Goal: Transaction & Acquisition: Purchase product/service

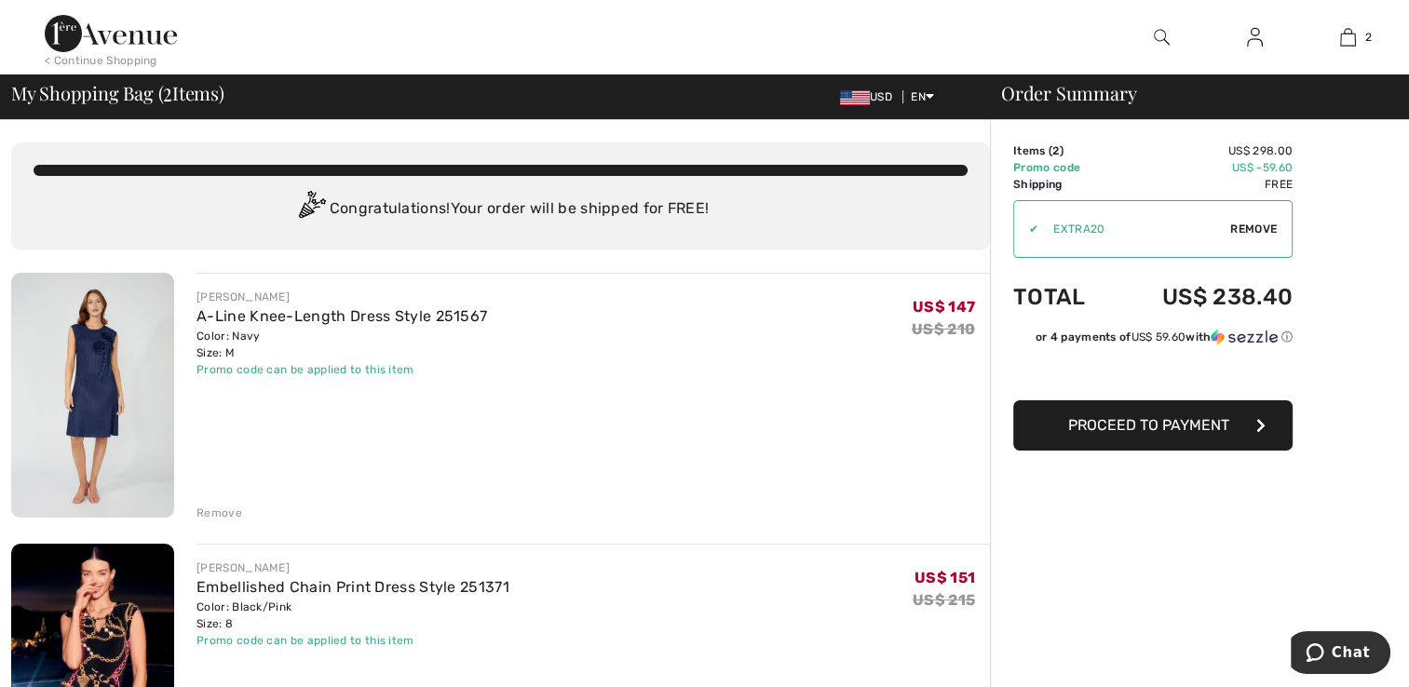
click at [101, 61] on div "< Continue Shopping" at bounding box center [101, 60] width 113 height 17
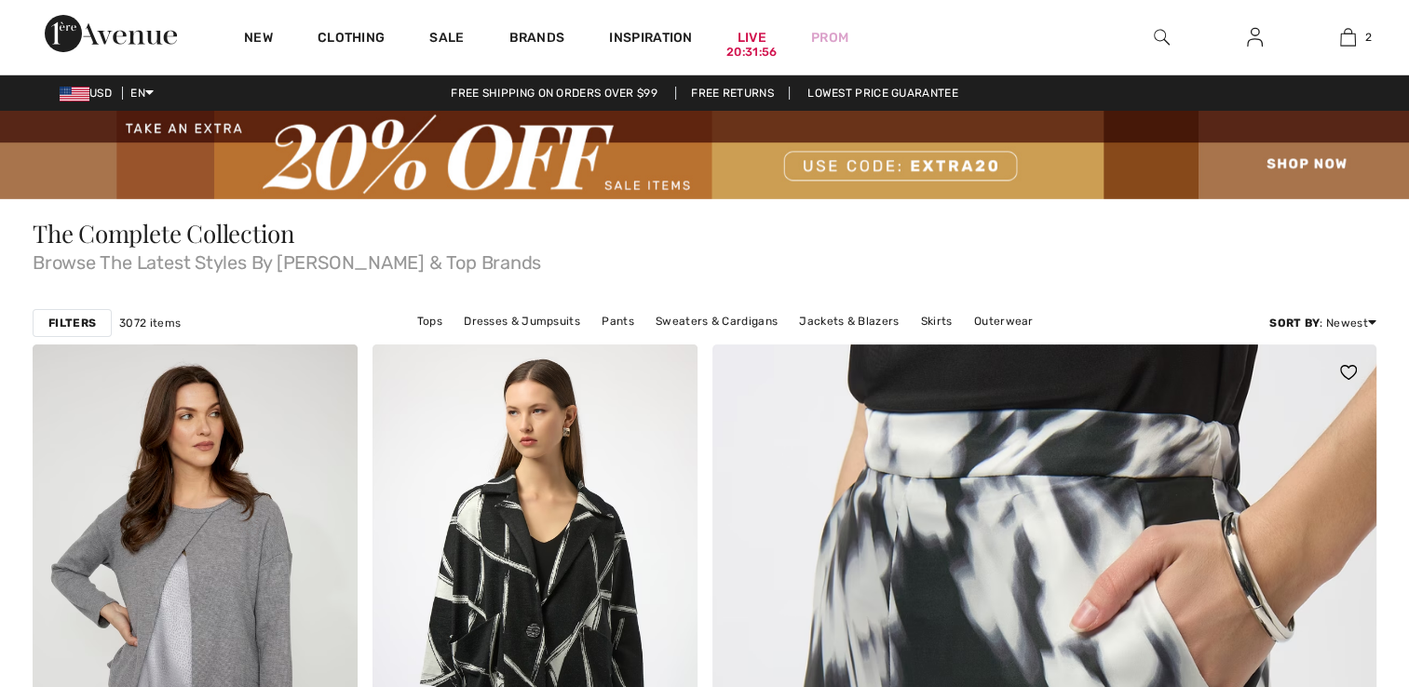
checkbox input "true"
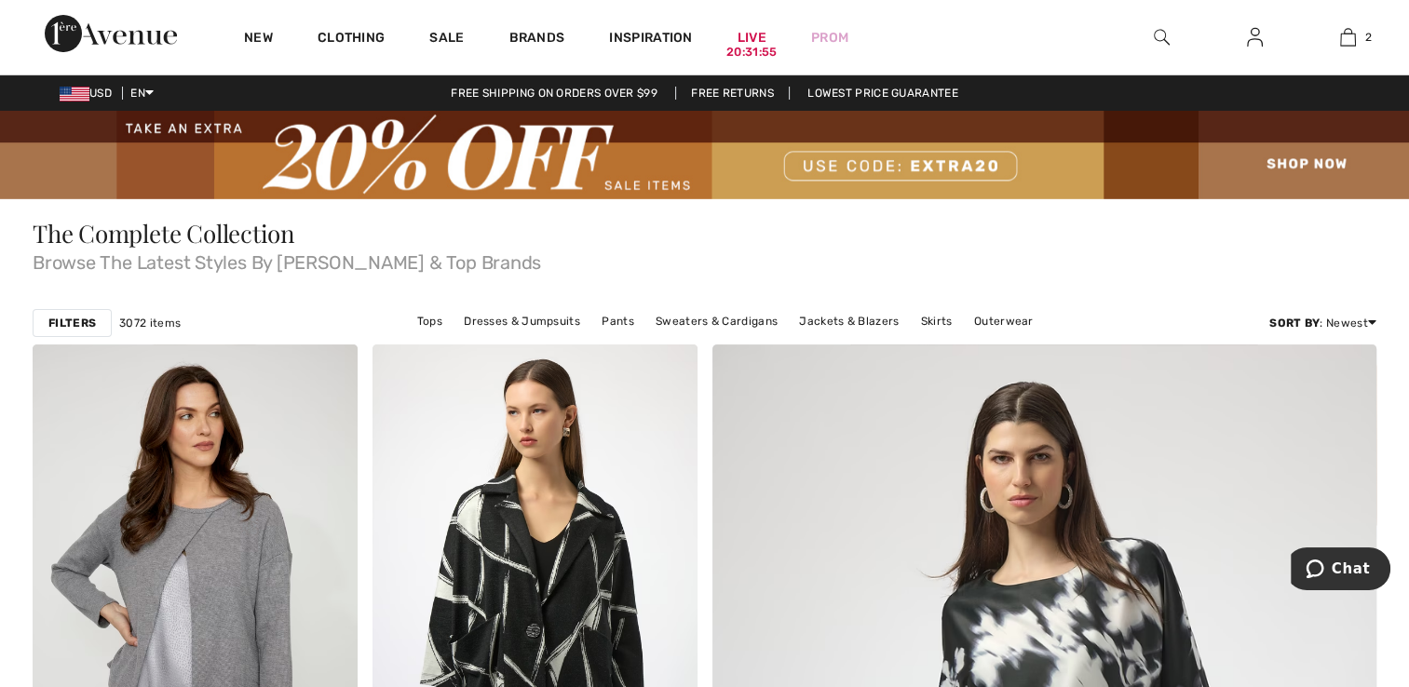
click at [1311, 161] on img at bounding box center [704, 155] width 1409 height 88
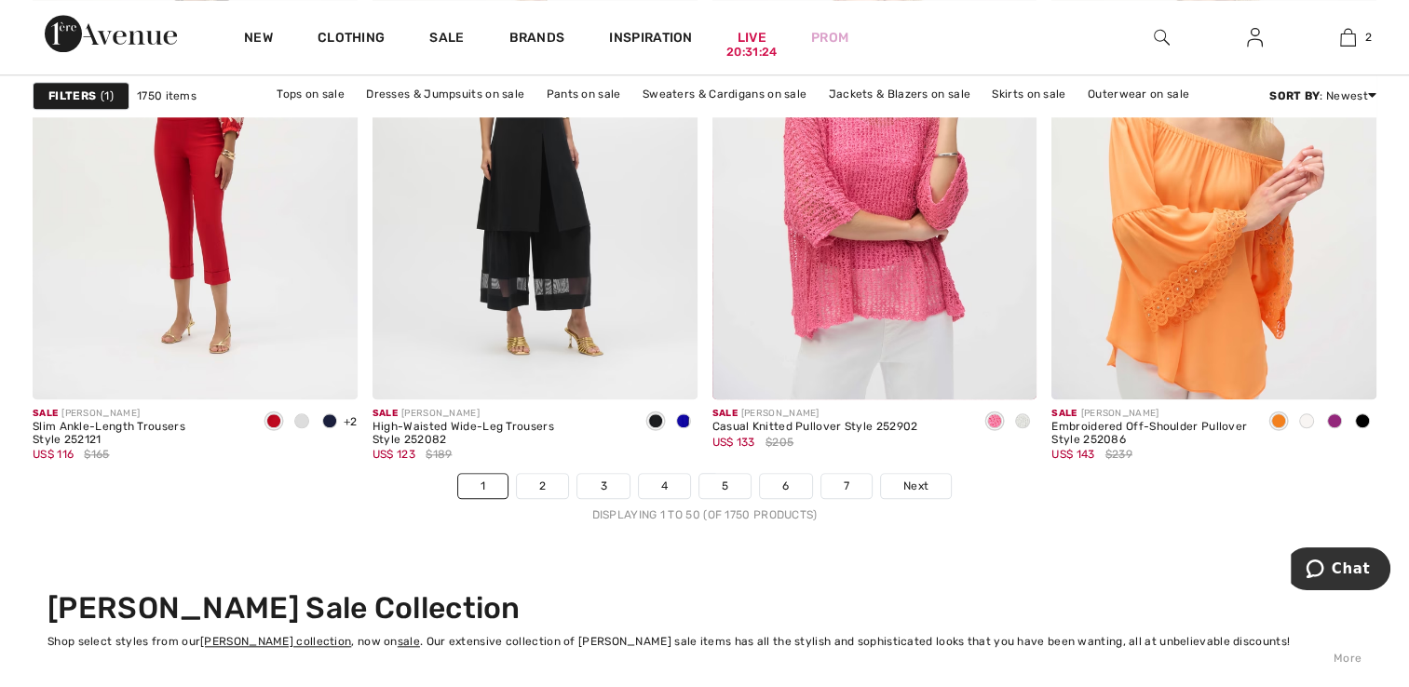
scroll to position [8708, 0]
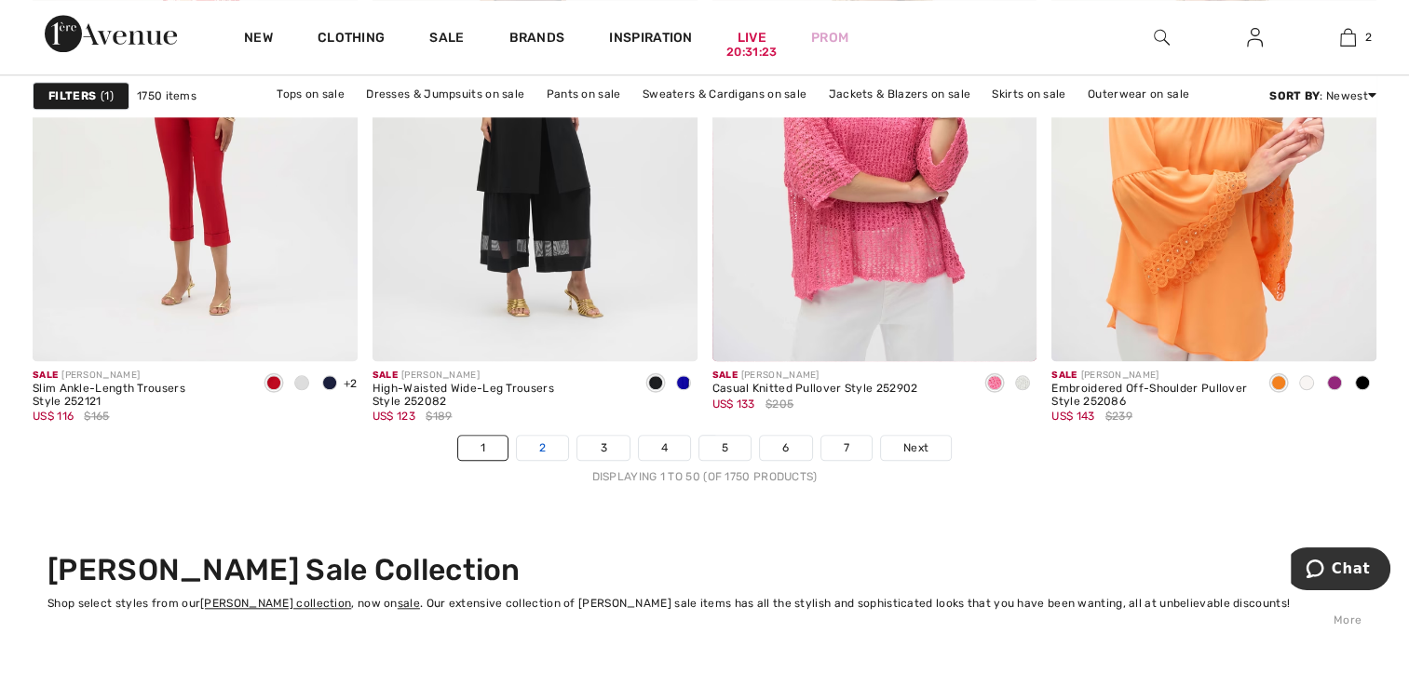
click at [535, 440] on link "2" at bounding box center [542, 448] width 51 height 24
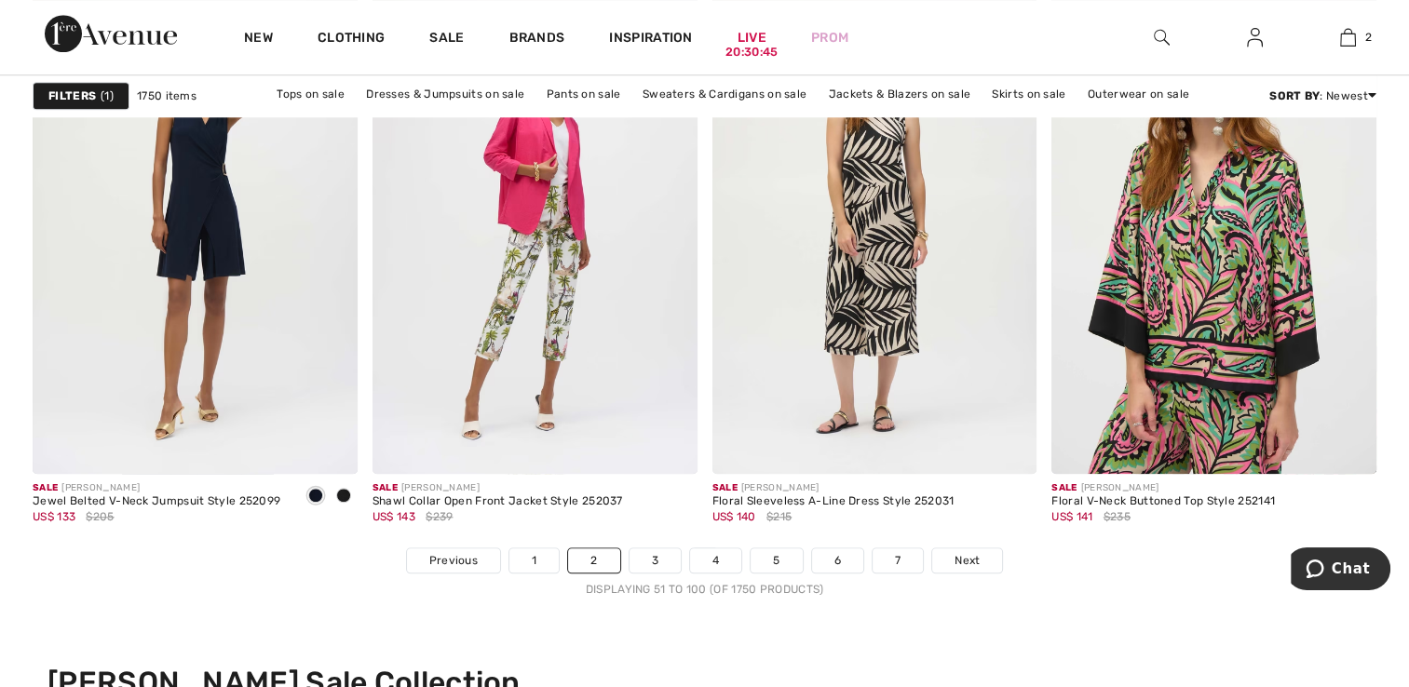
scroll to position [8669, 0]
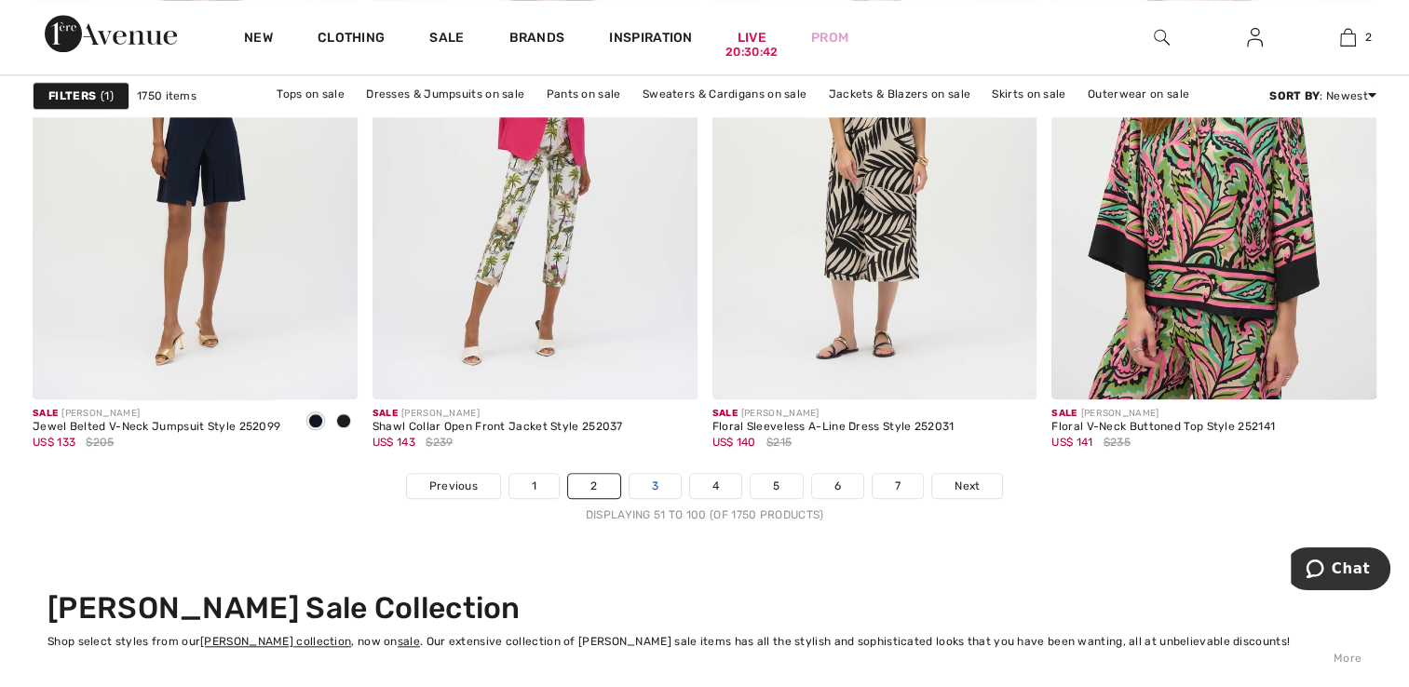
click at [651, 480] on link "3" at bounding box center [654, 486] width 51 height 24
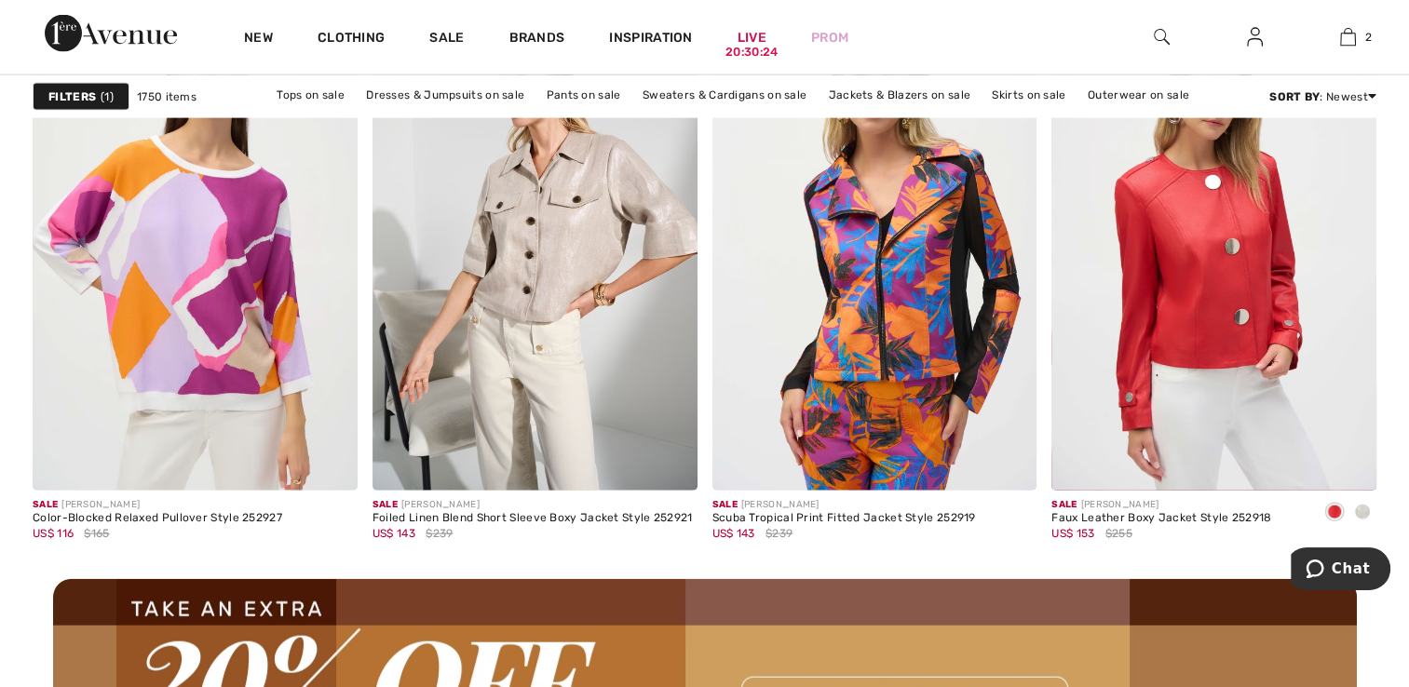
scroll to position [4068, 0]
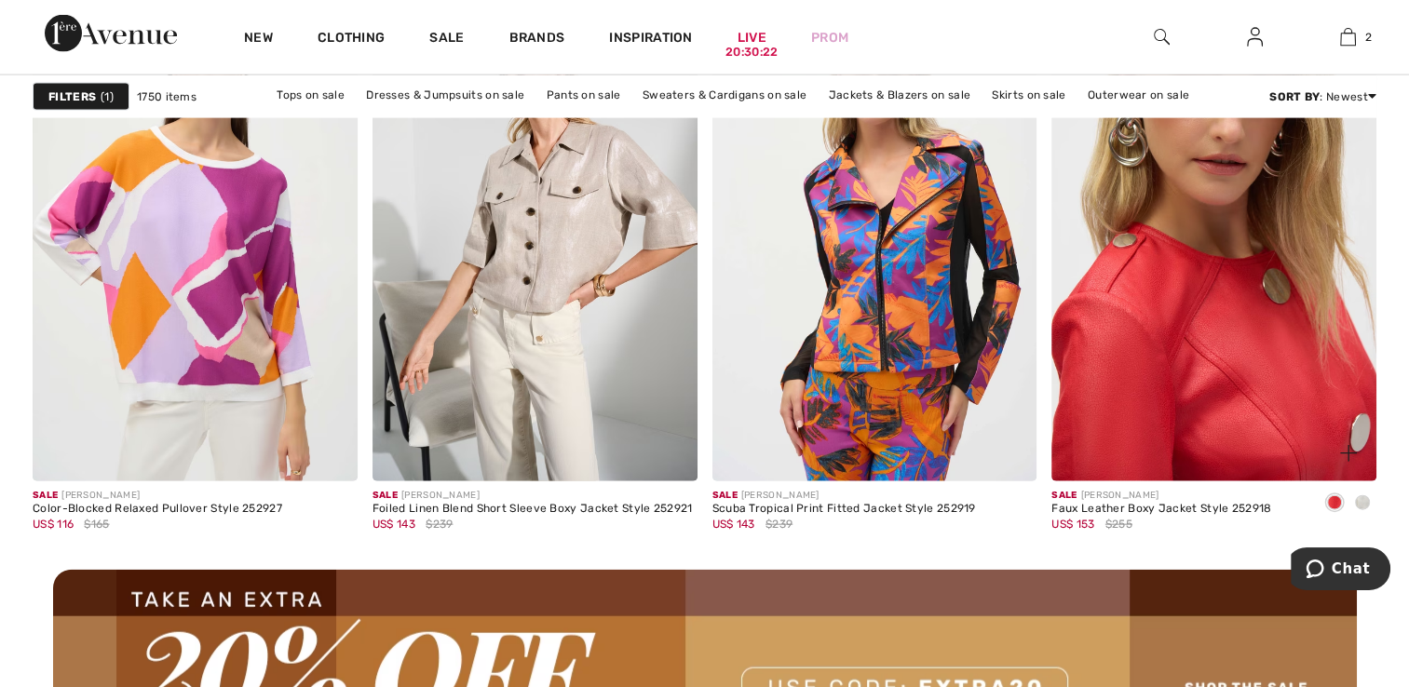
click at [1167, 361] on img at bounding box center [1213, 237] width 325 height 487
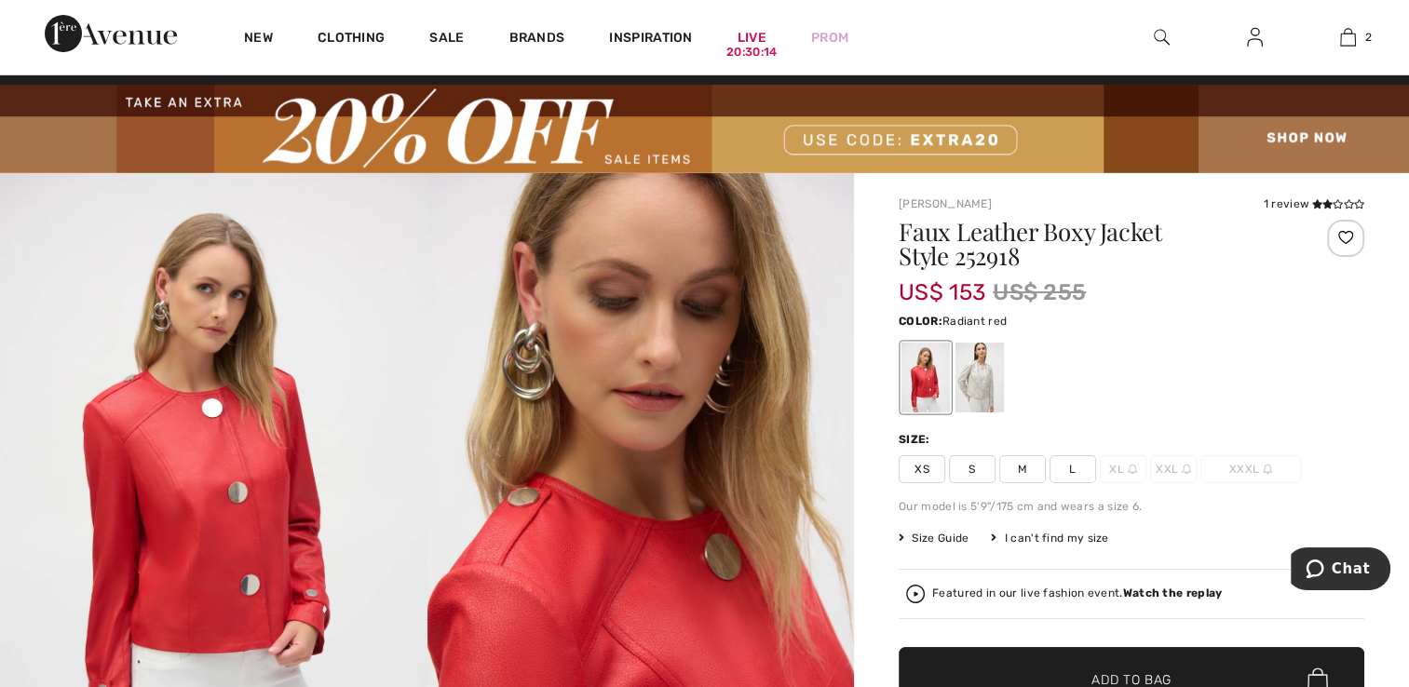
scroll to position [37, 0]
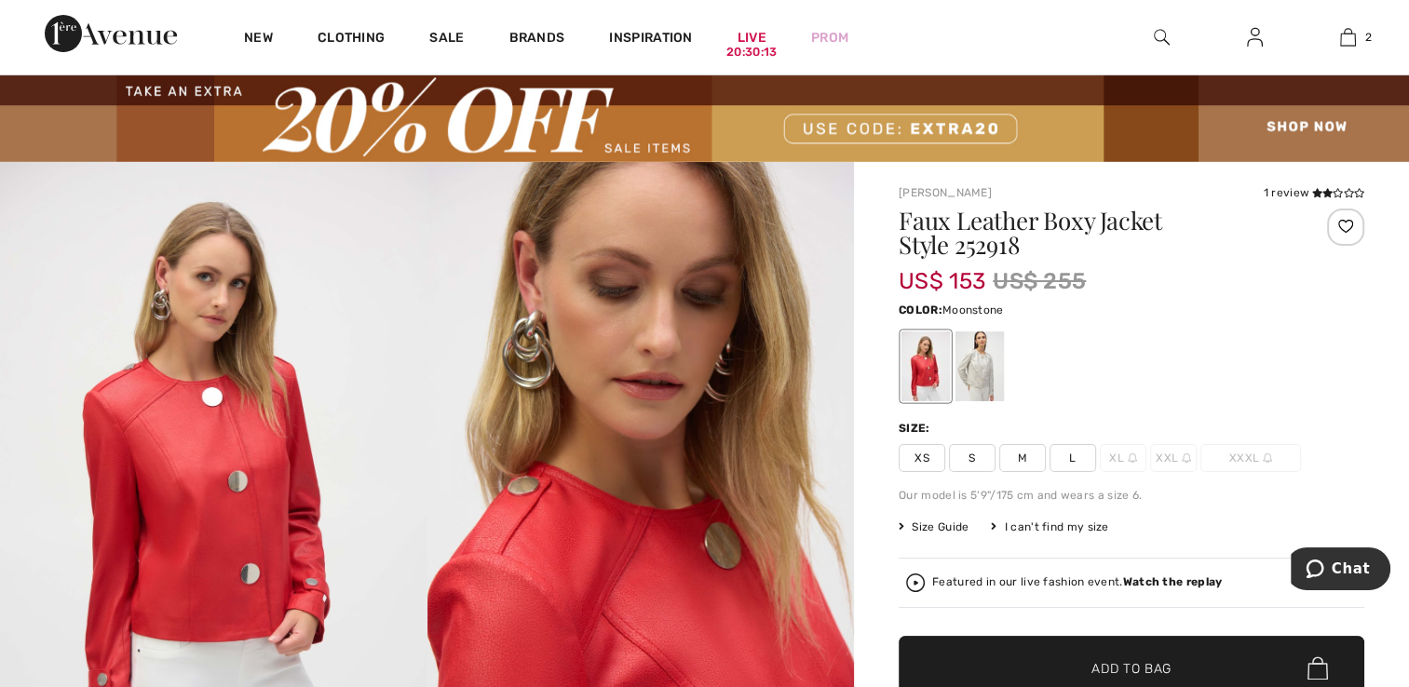
click at [975, 360] on div at bounding box center [979, 366] width 48 height 70
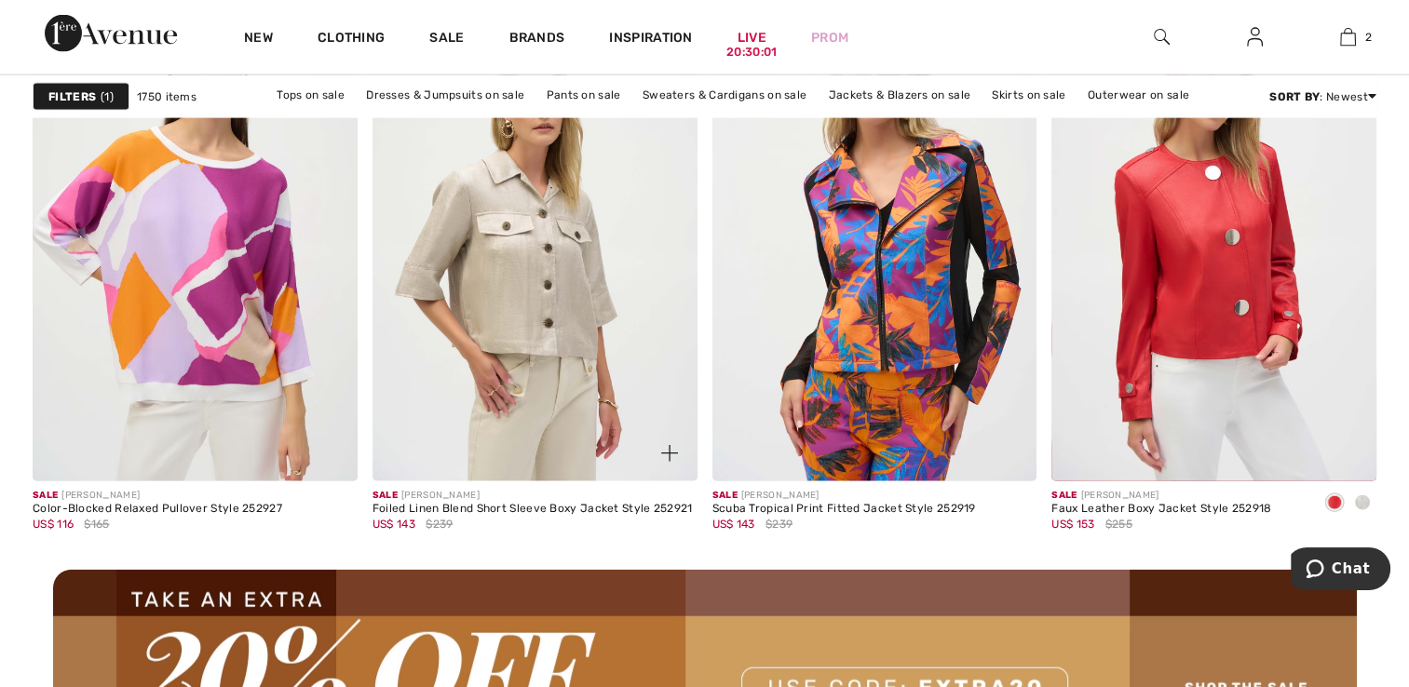
click at [493, 261] on img at bounding box center [534, 237] width 325 height 487
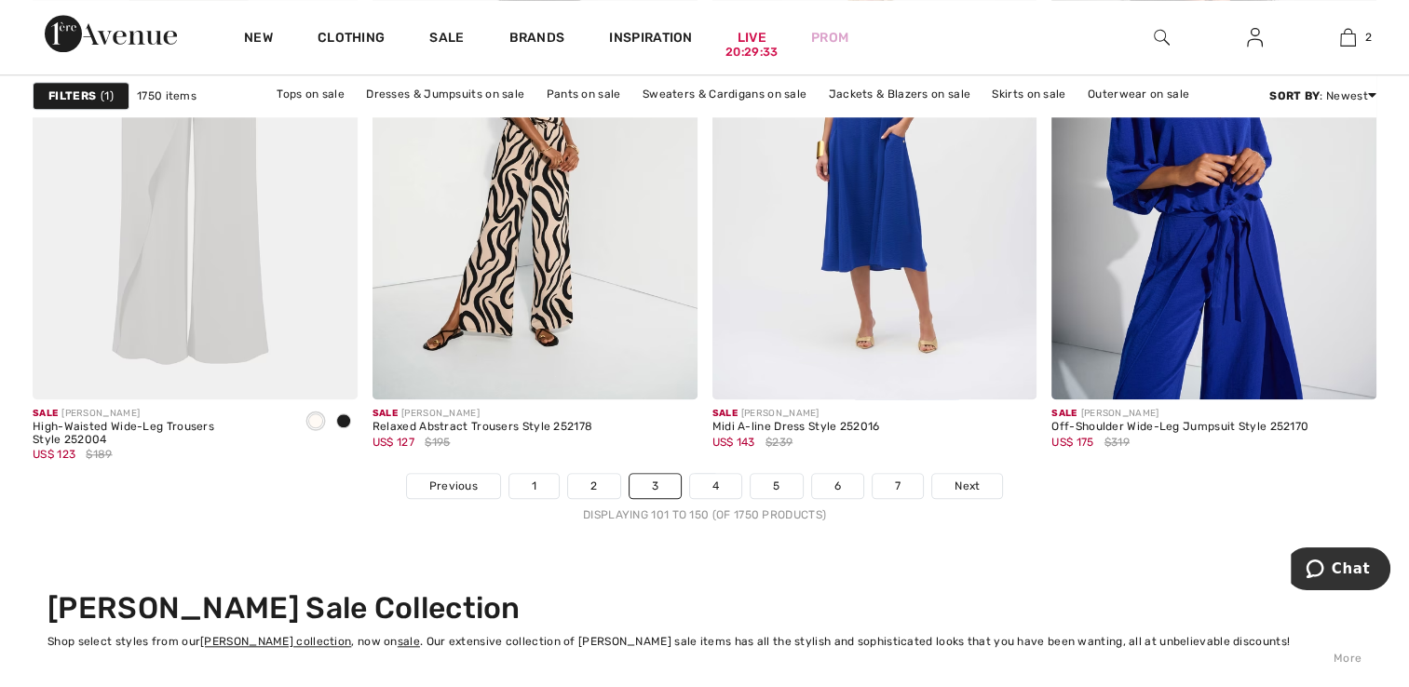
scroll to position [8720, 0]
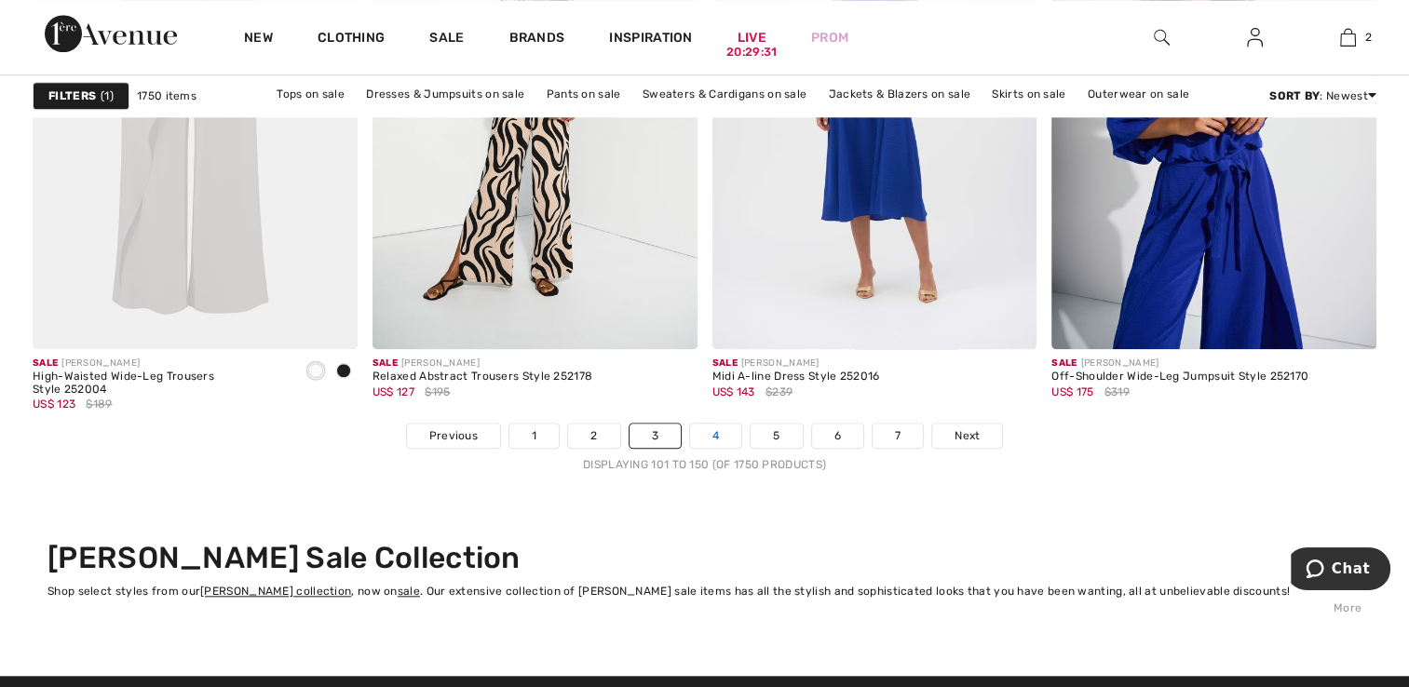
click at [706, 426] on link "4" at bounding box center [715, 436] width 51 height 24
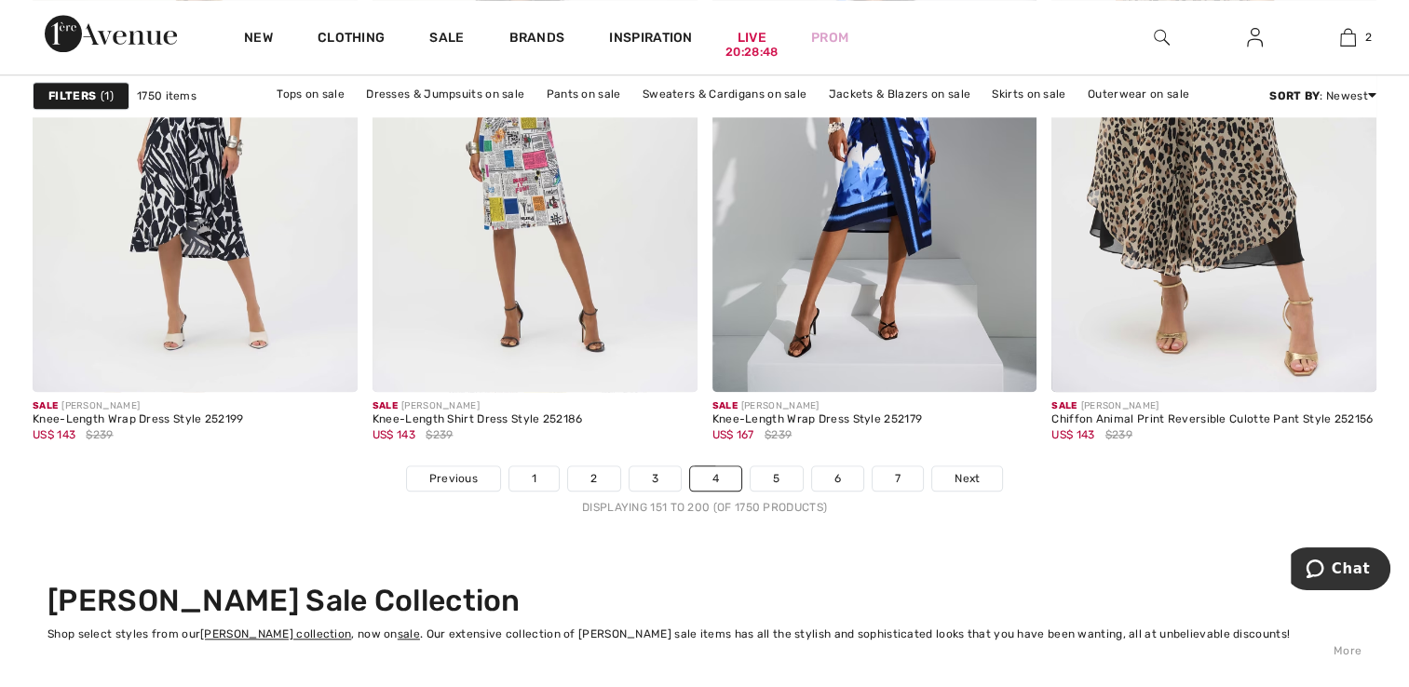
scroll to position [8696, 0]
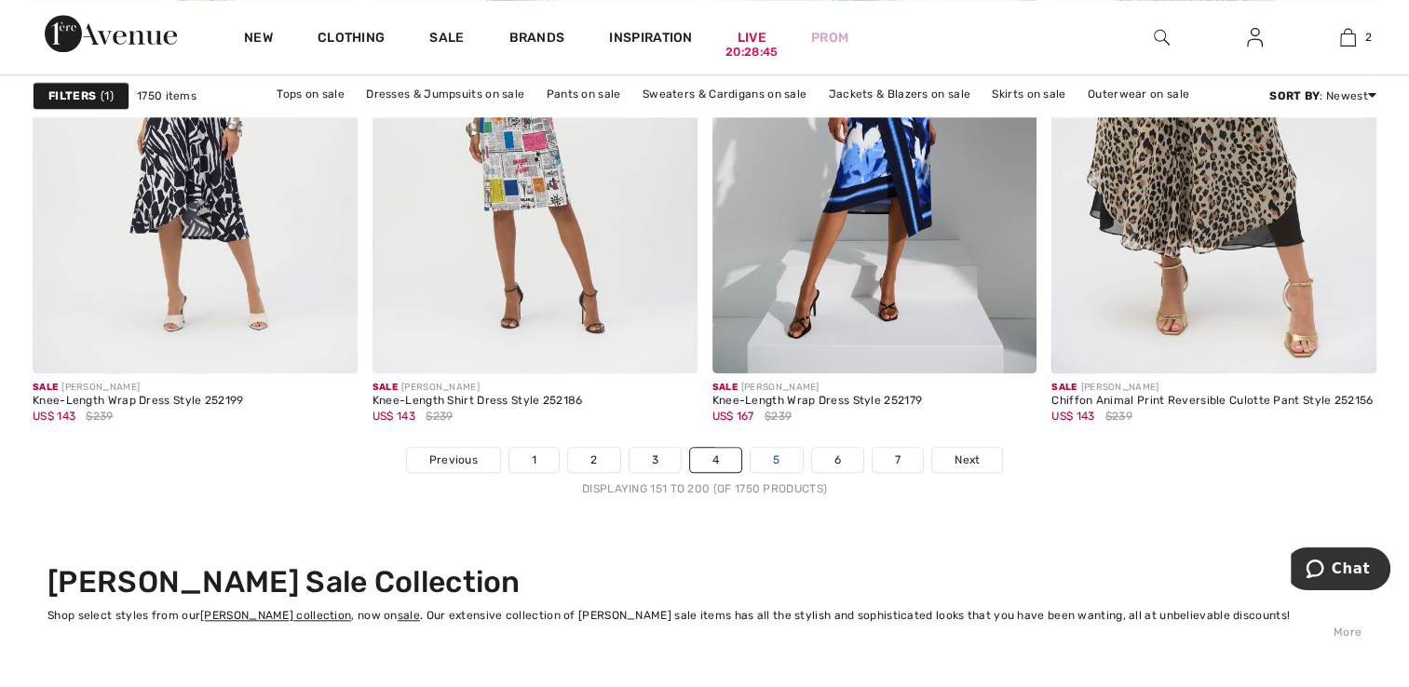
click at [781, 457] on link "5" at bounding box center [775, 460] width 51 height 24
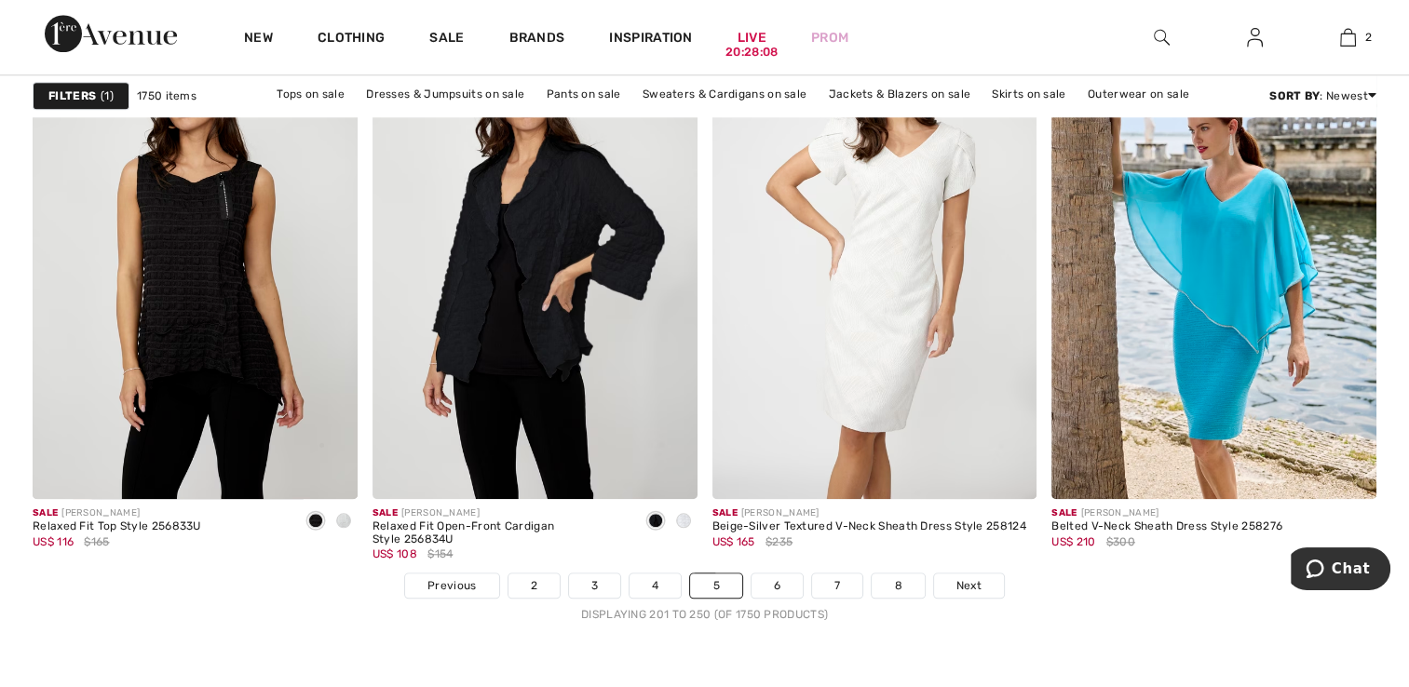
scroll to position [8719, 0]
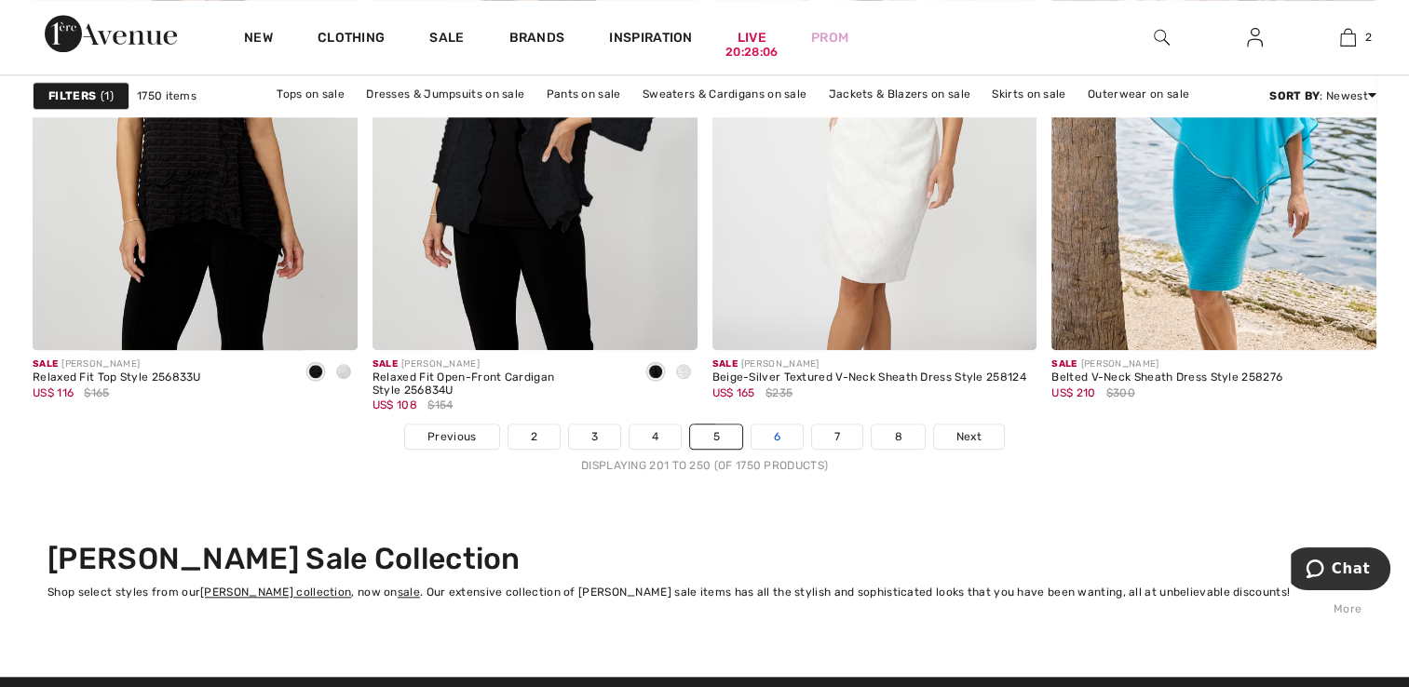
click at [777, 437] on link "6" at bounding box center [776, 437] width 51 height 24
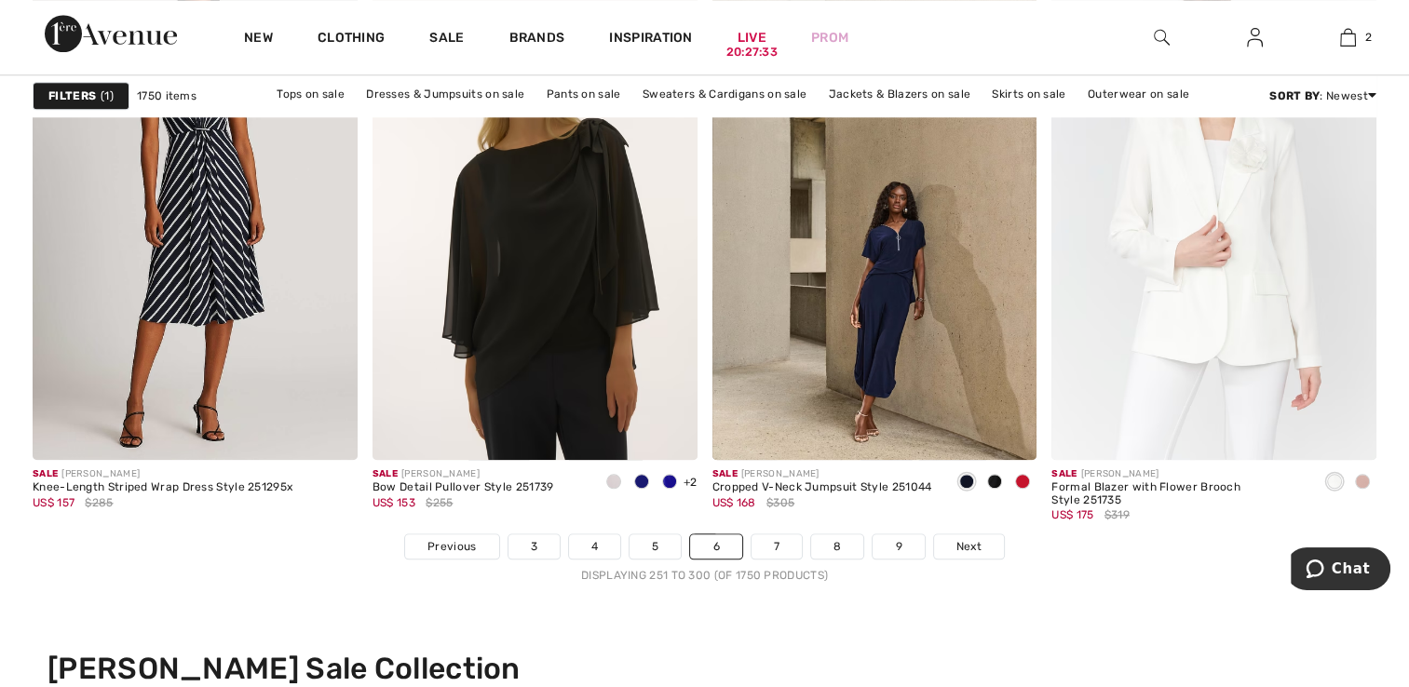
scroll to position [8658, 0]
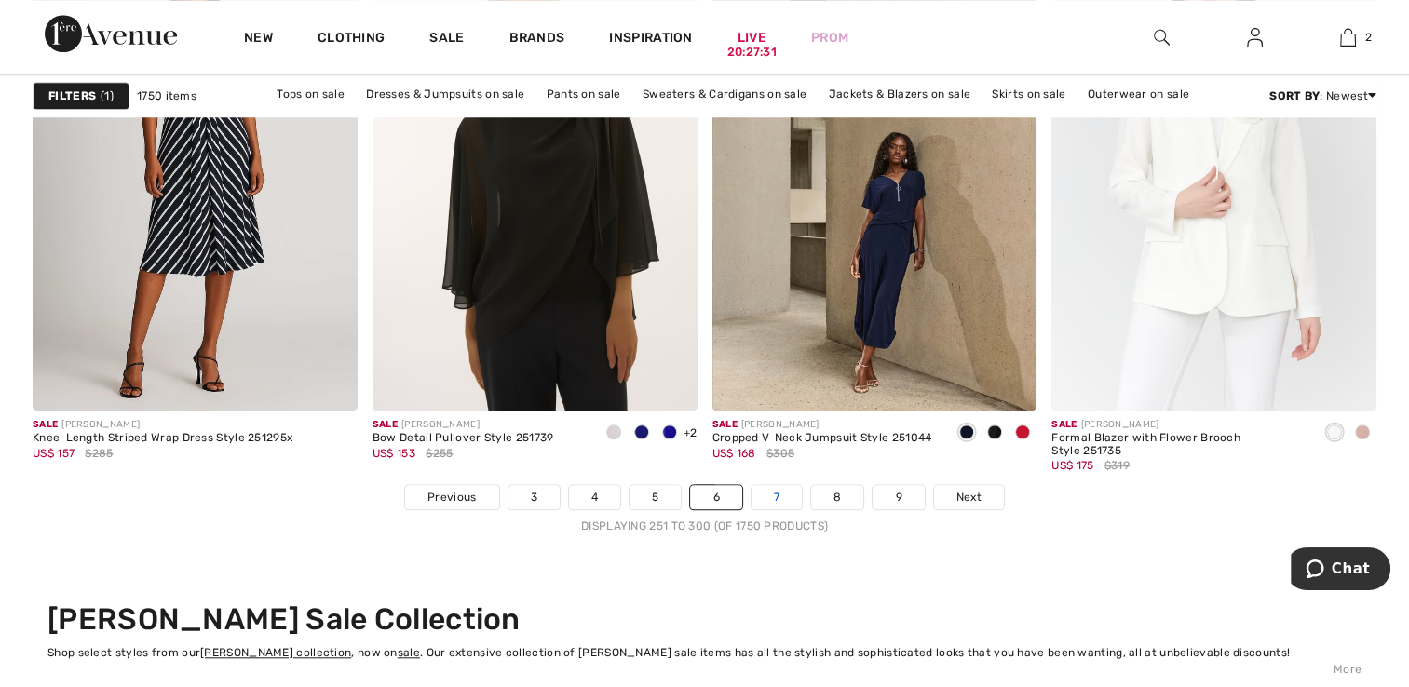
click at [768, 501] on link "7" at bounding box center [776, 497] width 50 height 24
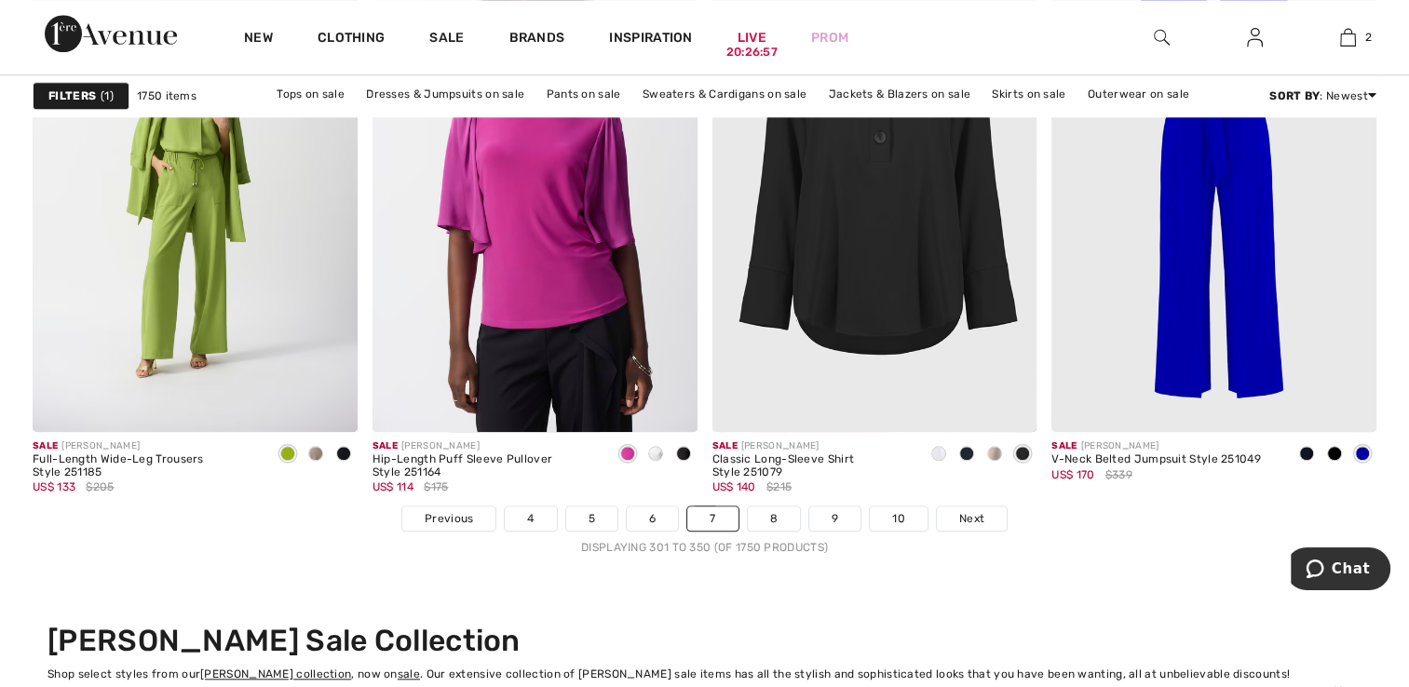
scroll to position [8644, 0]
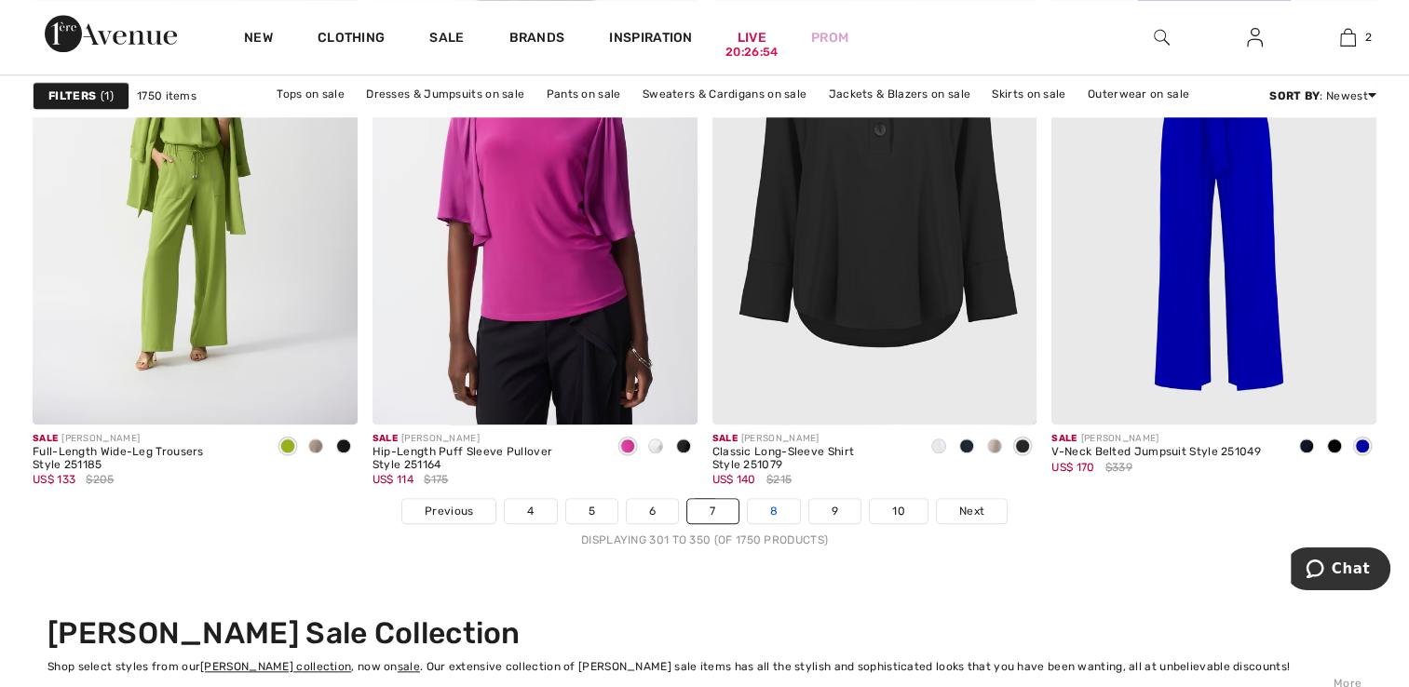
click at [763, 505] on link "8" at bounding box center [774, 511] width 52 height 24
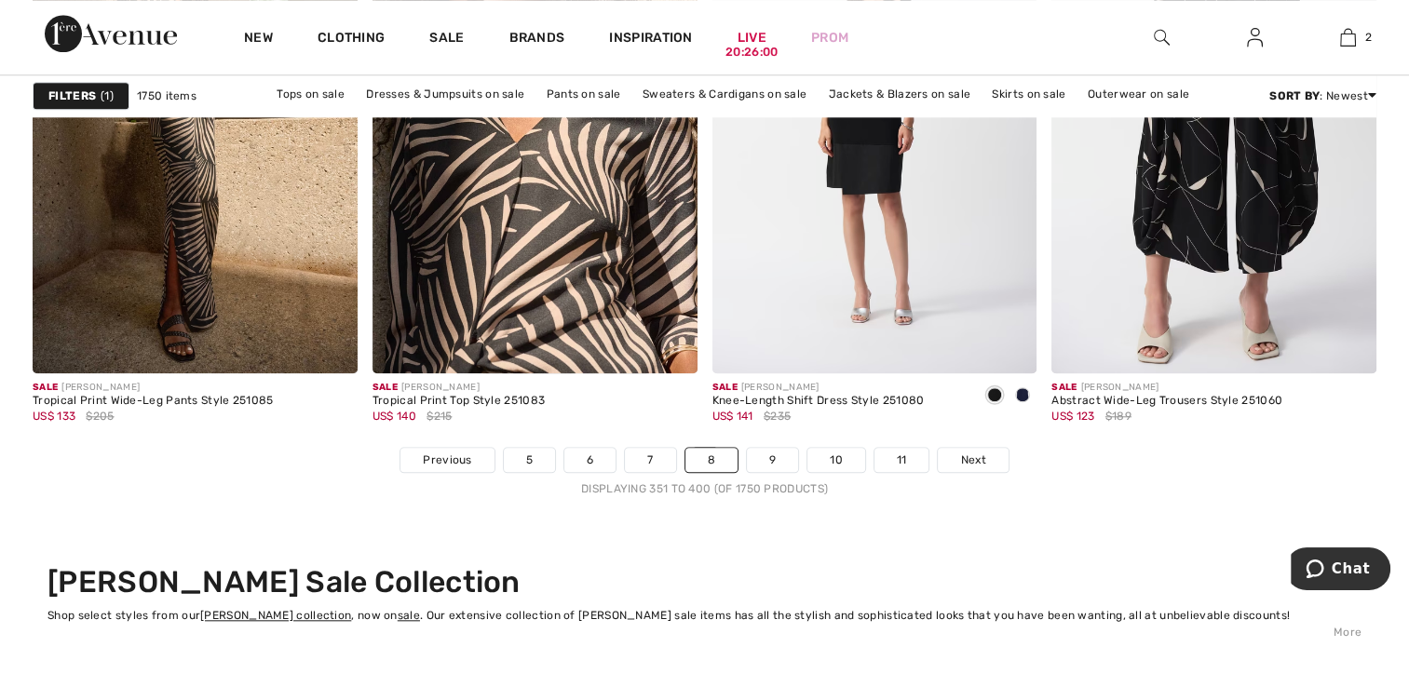
scroll to position [8733, 0]
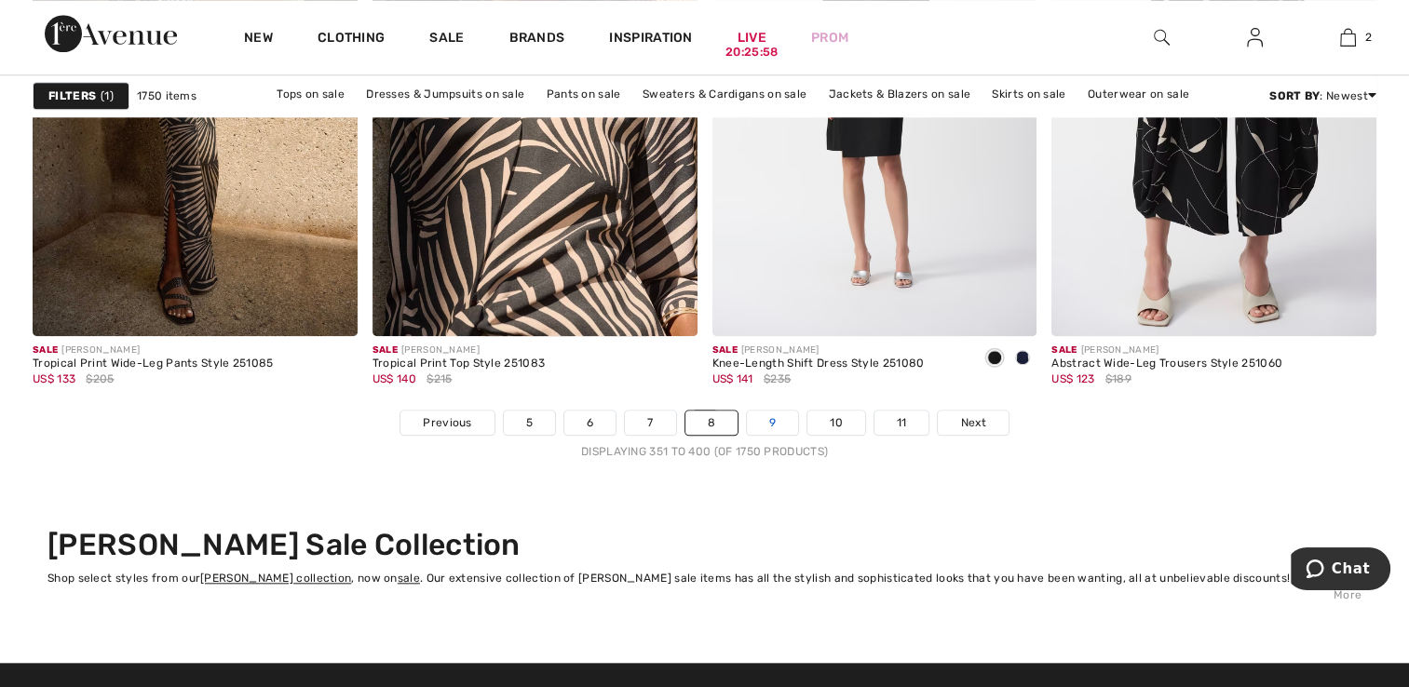
click at [769, 411] on link "9" at bounding box center [772, 423] width 51 height 24
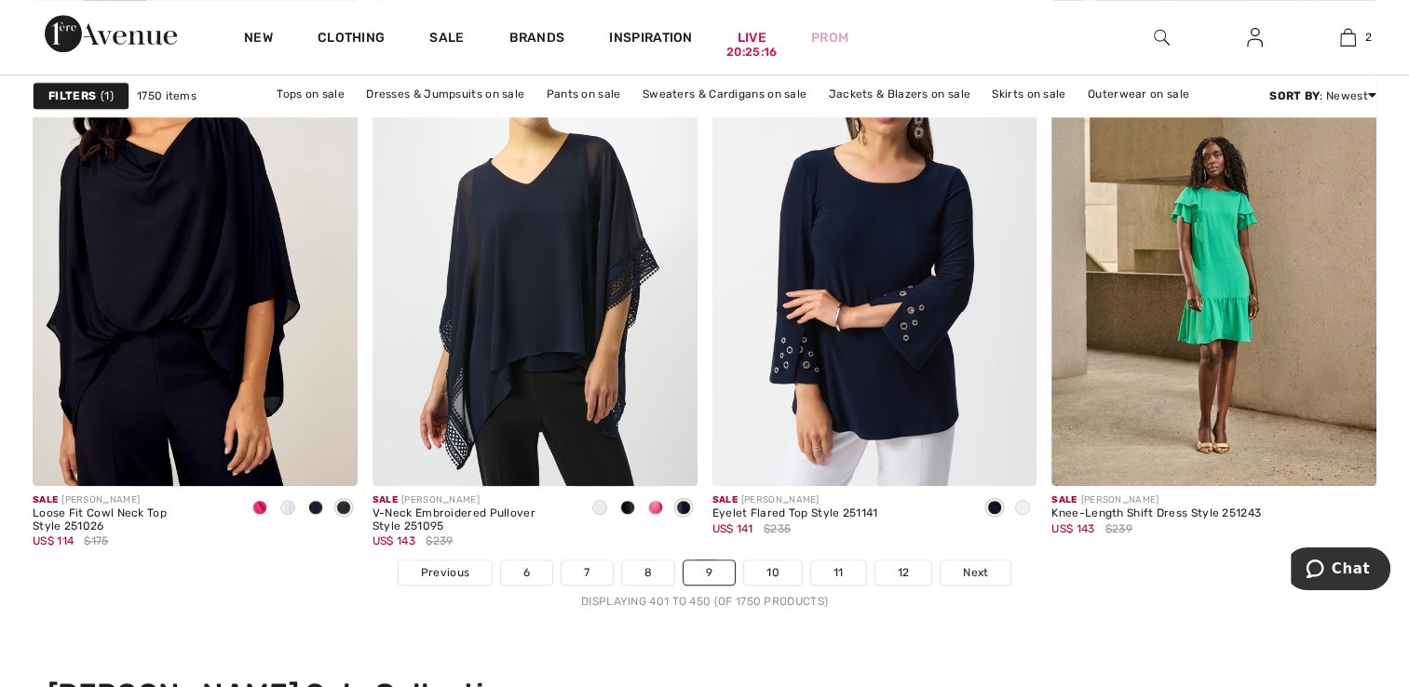
scroll to position [8595, 0]
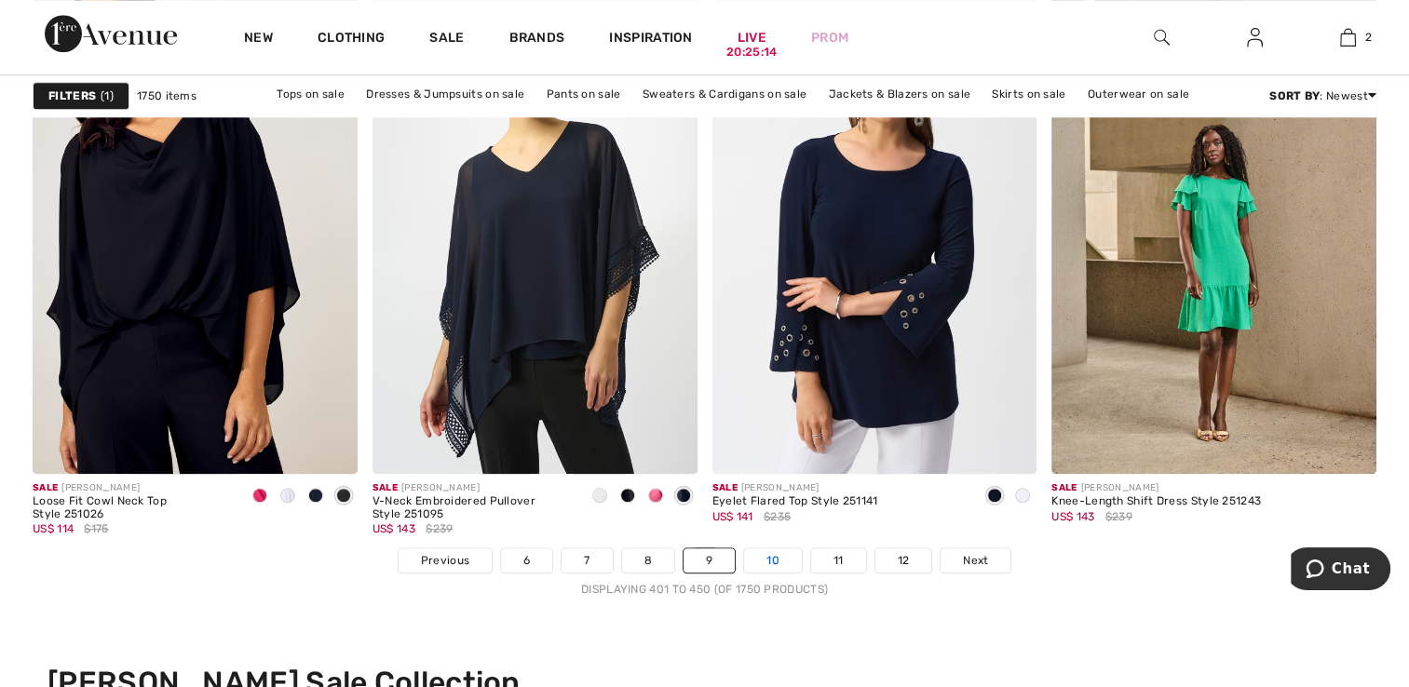
click at [763, 555] on link "10" at bounding box center [773, 560] width 58 height 24
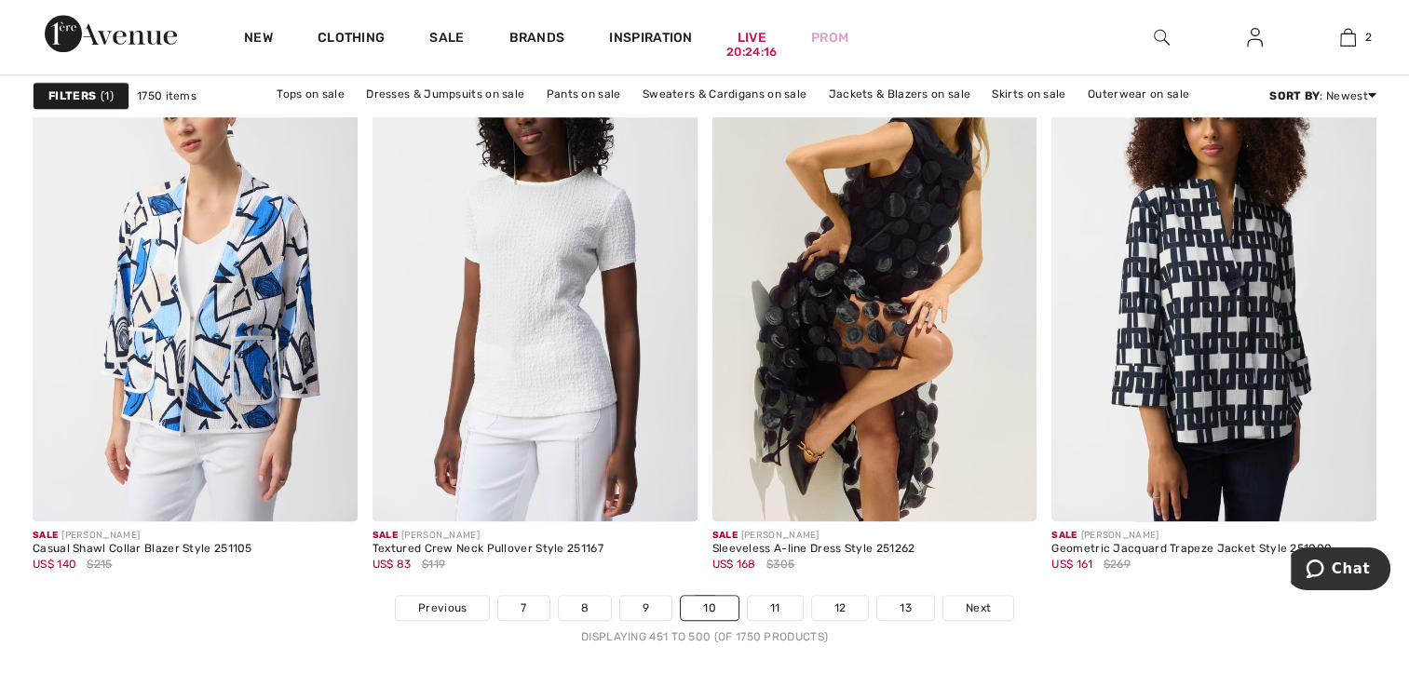
scroll to position [8548, 0]
click at [778, 600] on link "11" at bounding box center [775, 607] width 55 height 24
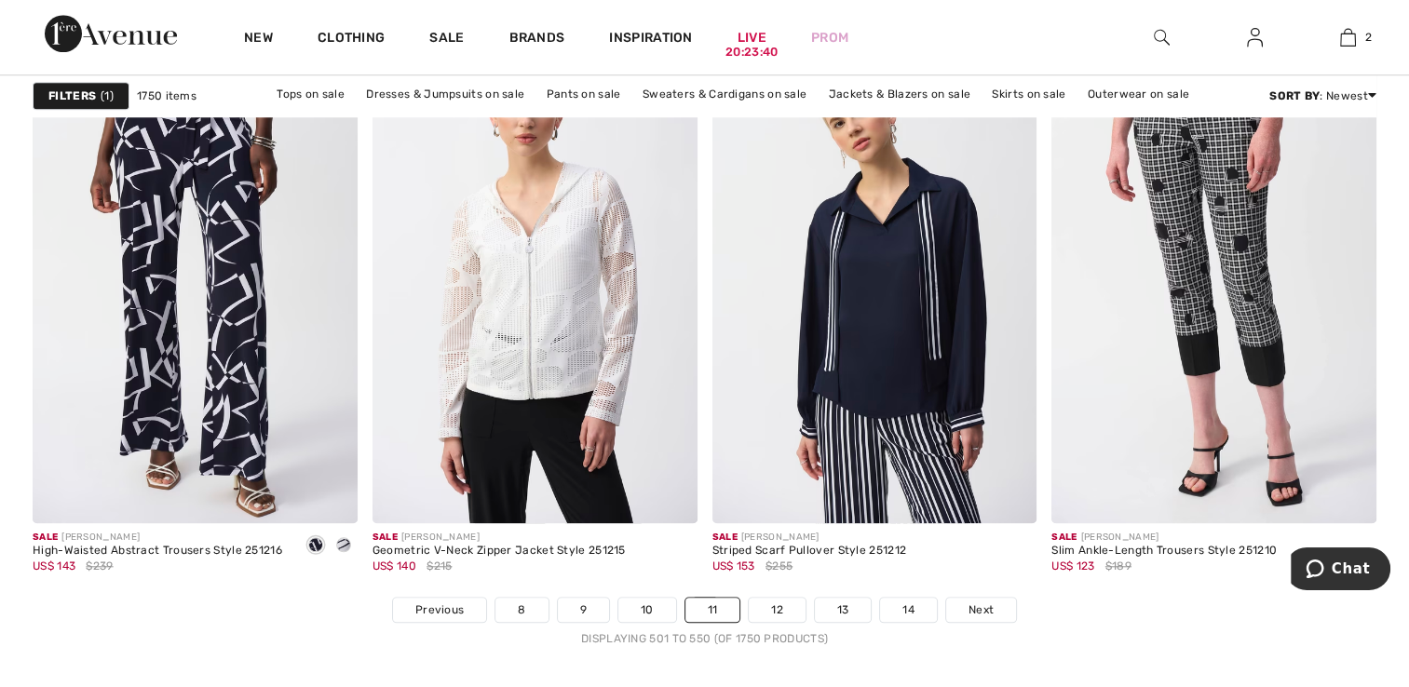
scroll to position [8695, 0]
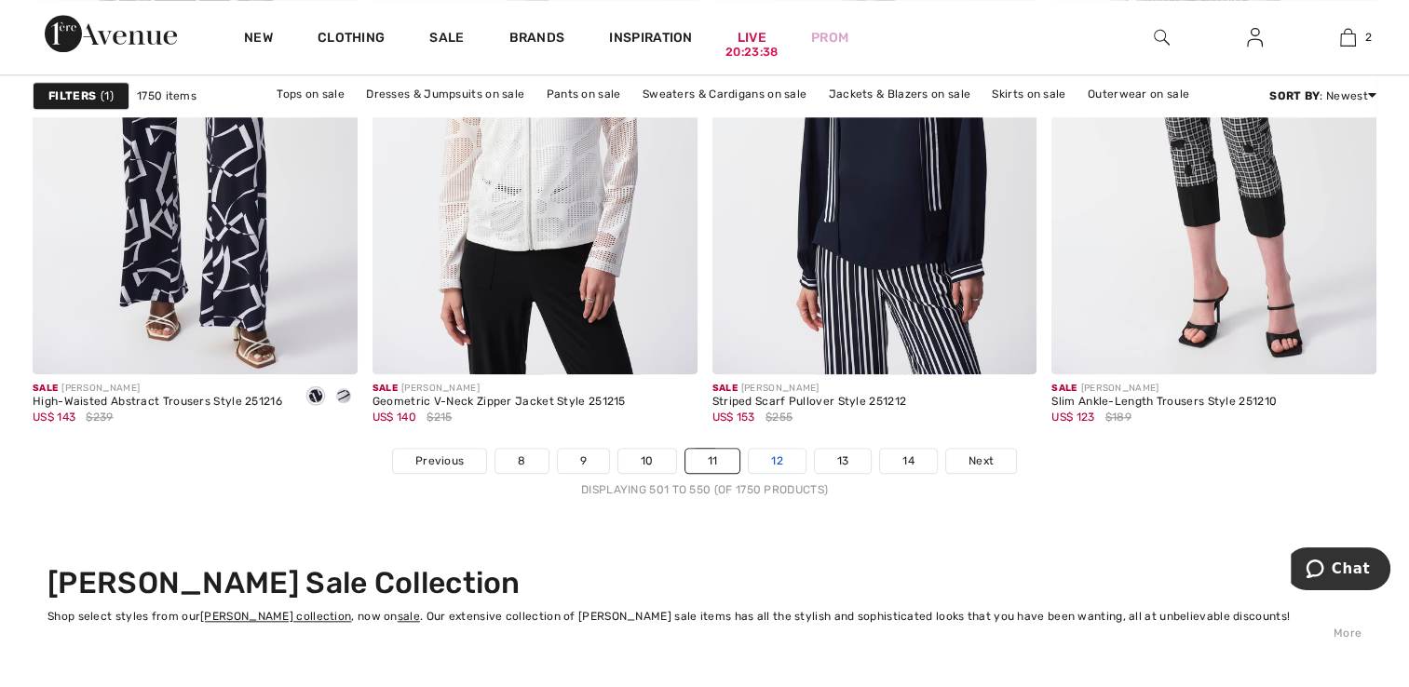
click at [773, 459] on link "12" at bounding box center [777, 461] width 57 height 24
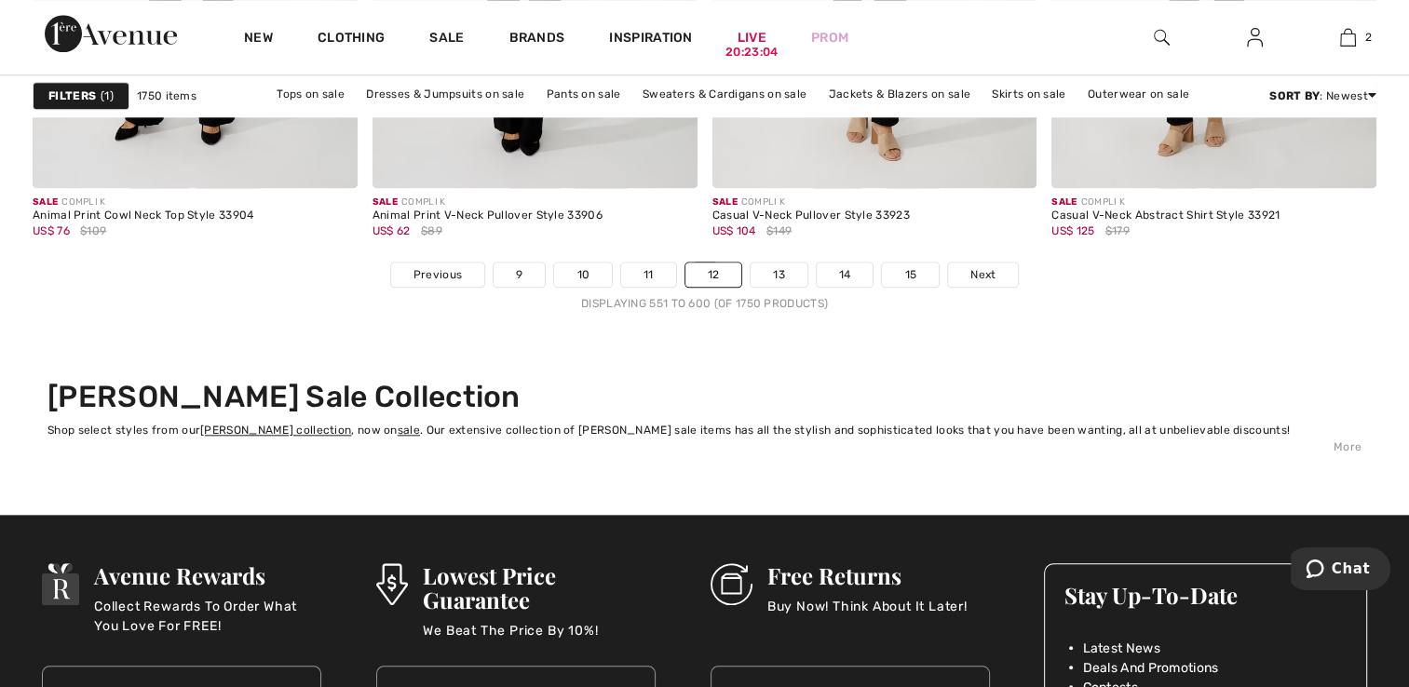
scroll to position [8918, 0]
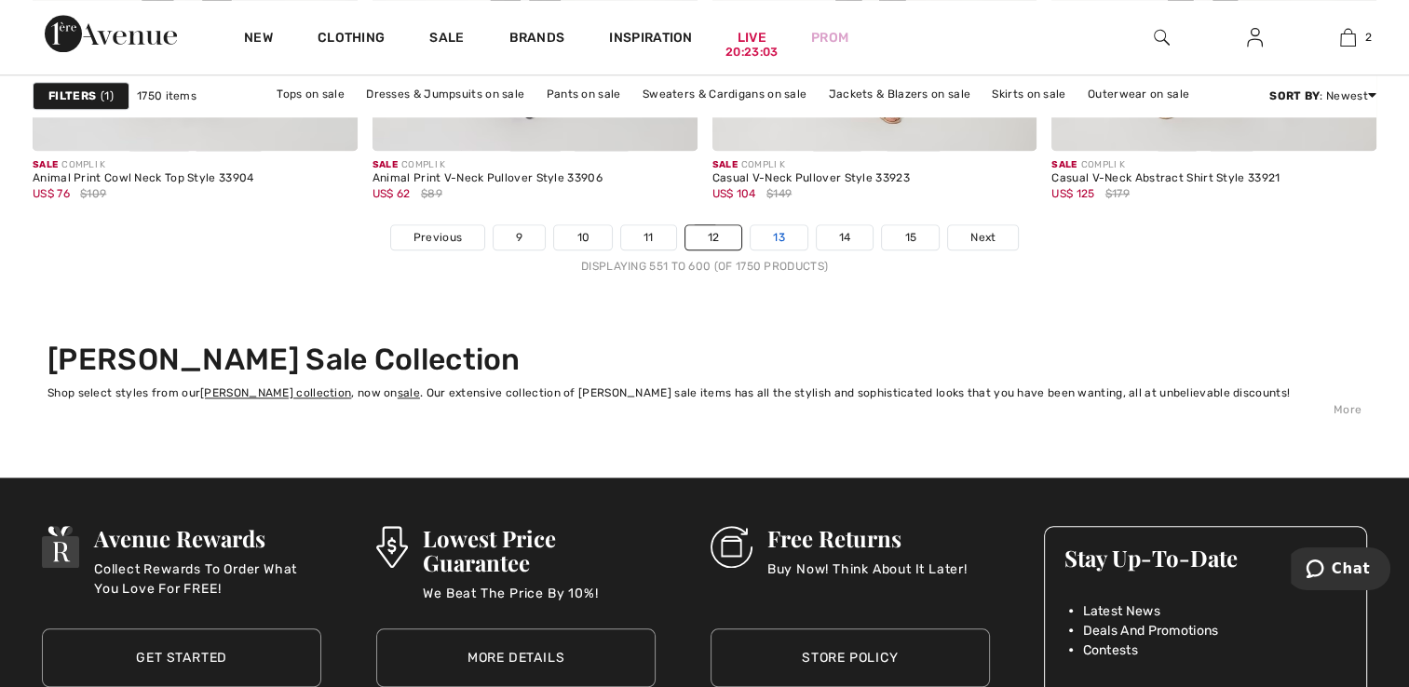
click at [771, 225] on link "13" at bounding box center [778, 237] width 57 height 24
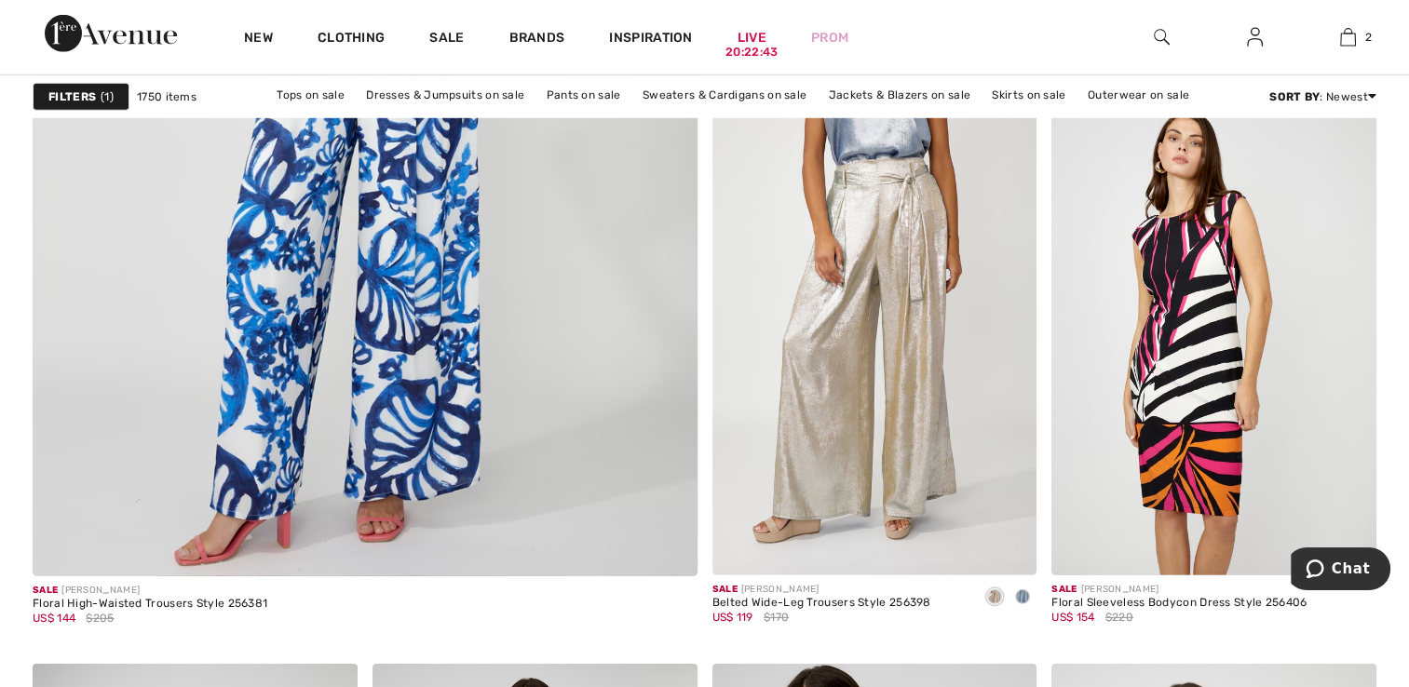
scroll to position [5470, 0]
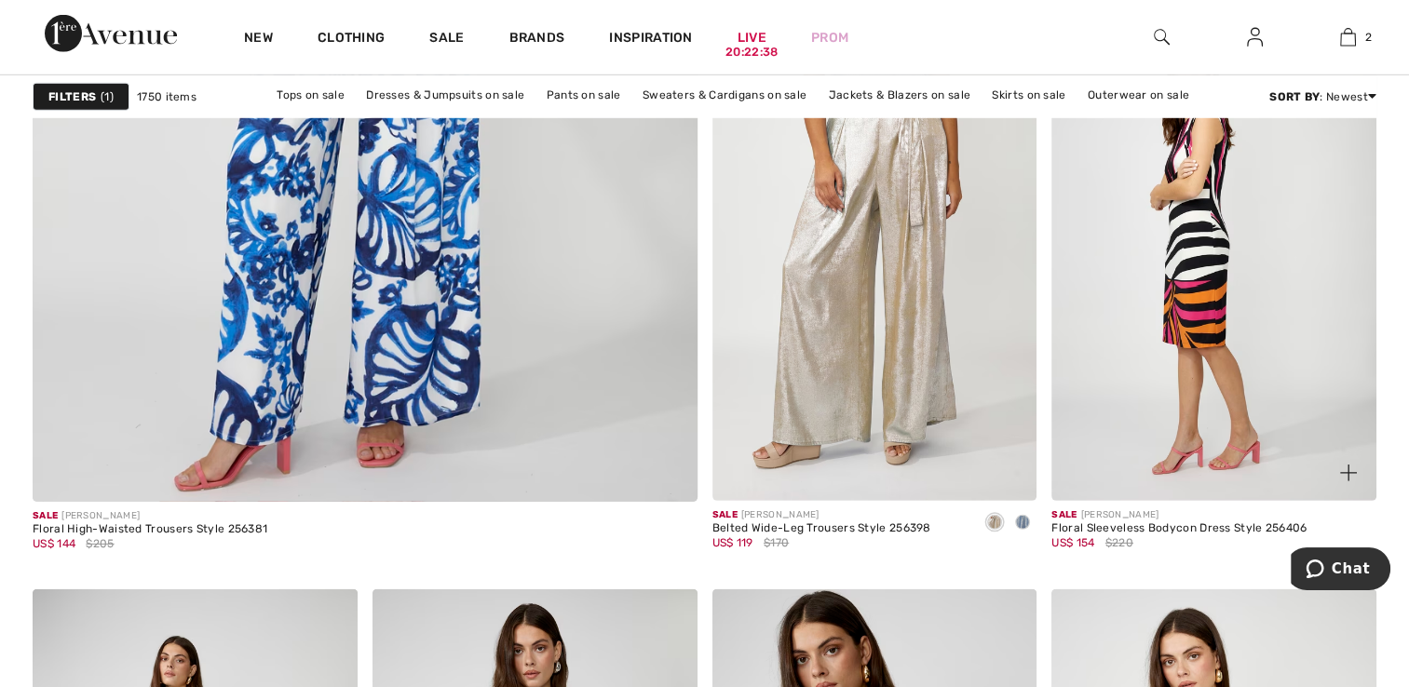
click at [1200, 292] on img at bounding box center [1213, 256] width 325 height 487
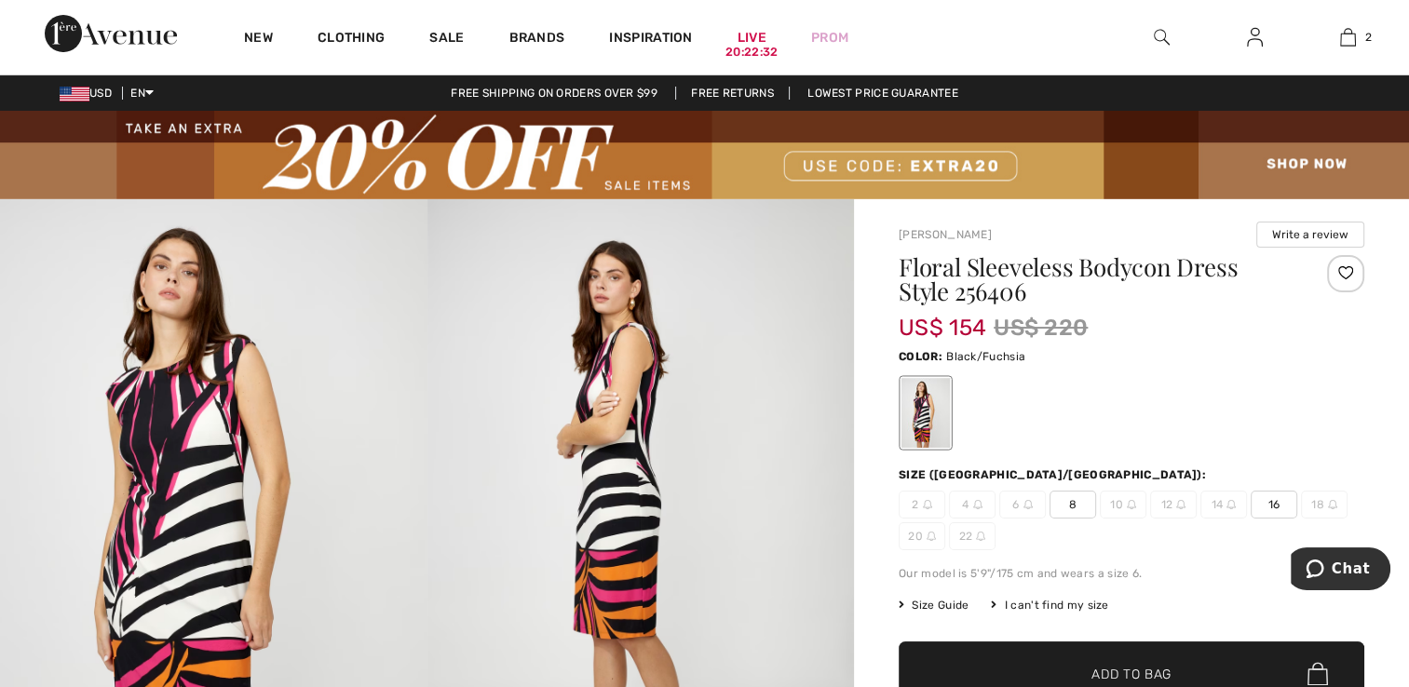
click at [1073, 506] on span "8" at bounding box center [1072, 505] width 47 height 28
click at [1037, 673] on span "✔ Added to Bag Add to Bag" at bounding box center [1130, 673] width 465 height 65
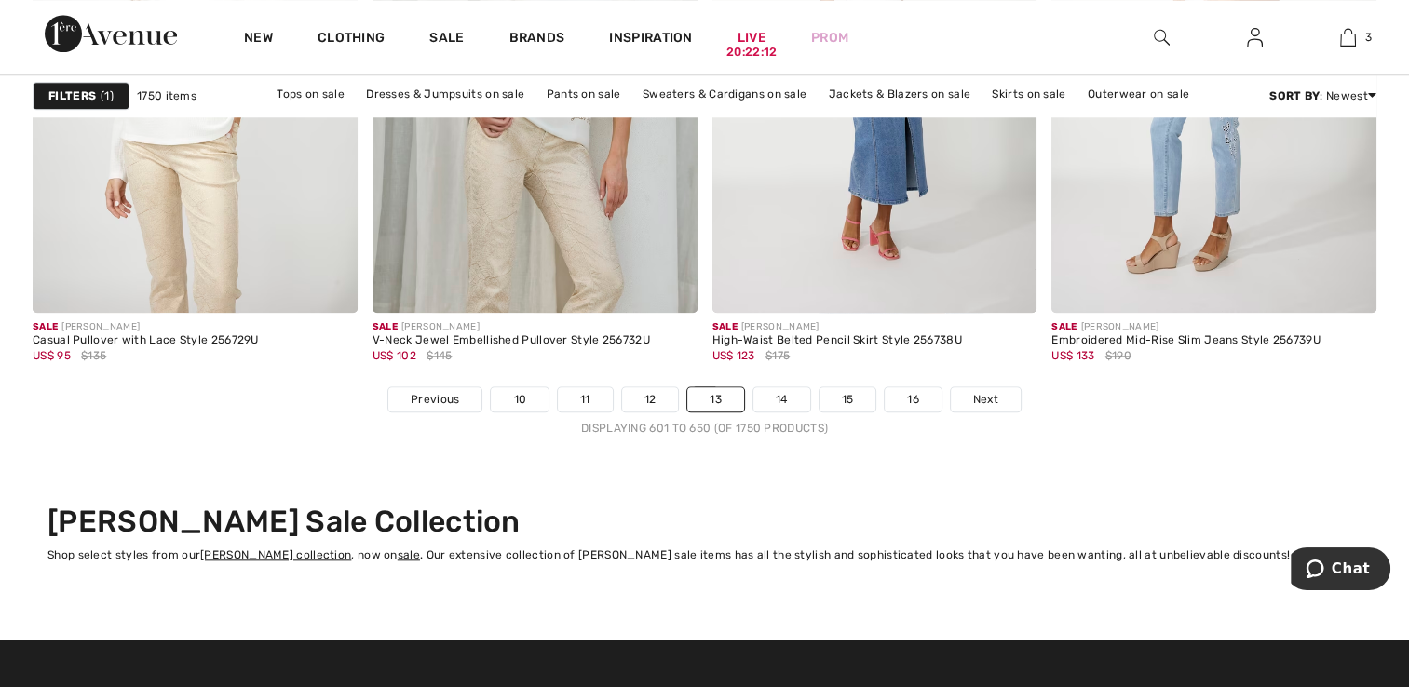
scroll to position [8844, 0]
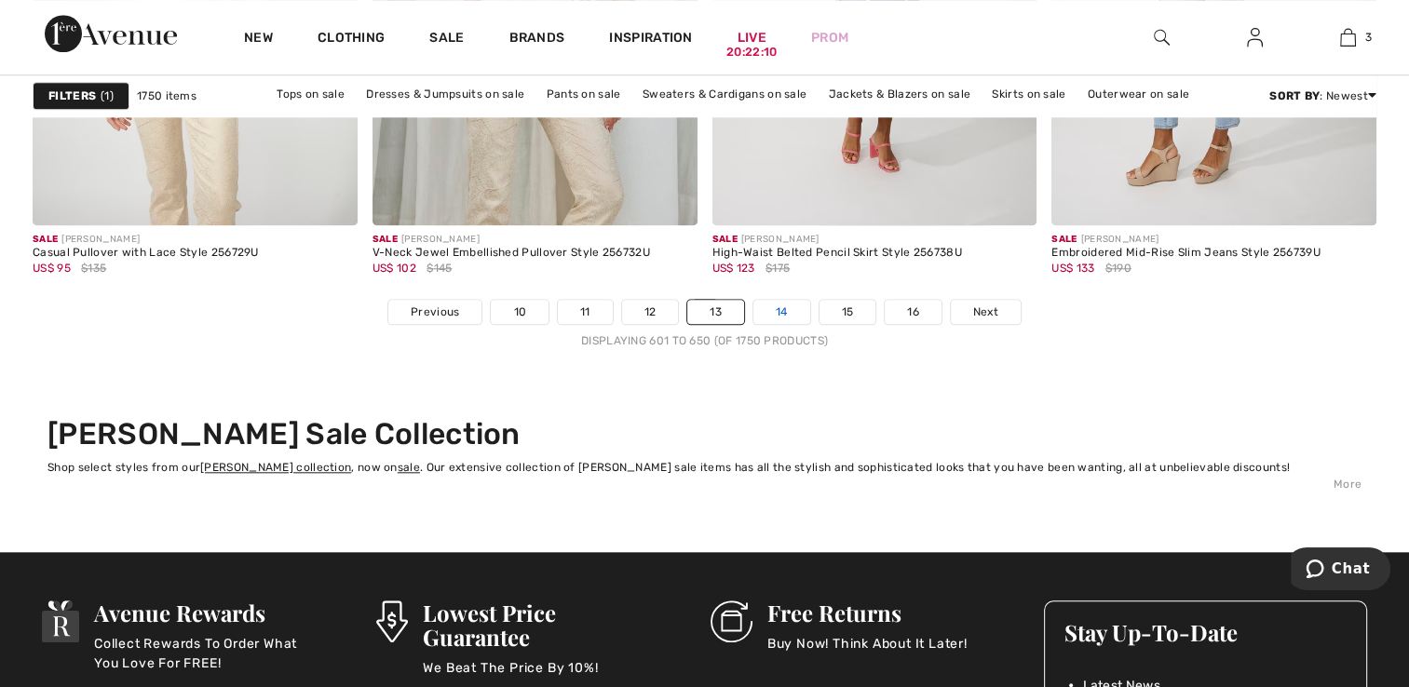
click at [775, 311] on link "14" at bounding box center [781, 312] width 57 height 24
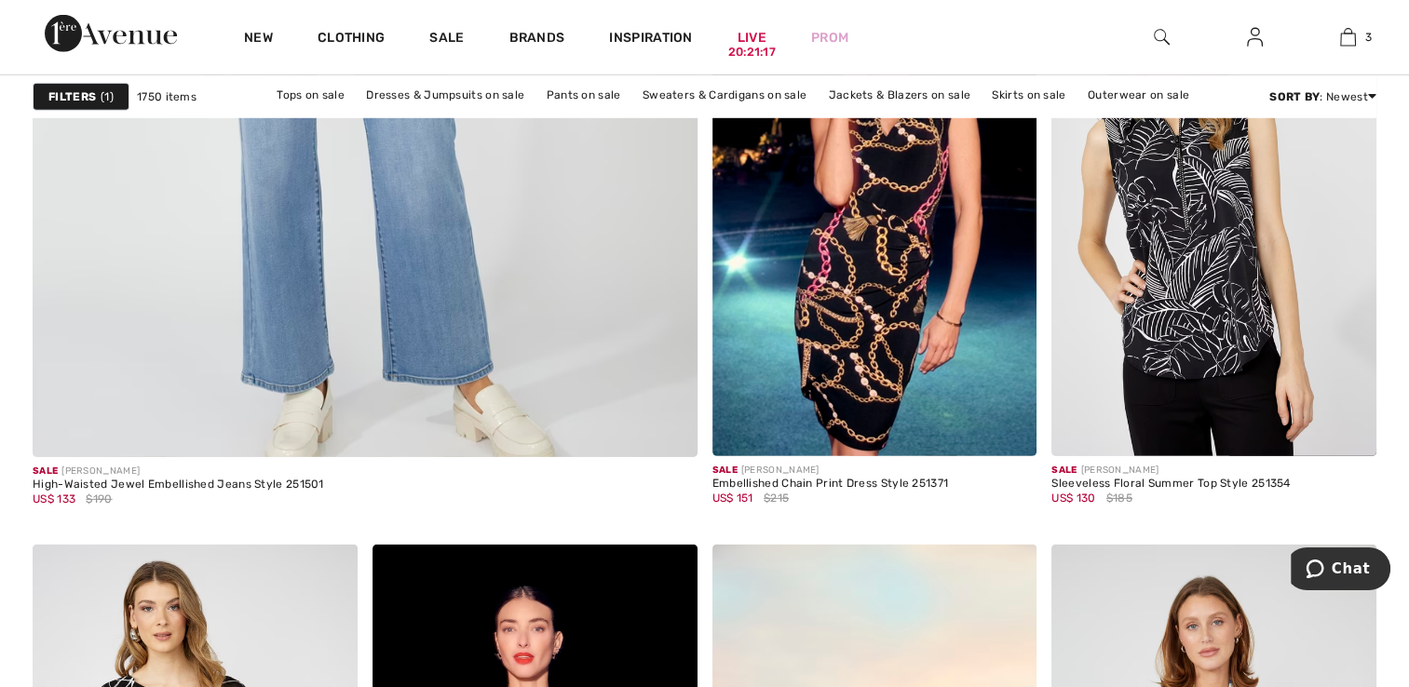
scroll to position [5531, 0]
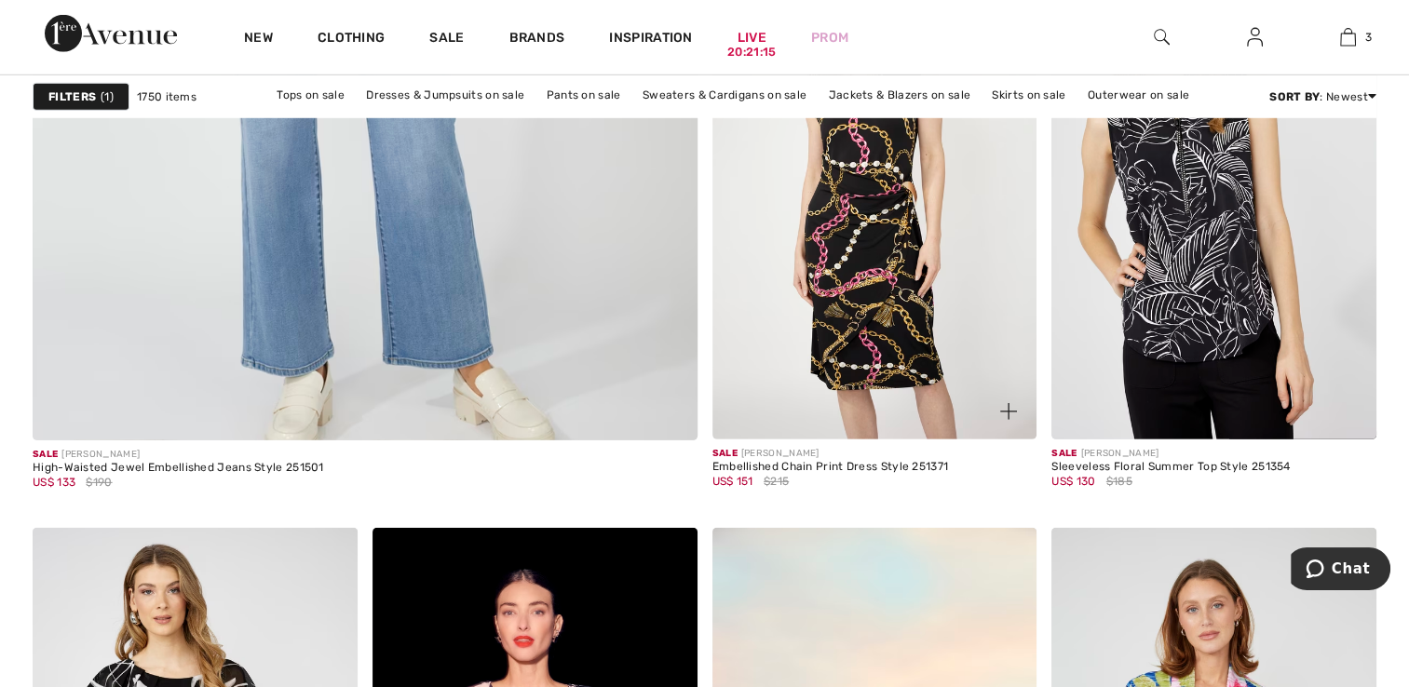
click at [842, 281] on img at bounding box center [874, 195] width 325 height 487
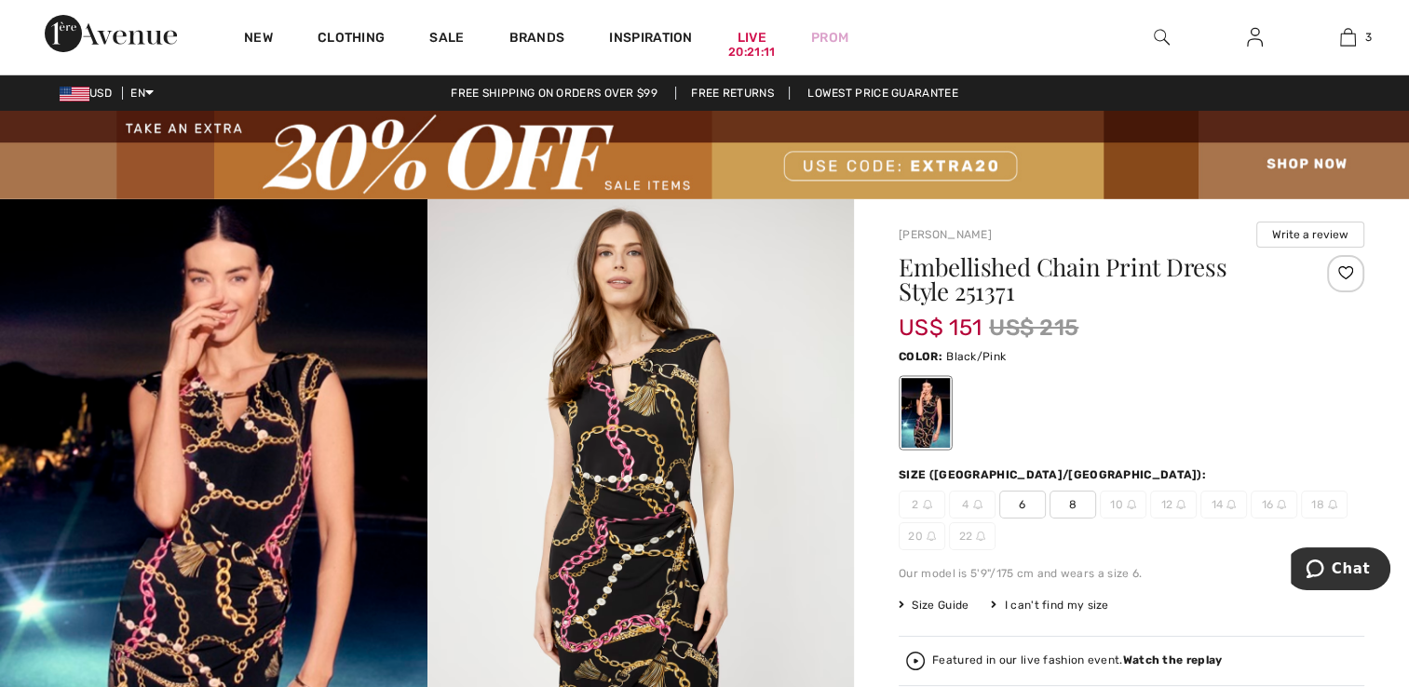
click at [1074, 501] on span "8" at bounding box center [1072, 505] width 47 height 28
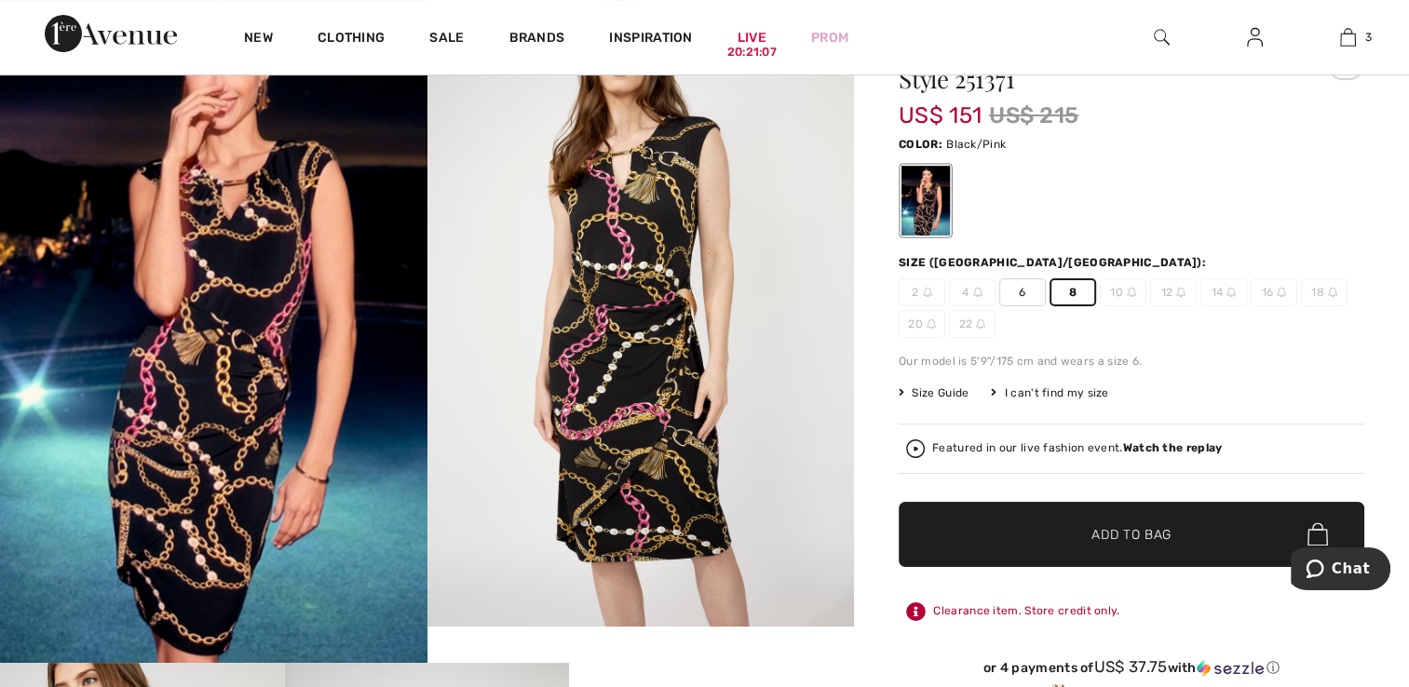
scroll to position [223, 0]
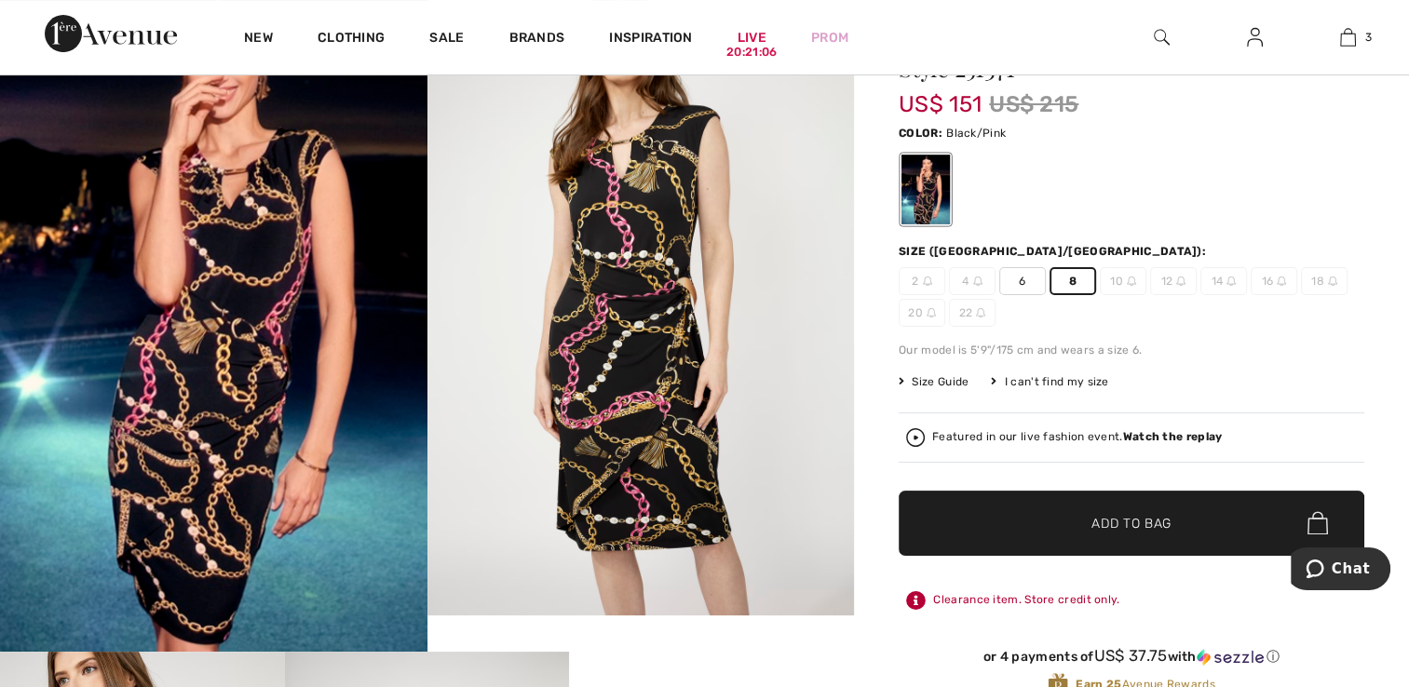
click at [1176, 524] on span "✔ Added to Bag Add to Bag" at bounding box center [1130, 523] width 465 height 65
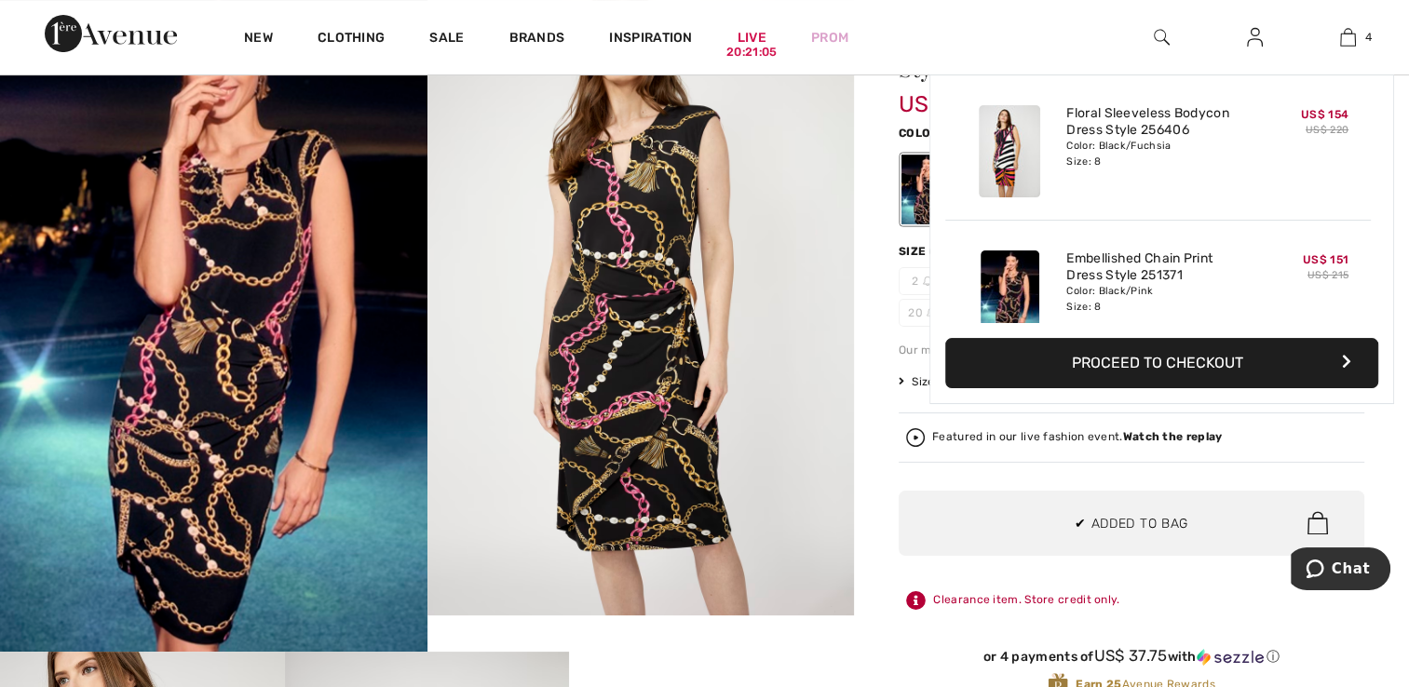
scroll to position [0, 0]
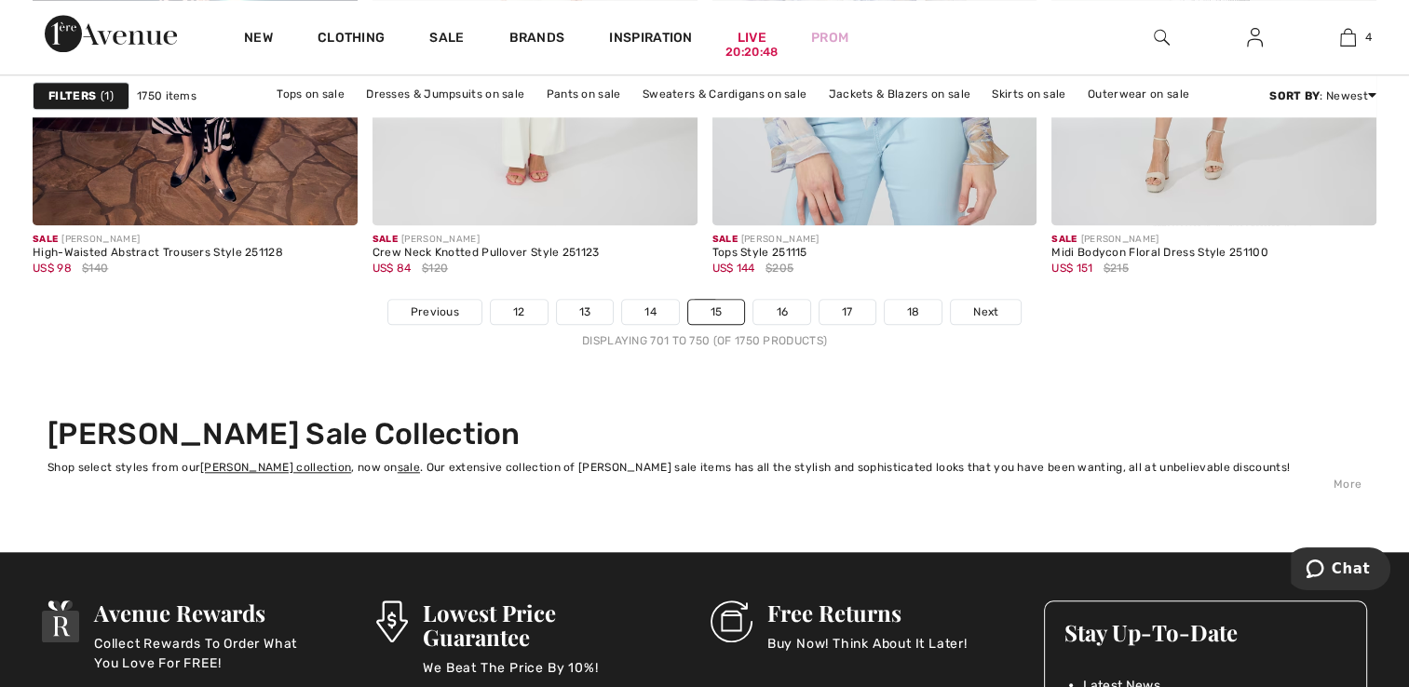
scroll to position [8856, 0]
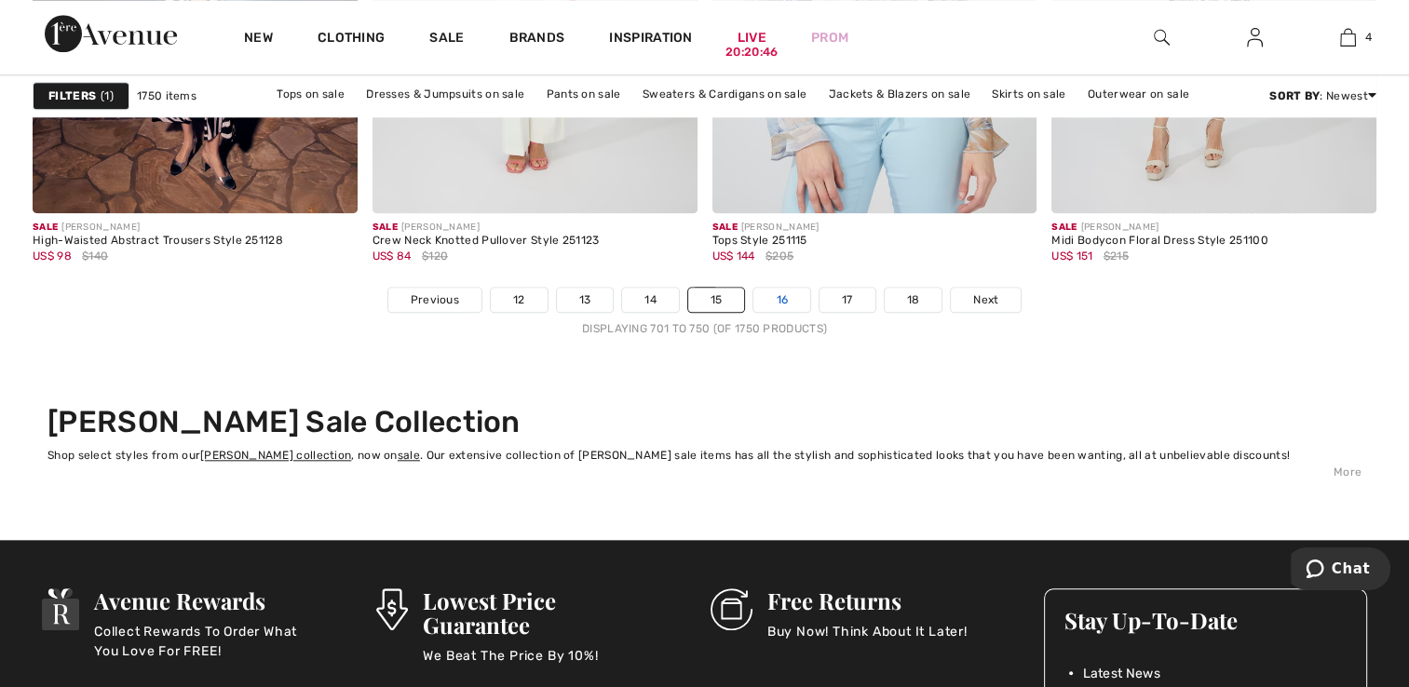
click at [773, 300] on link "16" at bounding box center [781, 300] width 57 height 24
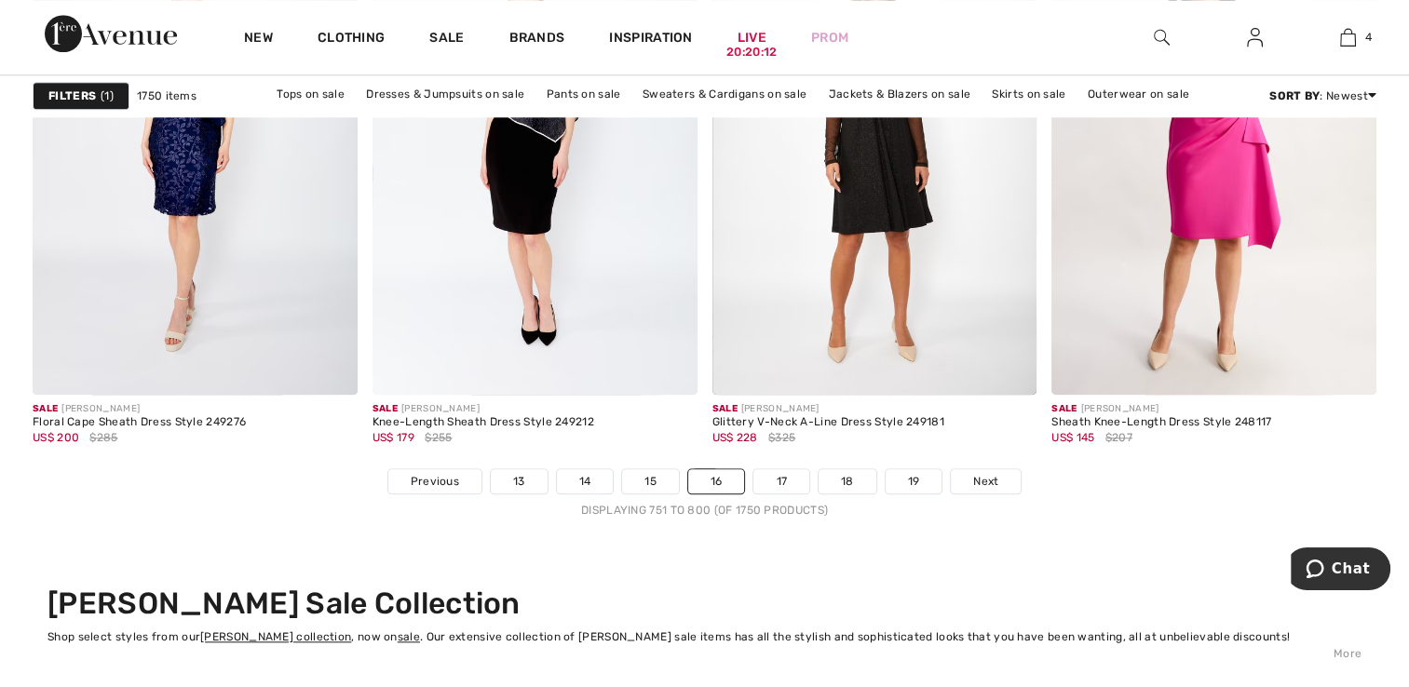
scroll to position [8682, 0]
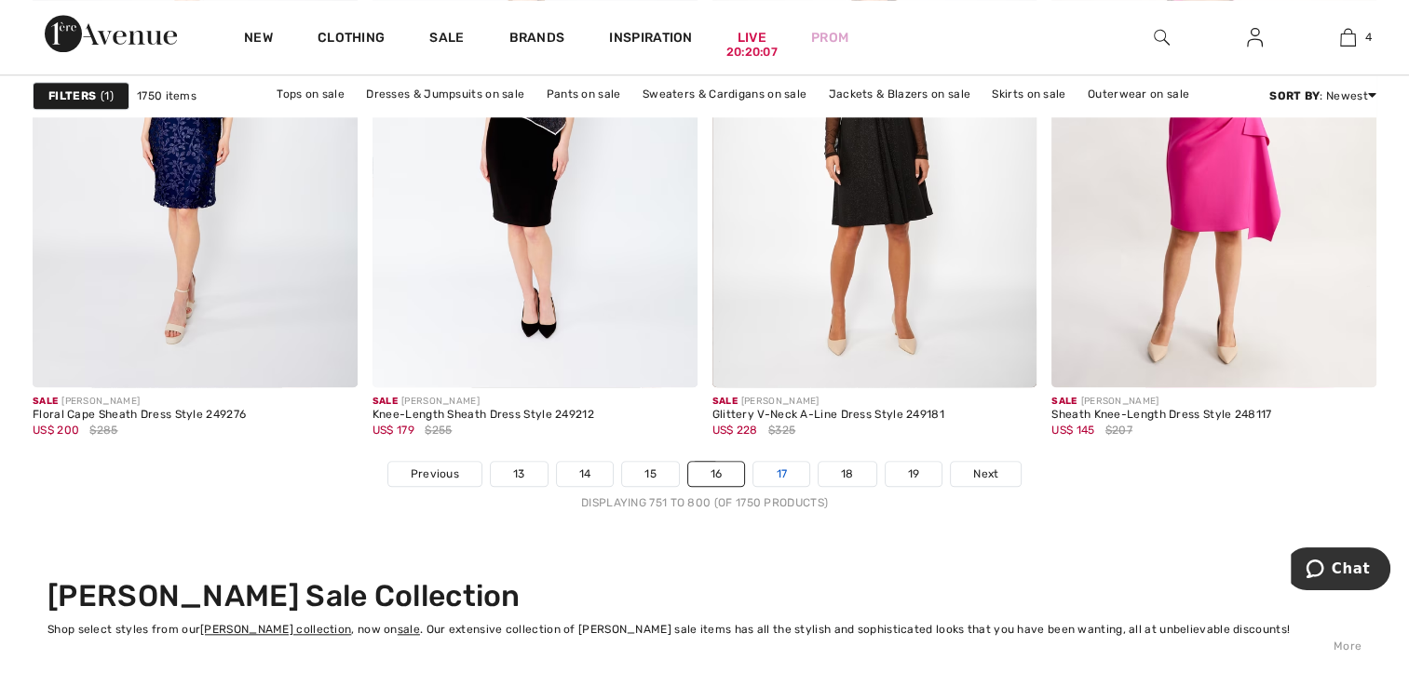
click at [774, 465] on link "17" at bounding box center [781, 474] width 56 height 24
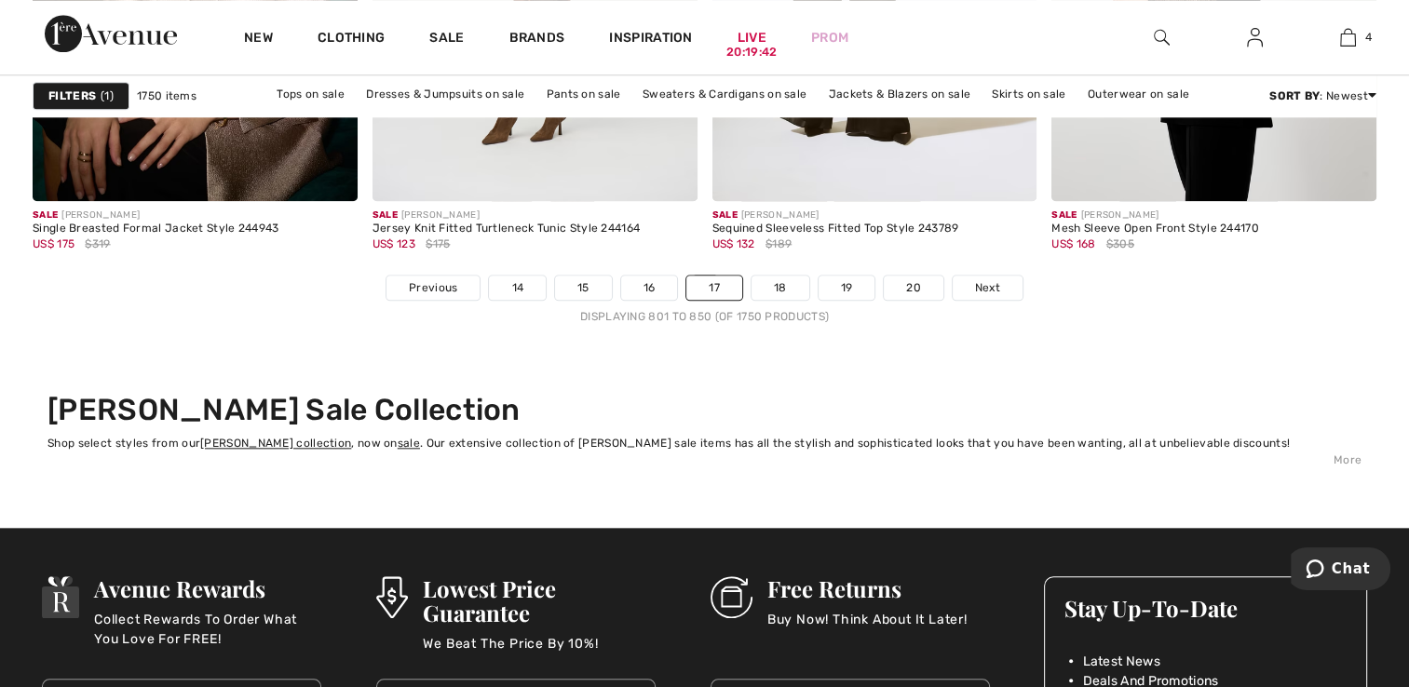
scroll to position [8930, 0]
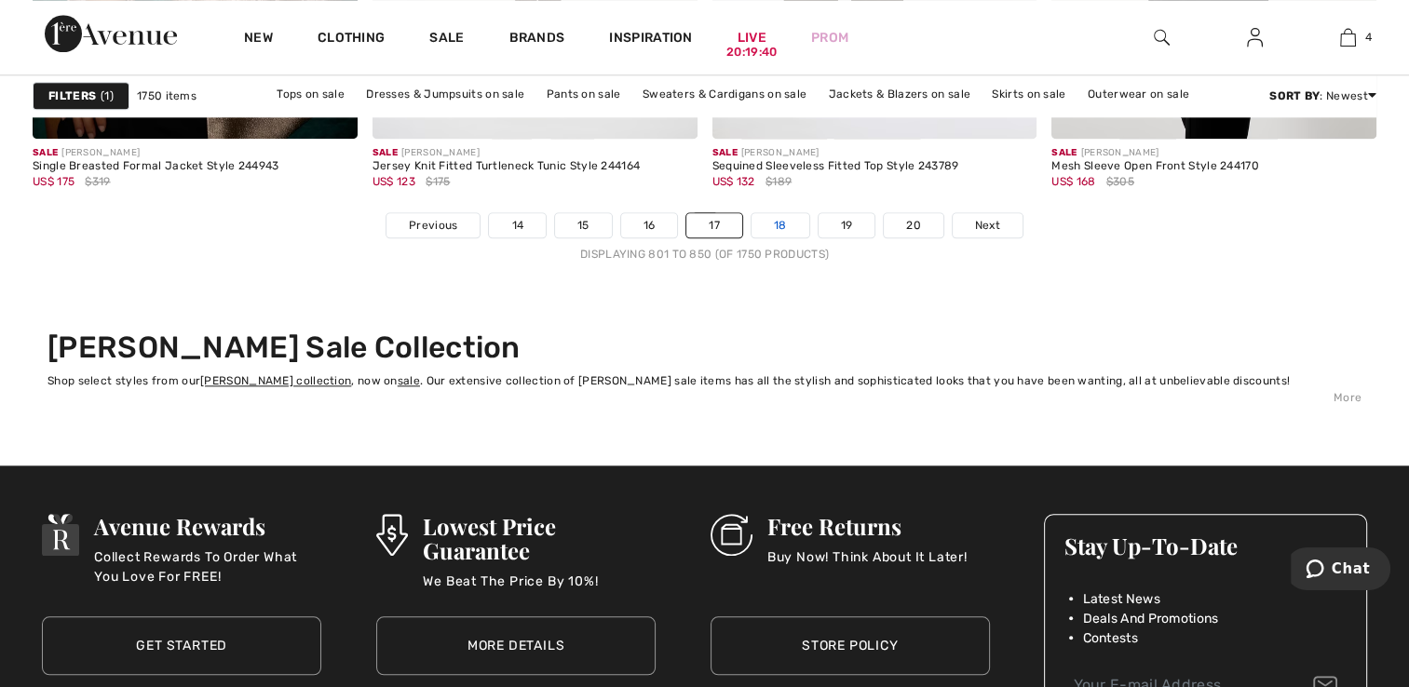
click at [762, 224] on link "18" at bounding box center [780, 225] width 58 height 24
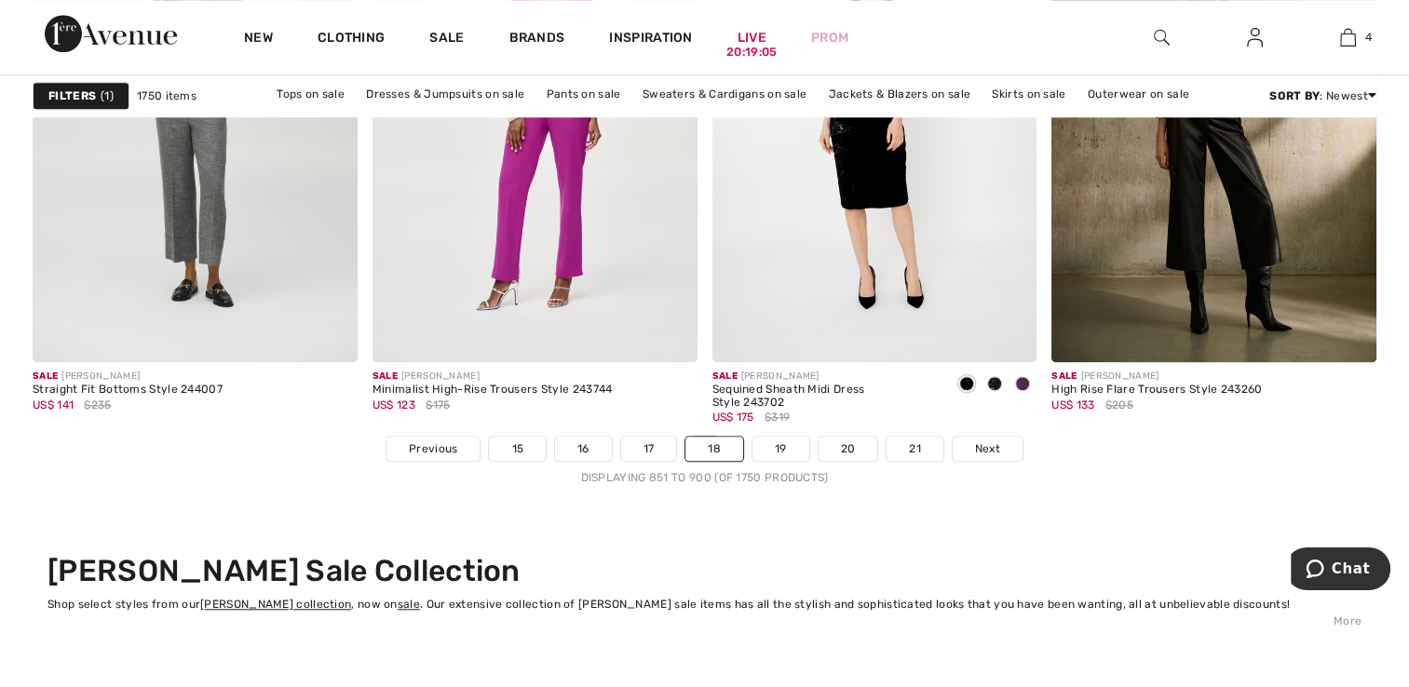
scroll to position [8756, 0]
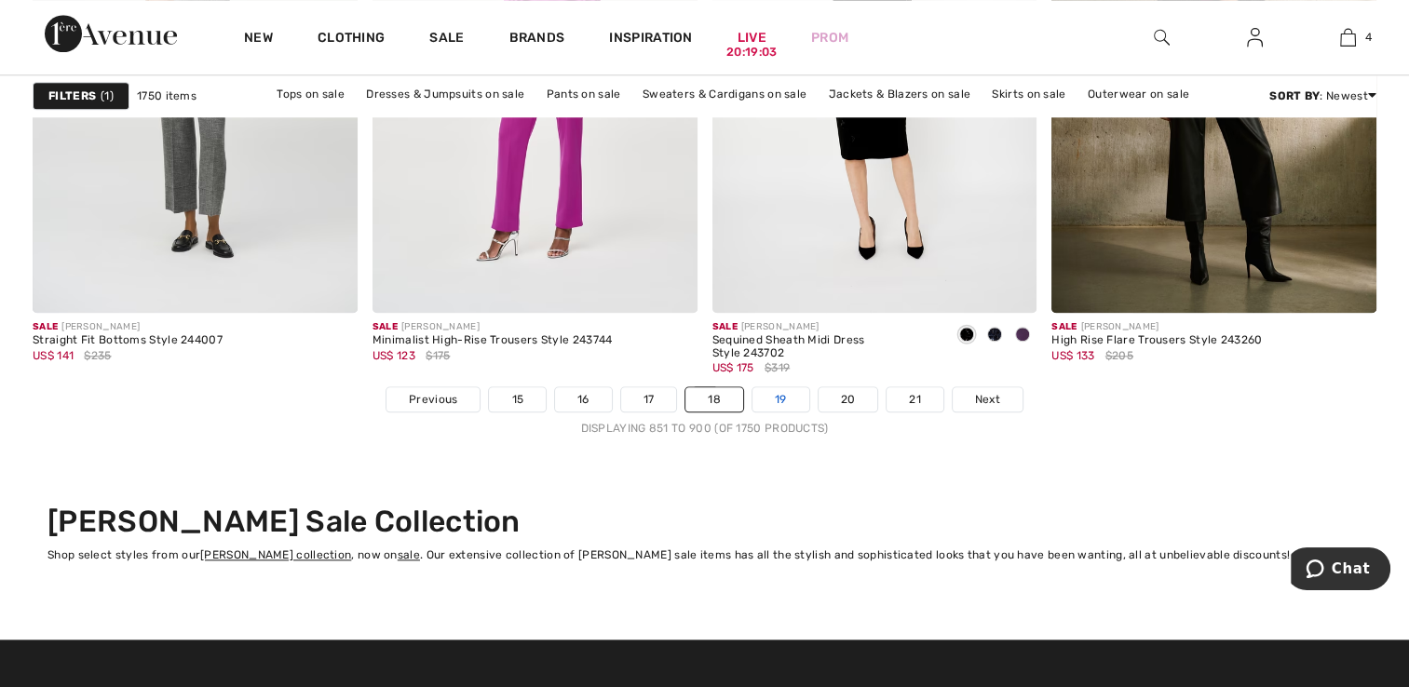
click at [771, 388] on link "19" at bounding box center [780, 399] width 57 height 24
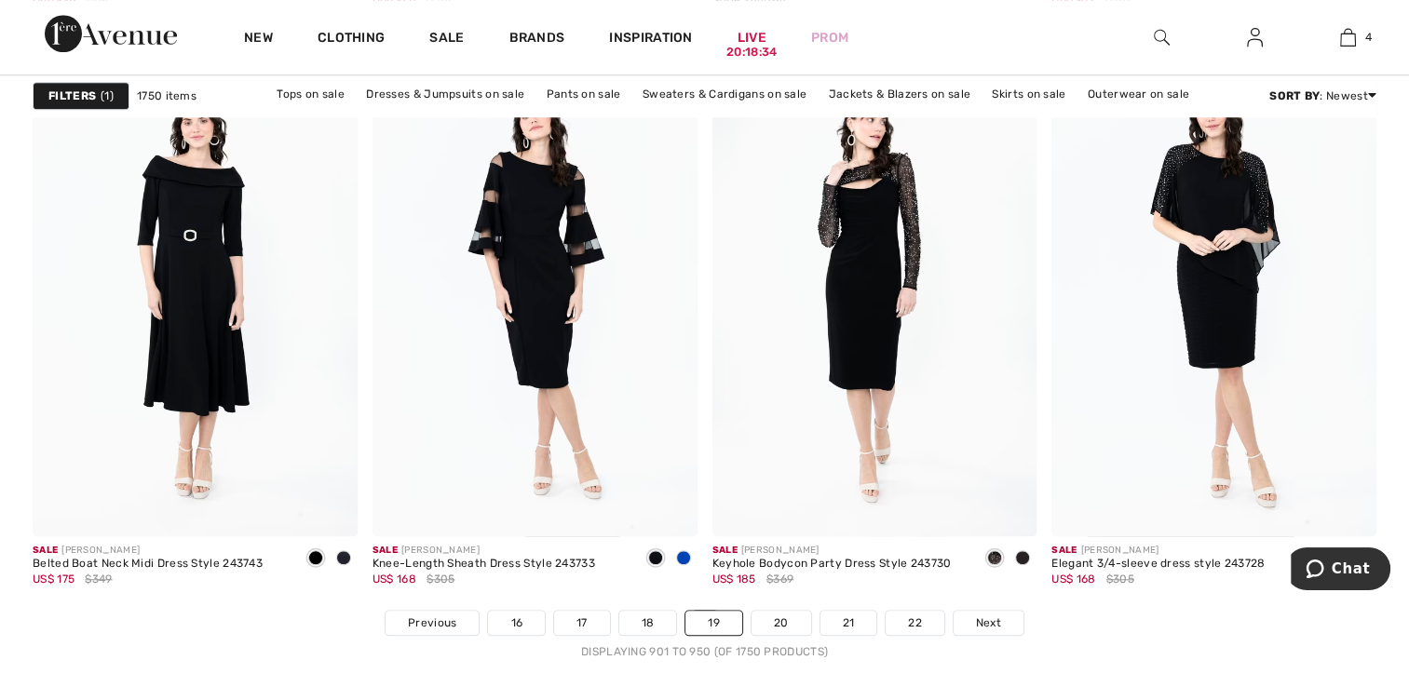
scroll to position [8620, 0]
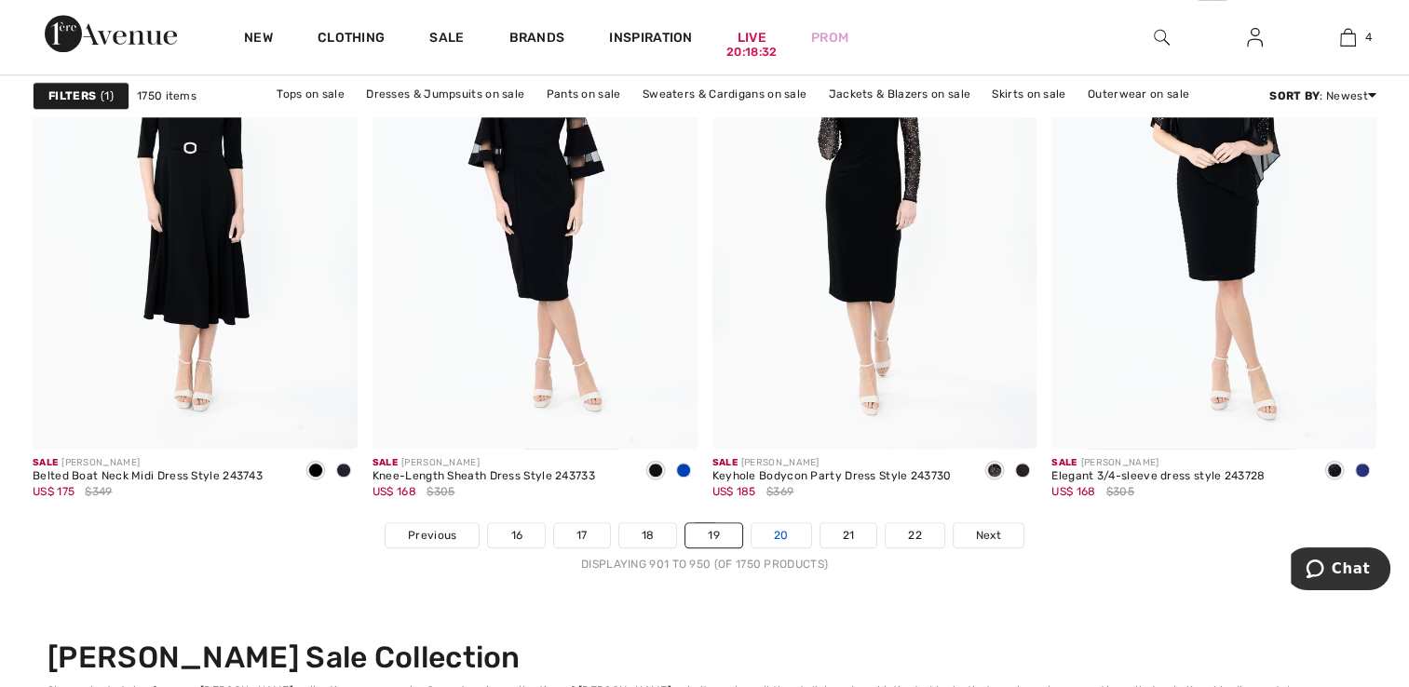
click at [775, 532] on link "20" at bounding box center [781, 535] width 60 height 24
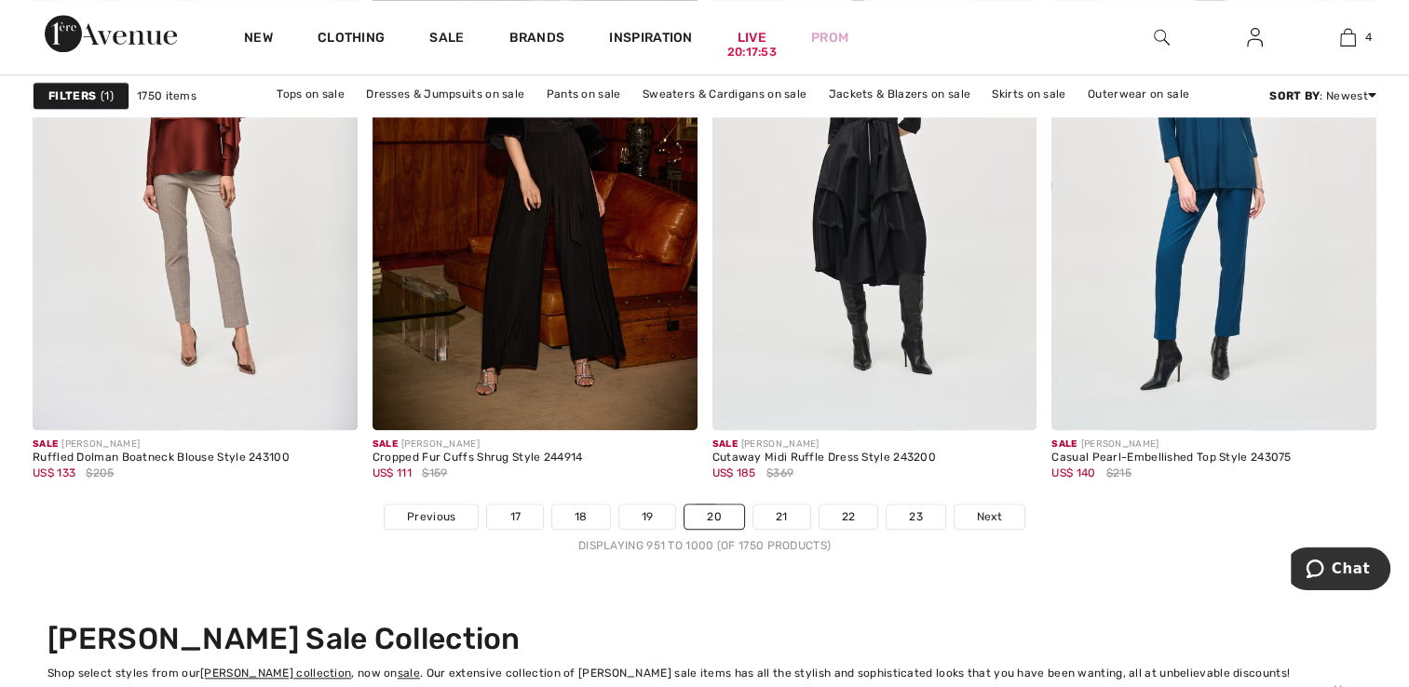
scroll to position [8733, 0]
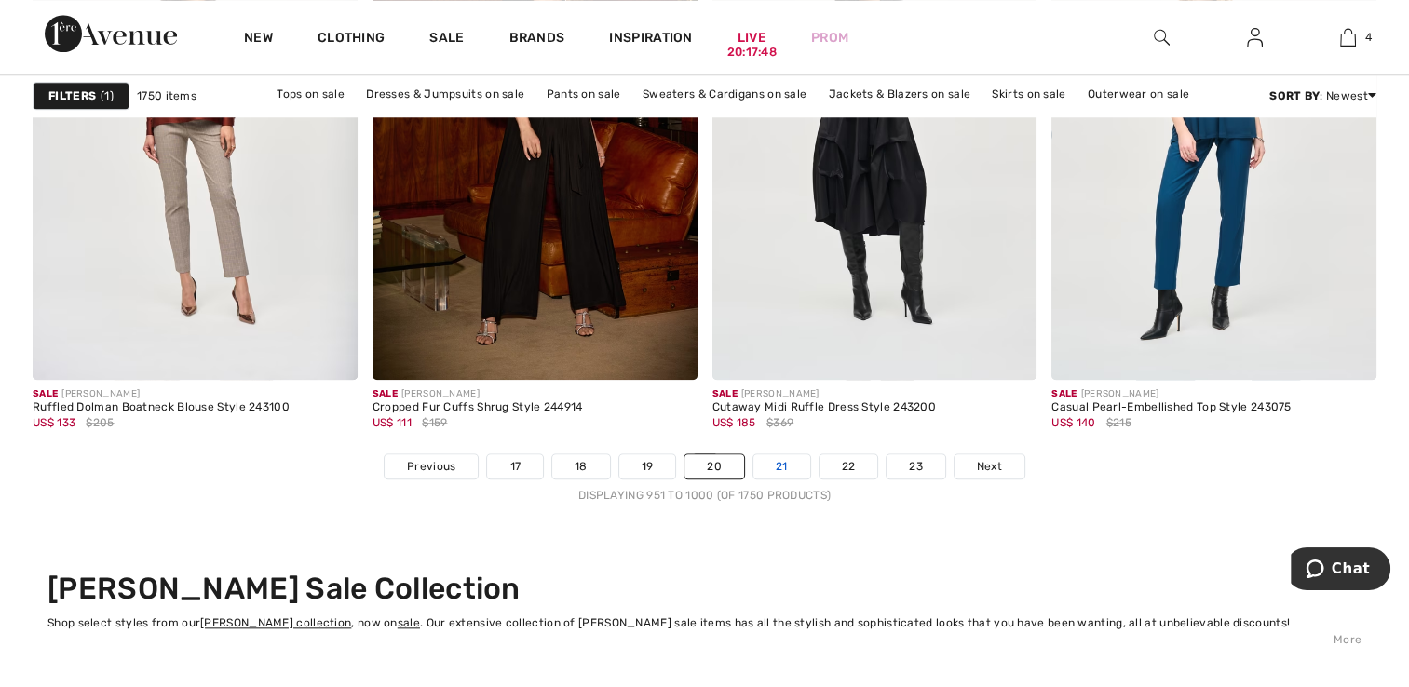
click at [771, 454] on link "21" at bounding box center [781, 466] width 57 height 24
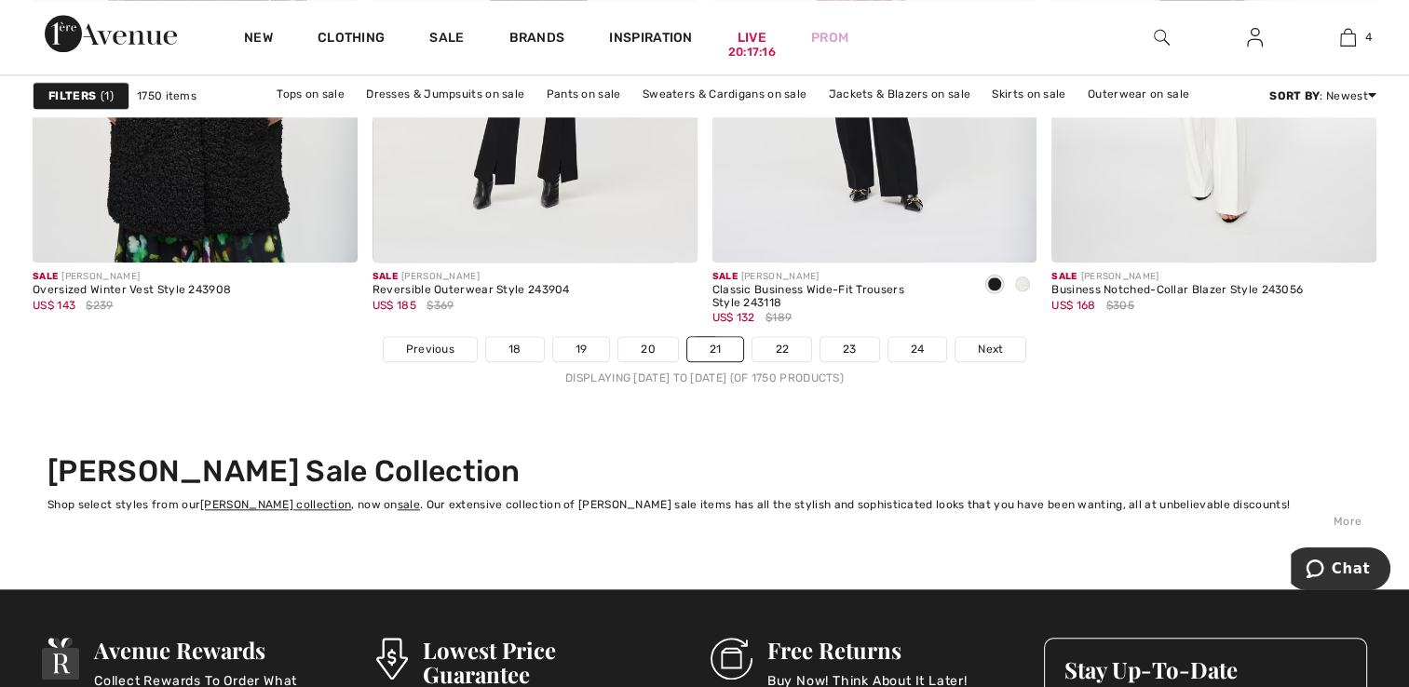
scroll to position [8831, 0]
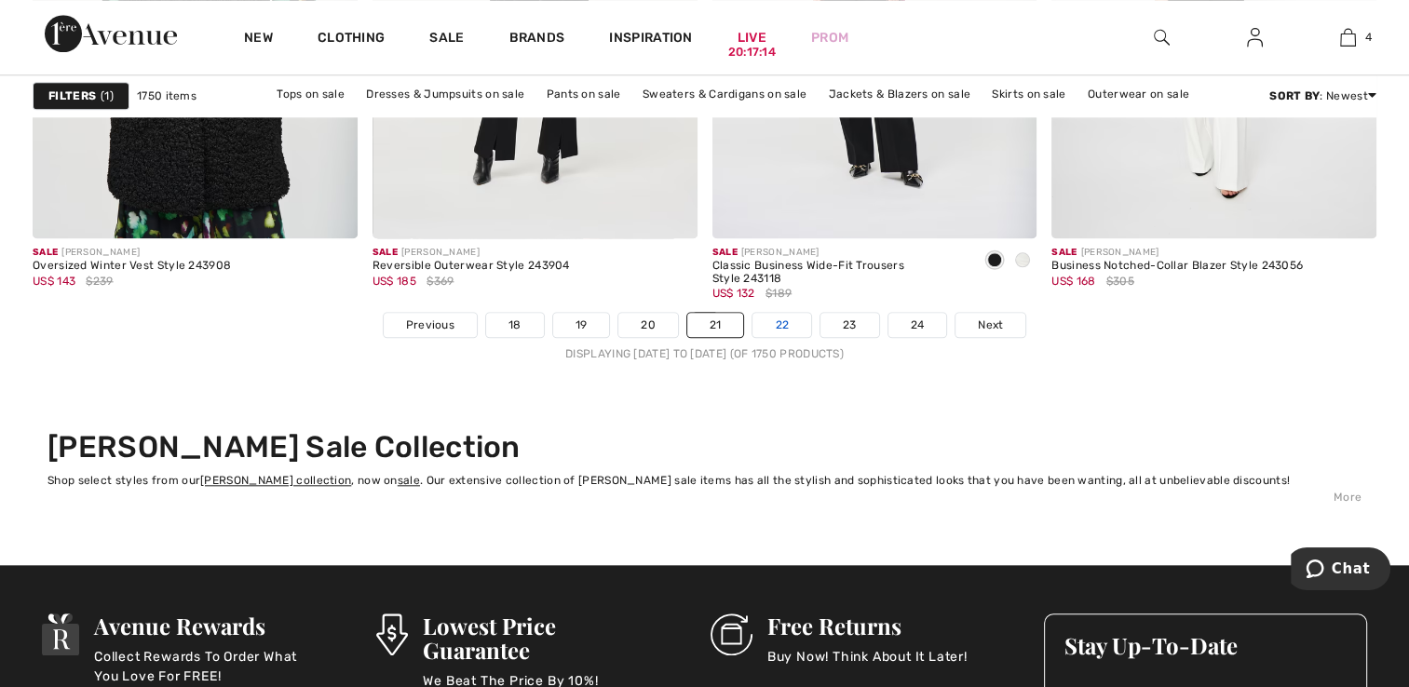
click at [780, 319] on link "22" at bounding box center [781, 325] width 59 height 24
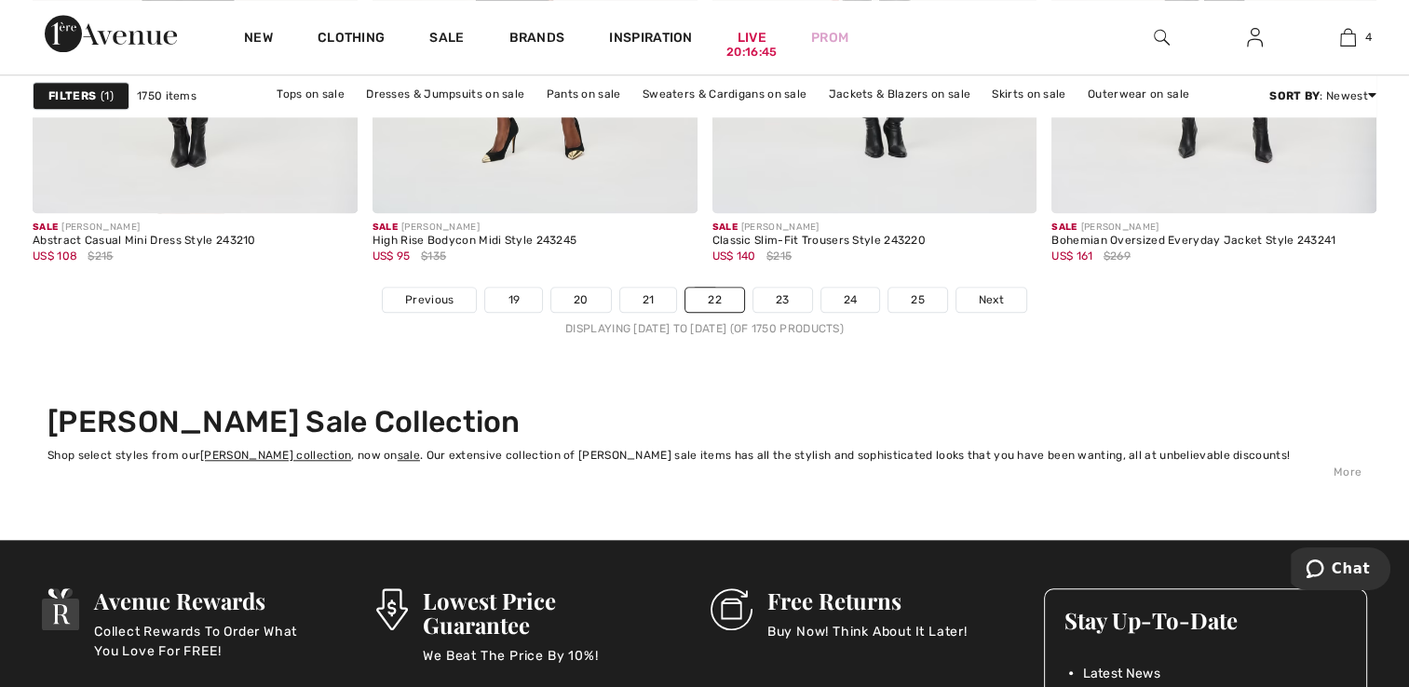
scroll to position [8880, 0]
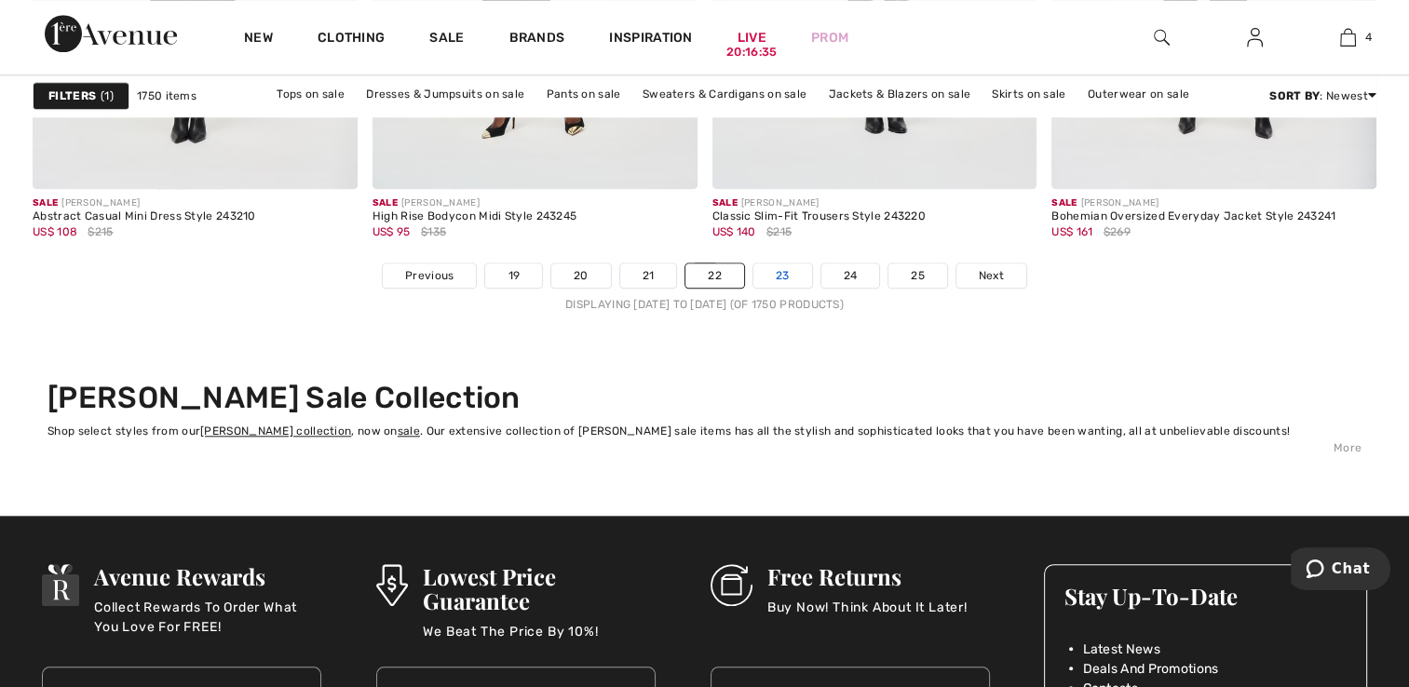
click at [779, 270] on link "23" at bounding box center [782, 275] width 59 height 24
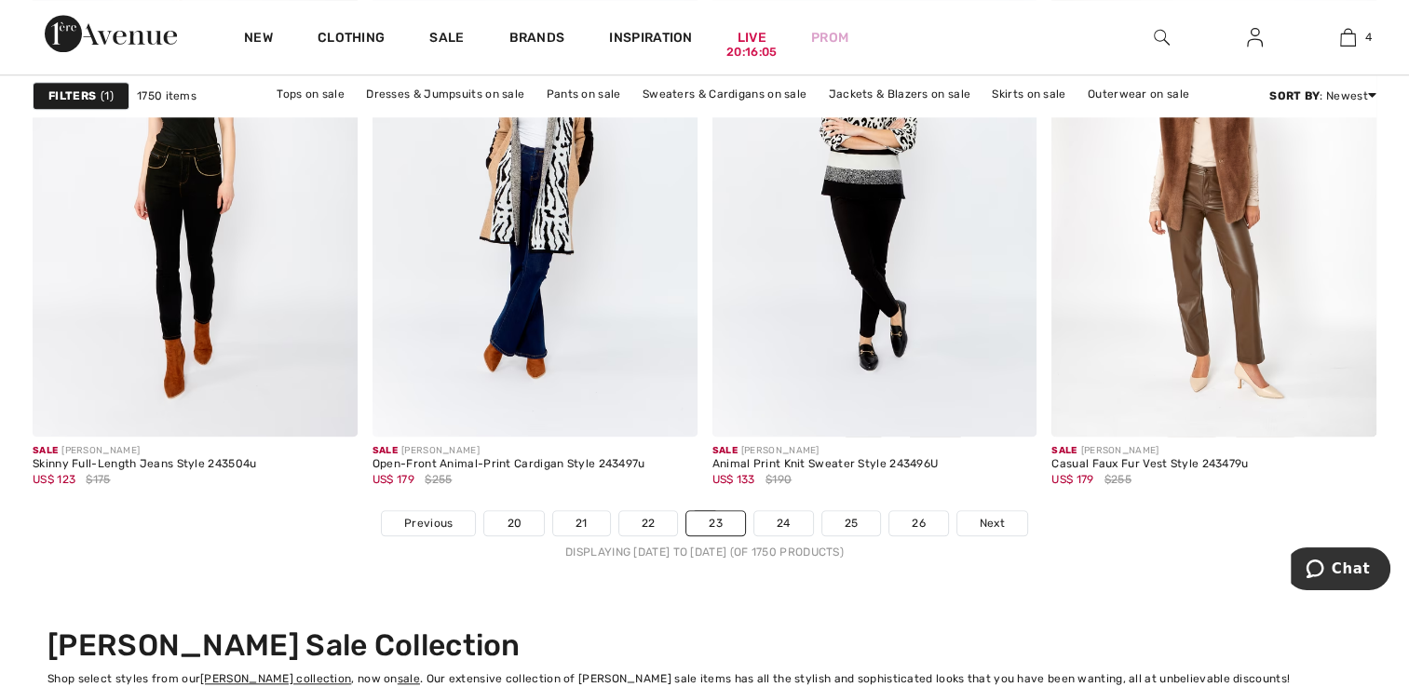
scroll to position [8669, 0]
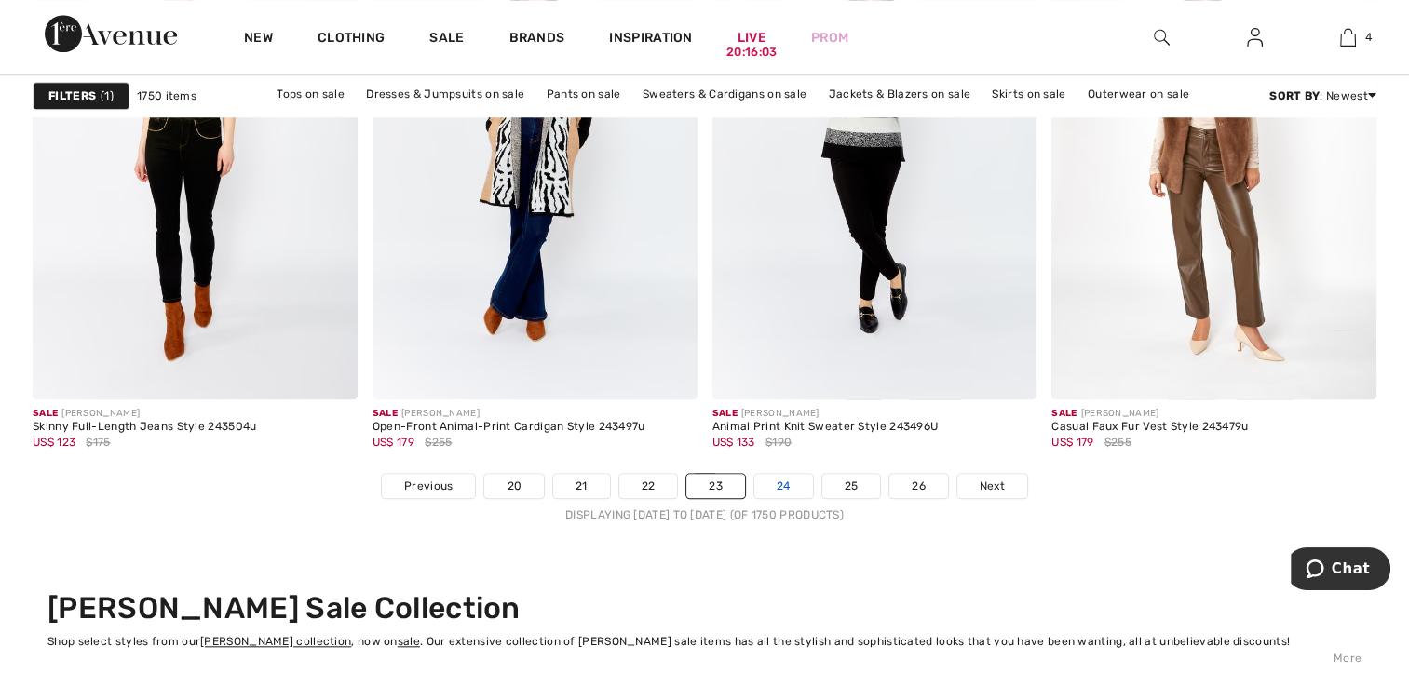
click at [771, 480] on link "24" at bounding box center [783, 486] width 59 height 24
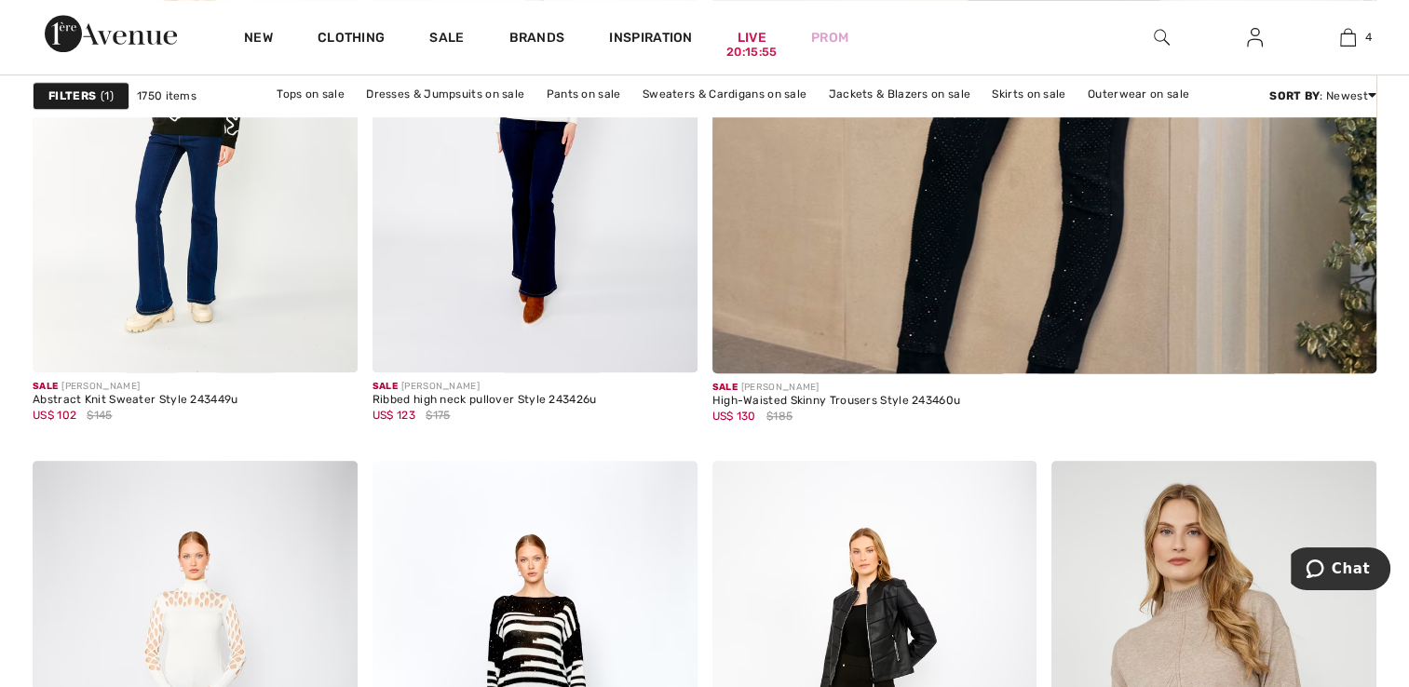
scroll to position [1128, 0]
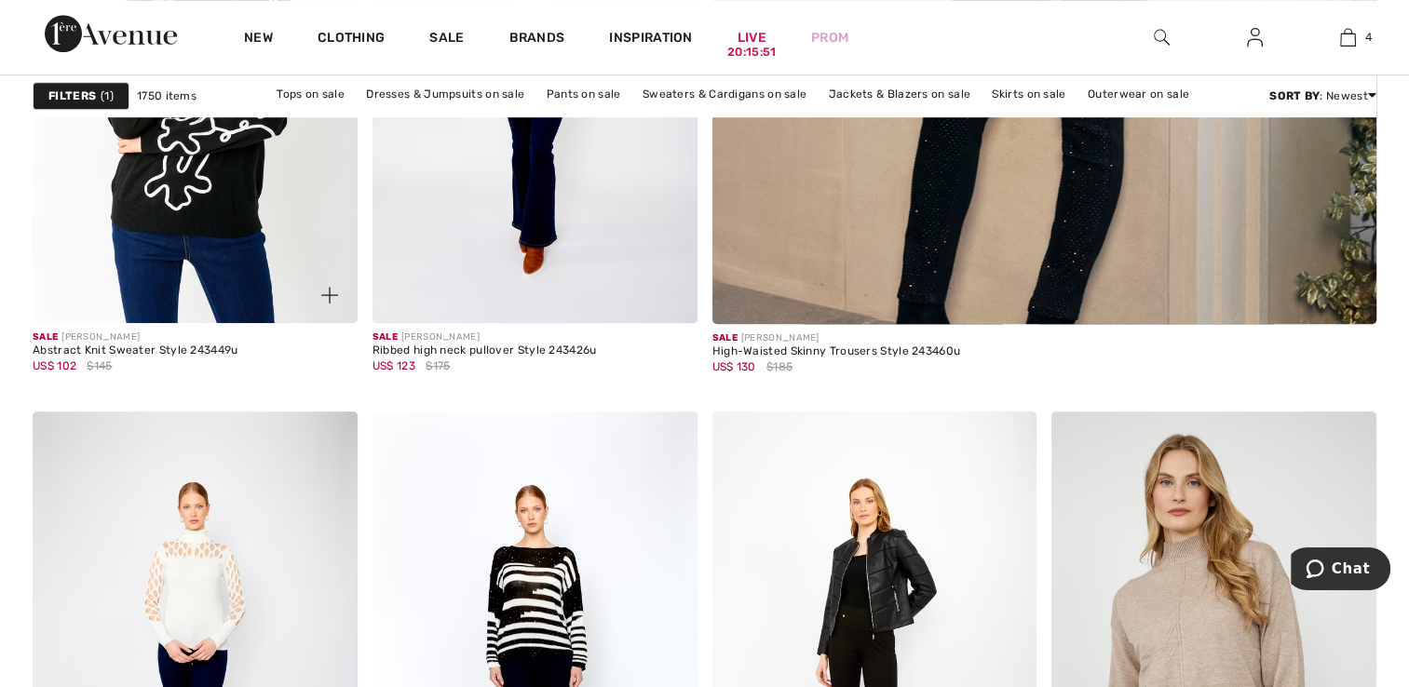
click at [236, 170] on img at bounding box center [195, 79] width 325 height 487
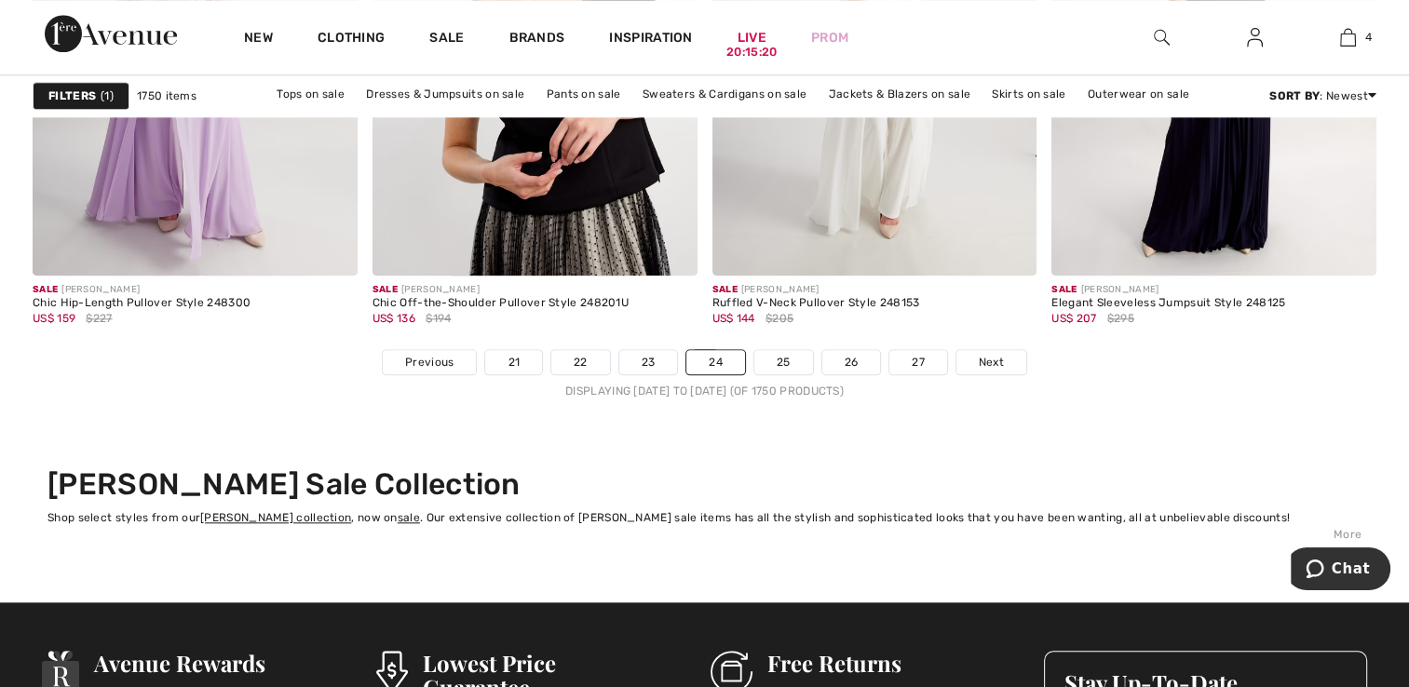
scroll to position [8844, 0]
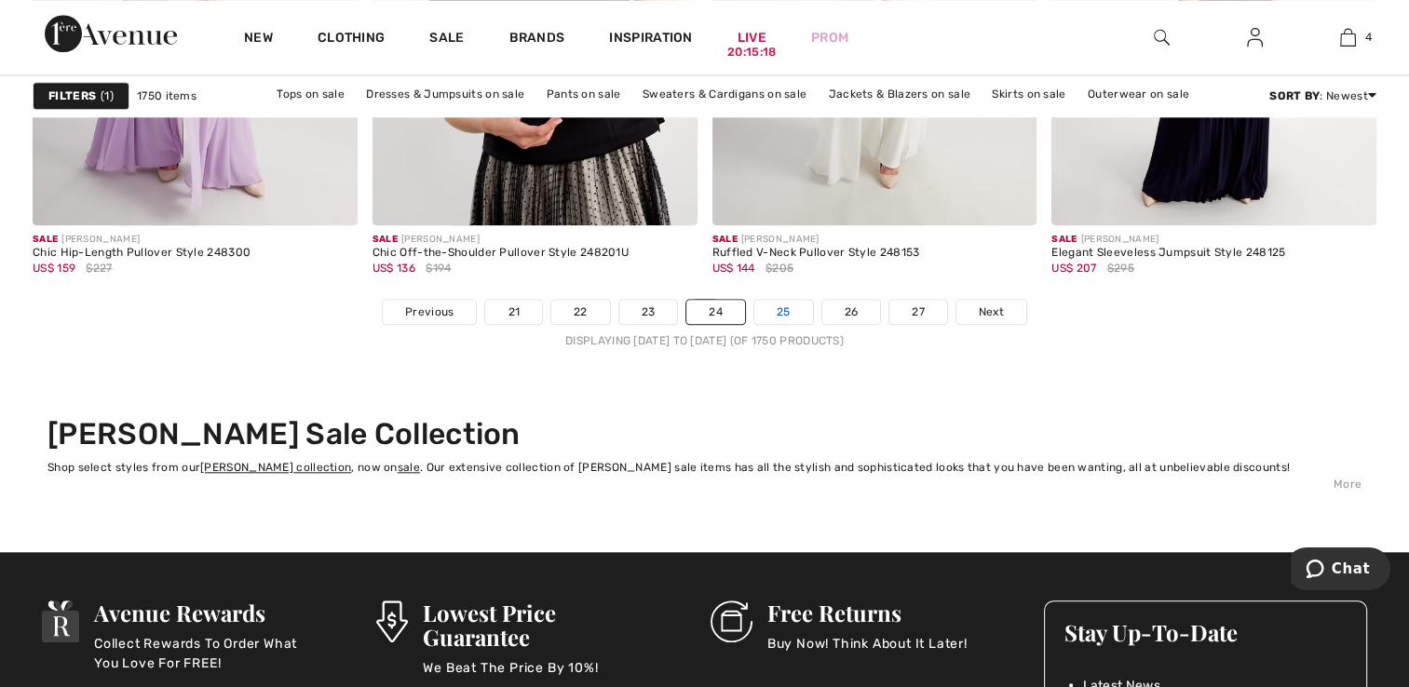
click at [773, 314] on link "25" at bounding box center [783, 312] width 59 height 24
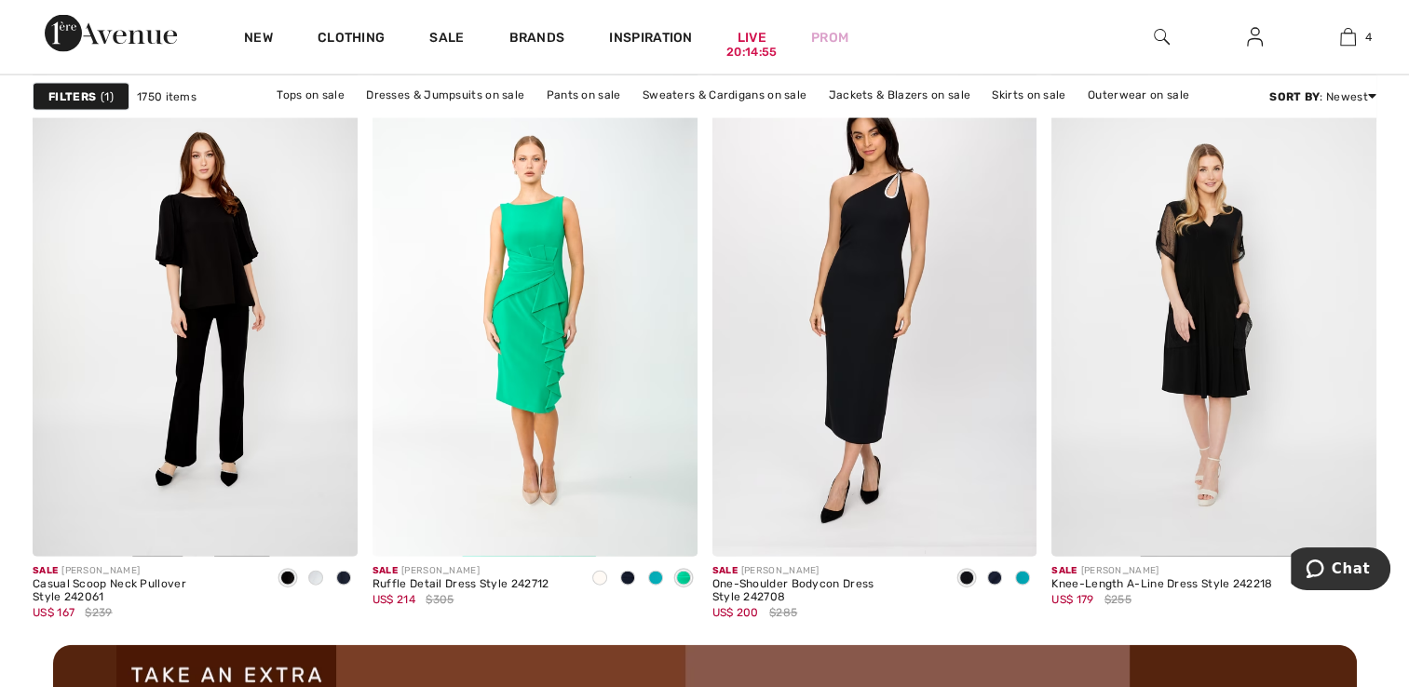
scroll to position [3944, 0]
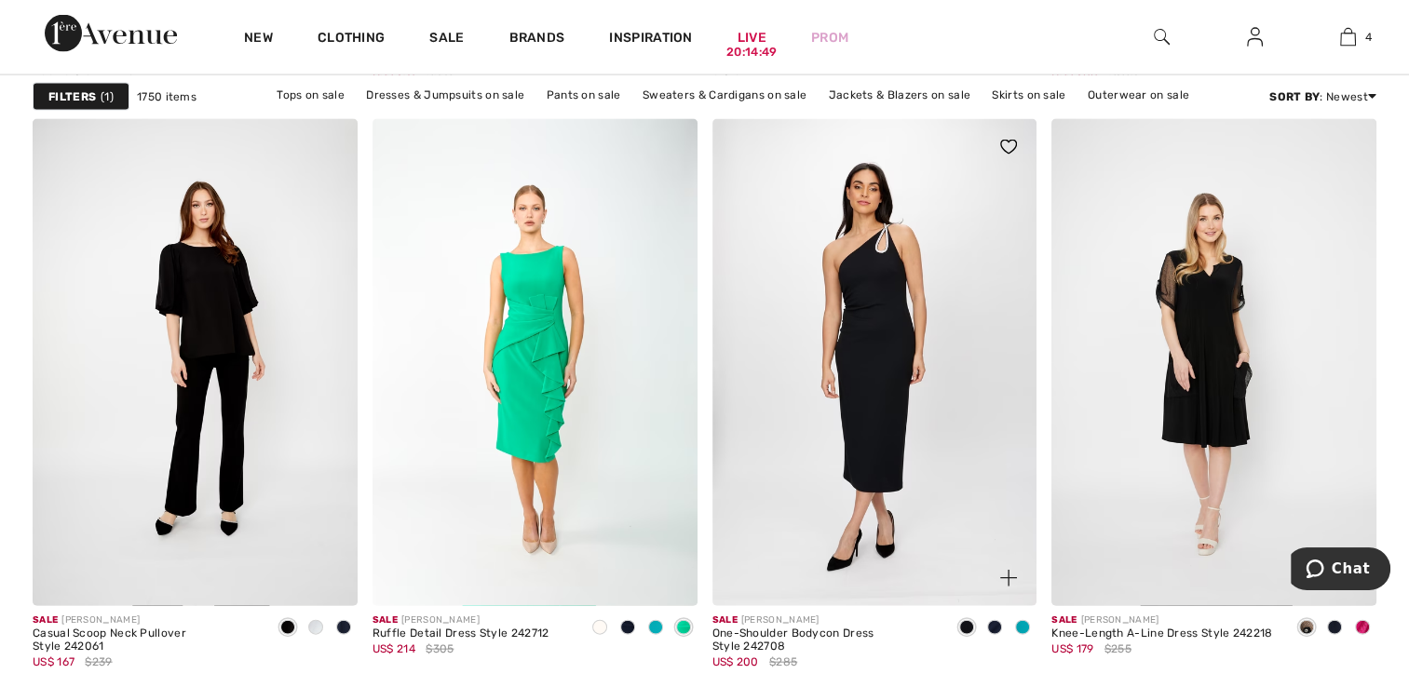
click at [864, 316] on img at bounding box center [874, 362] width 325 height 487
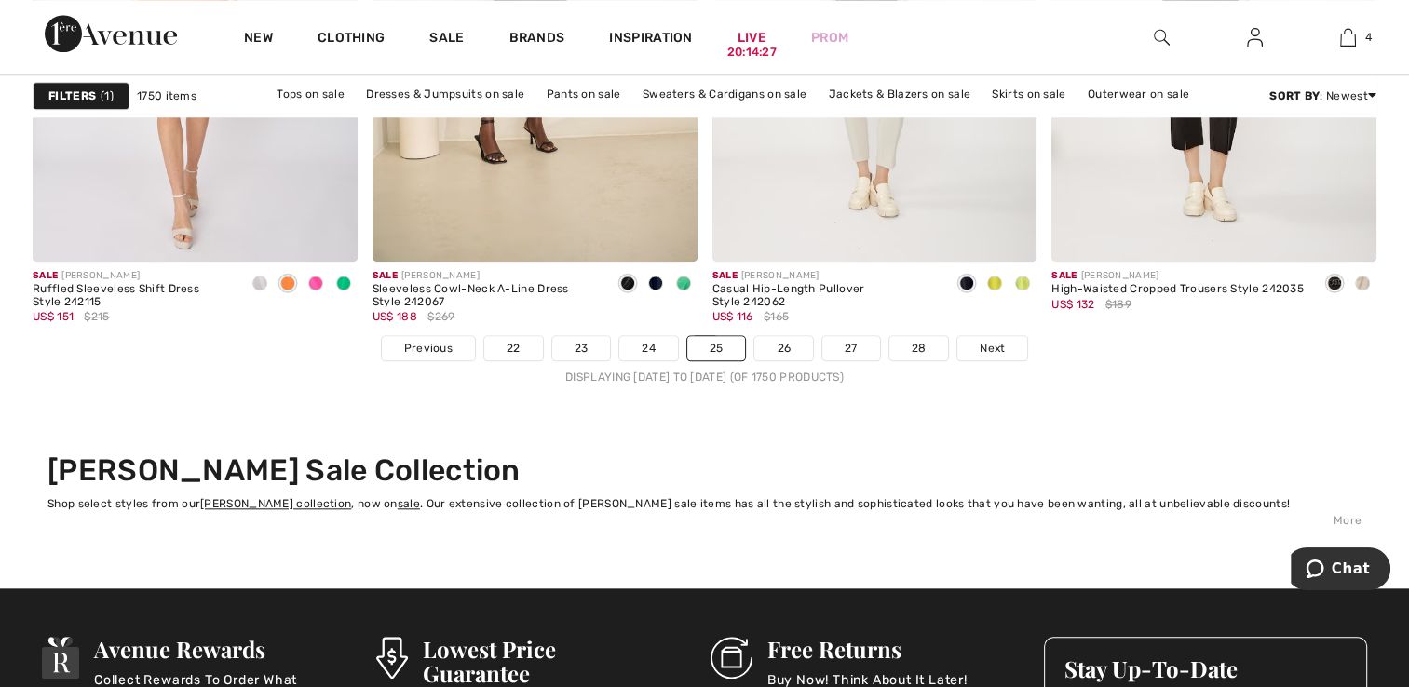
scroll to position [8869, 0]
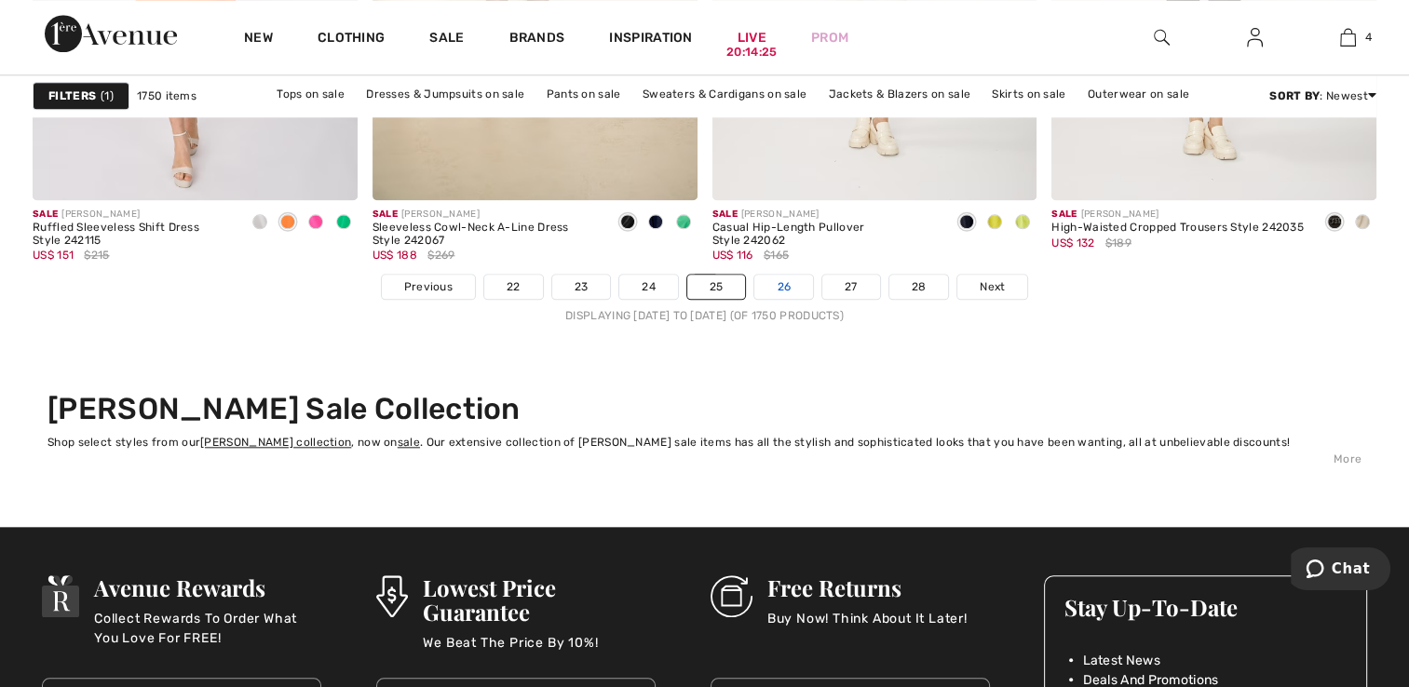
click at [771, 275] on link "26" at bounding box center [783, 287] width 59 height 24
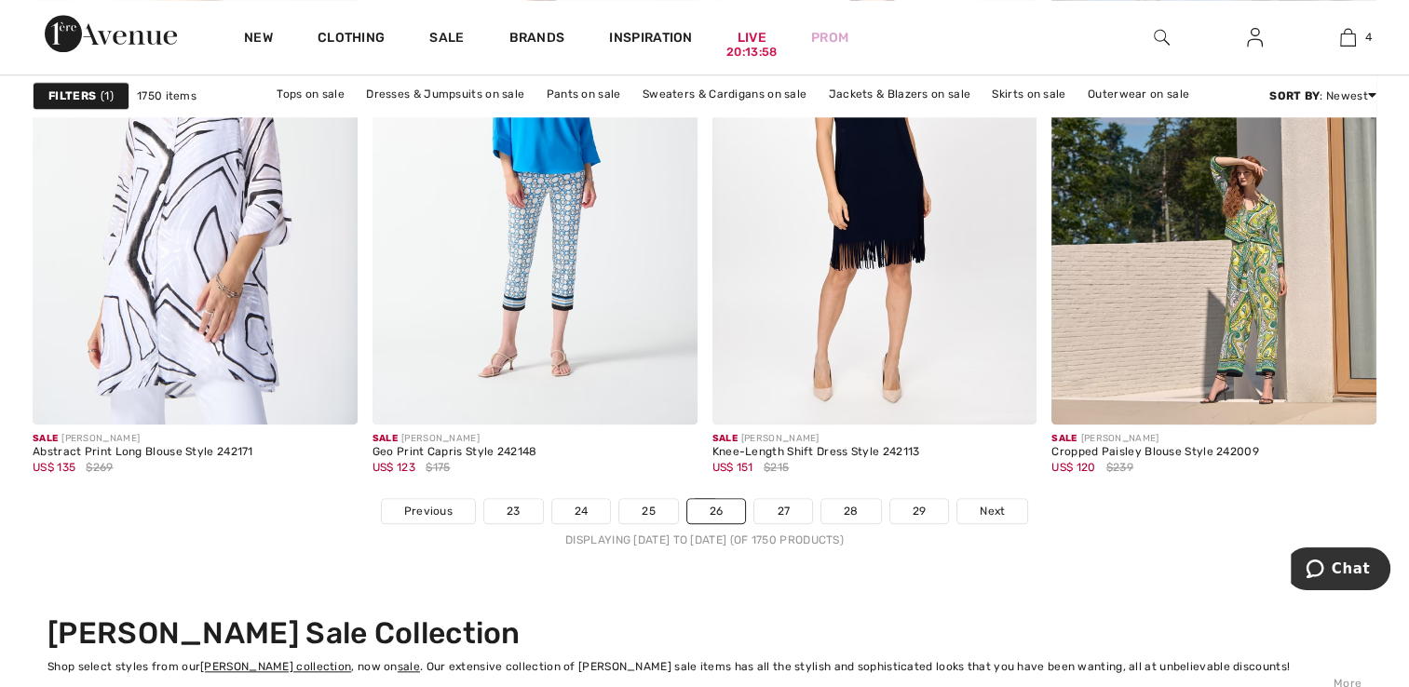
scroll to position [8694, 0]
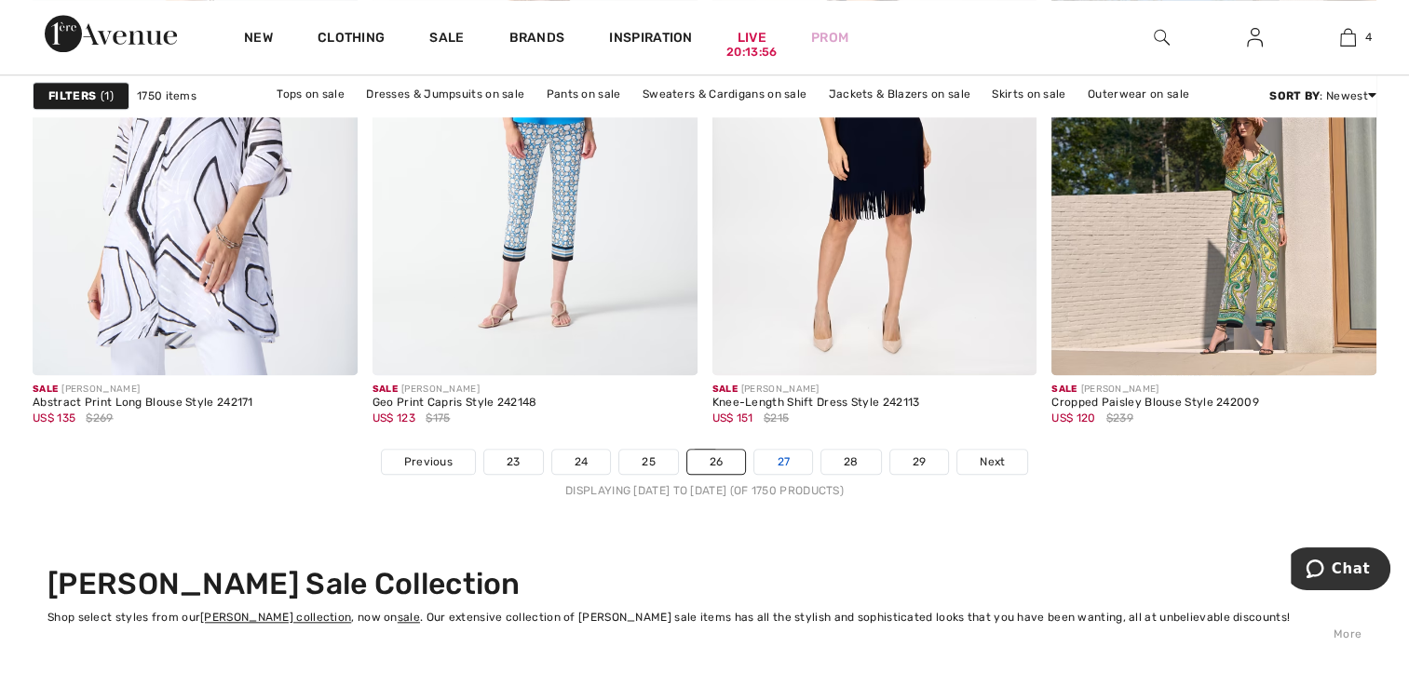
click at [779, 464] on link "27" at bounding box center [783, 462] width 58 height 24
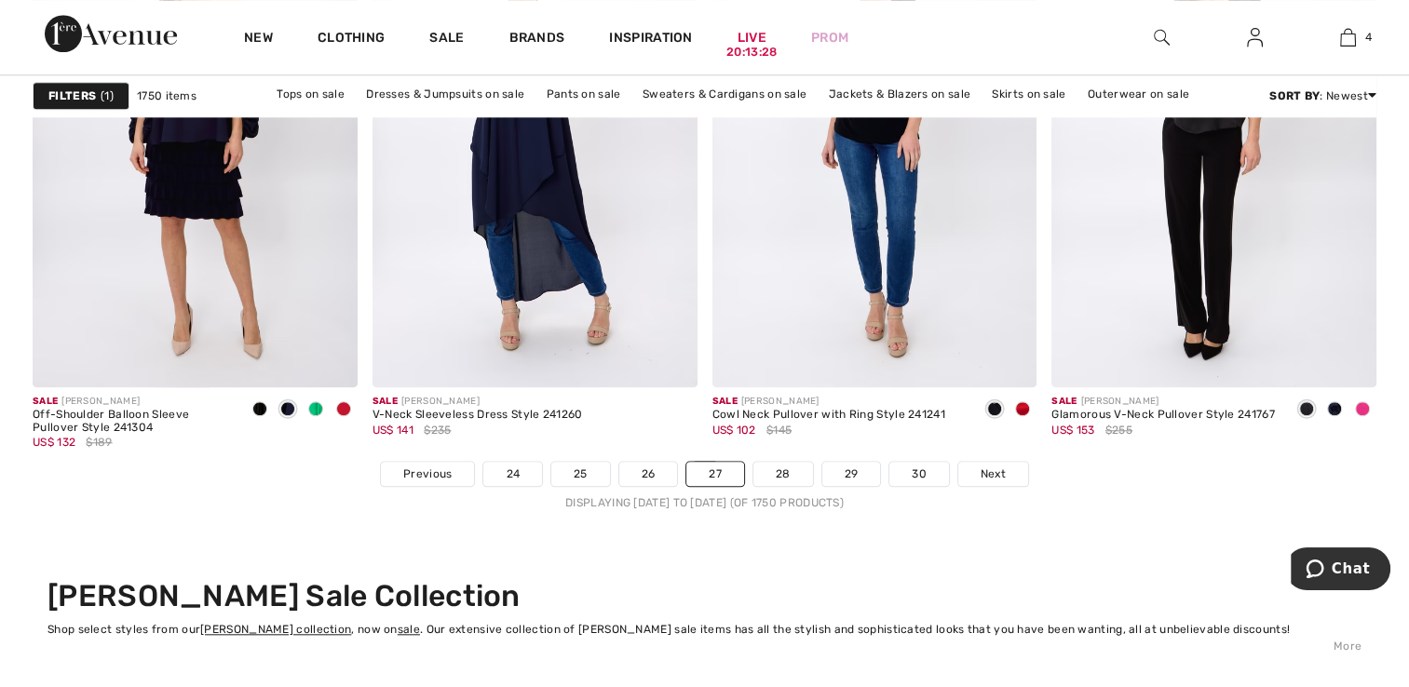
scroll to position [8707, 0]
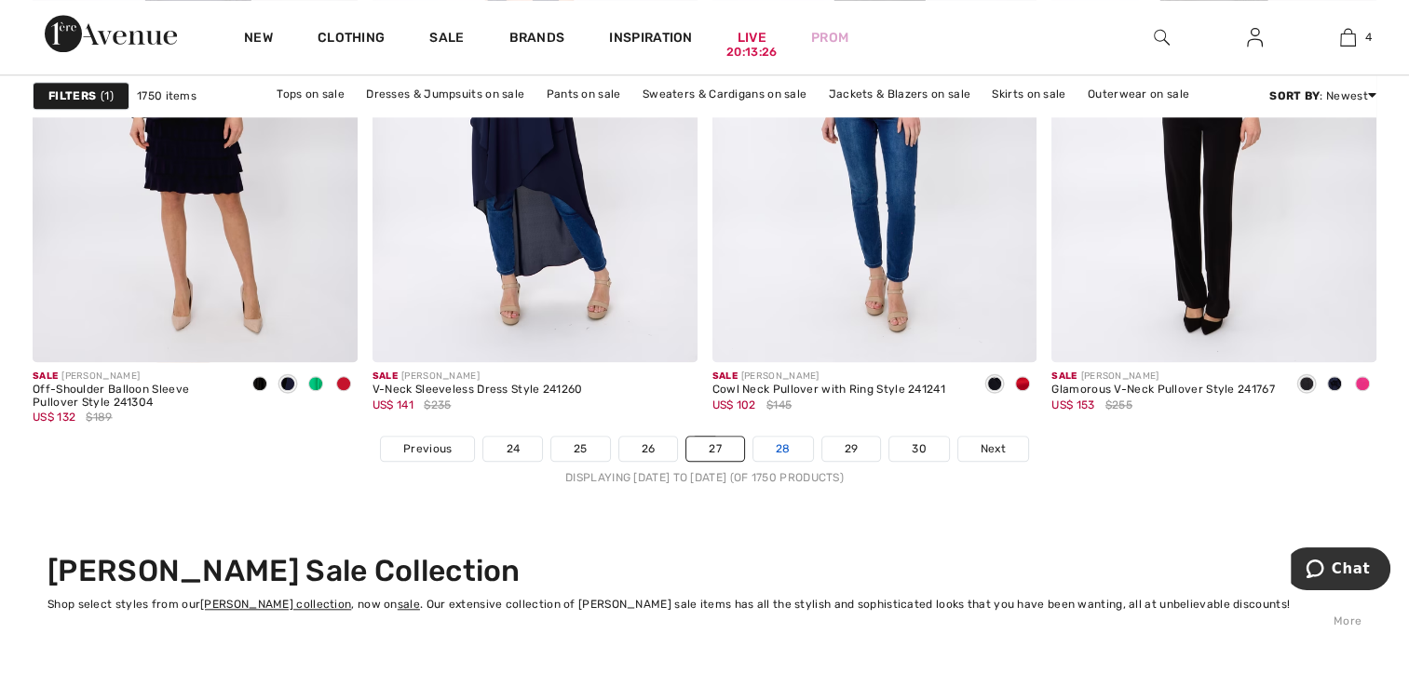
click at [776, 441] on link "28" at bounding box center [783, 449] width 60 height 24
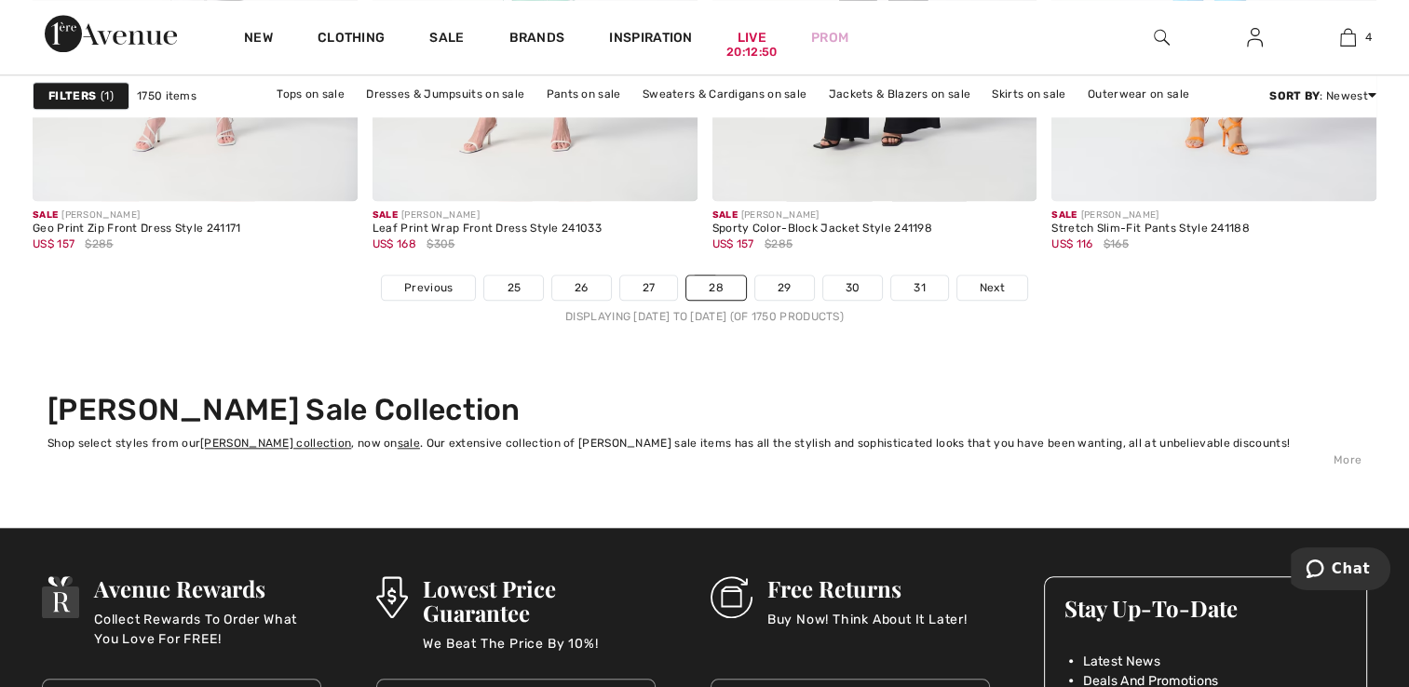
scroll to position [8880, 0]
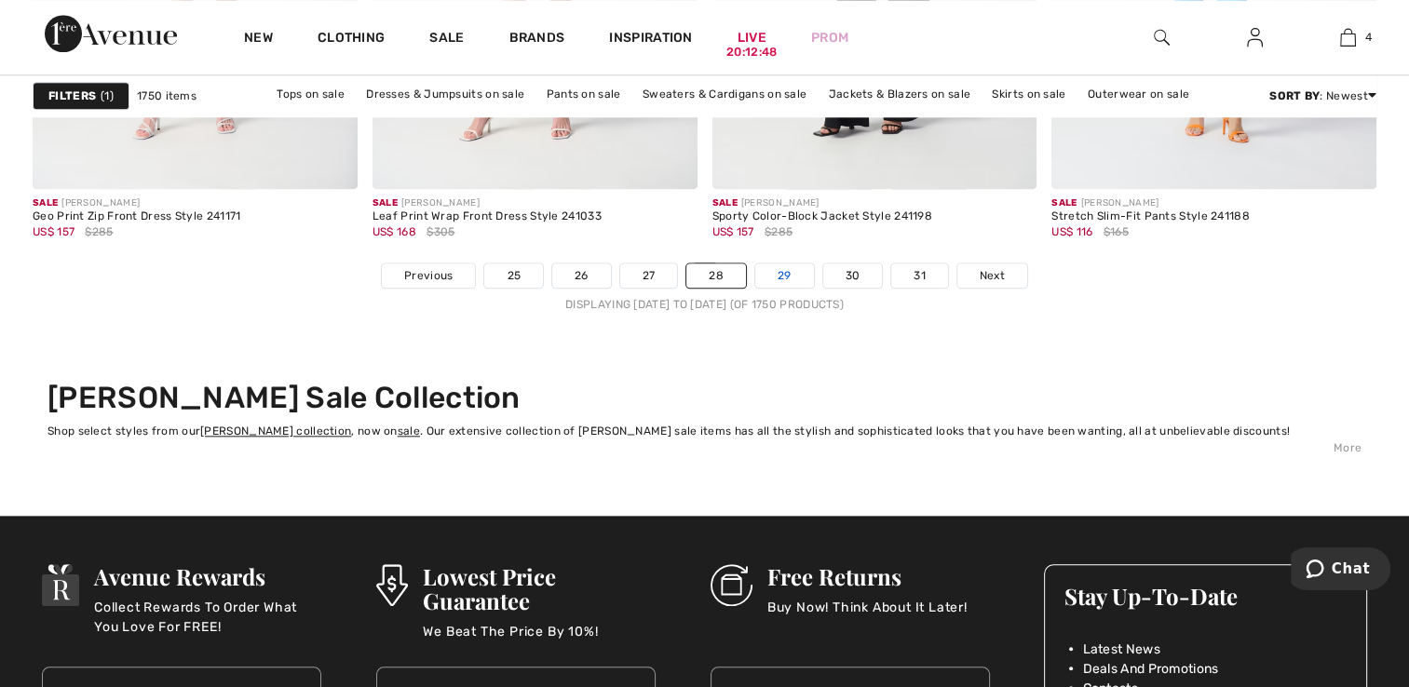
click at [785, 270] on link "29" at bounding box center [784, 275] width 59 height 24
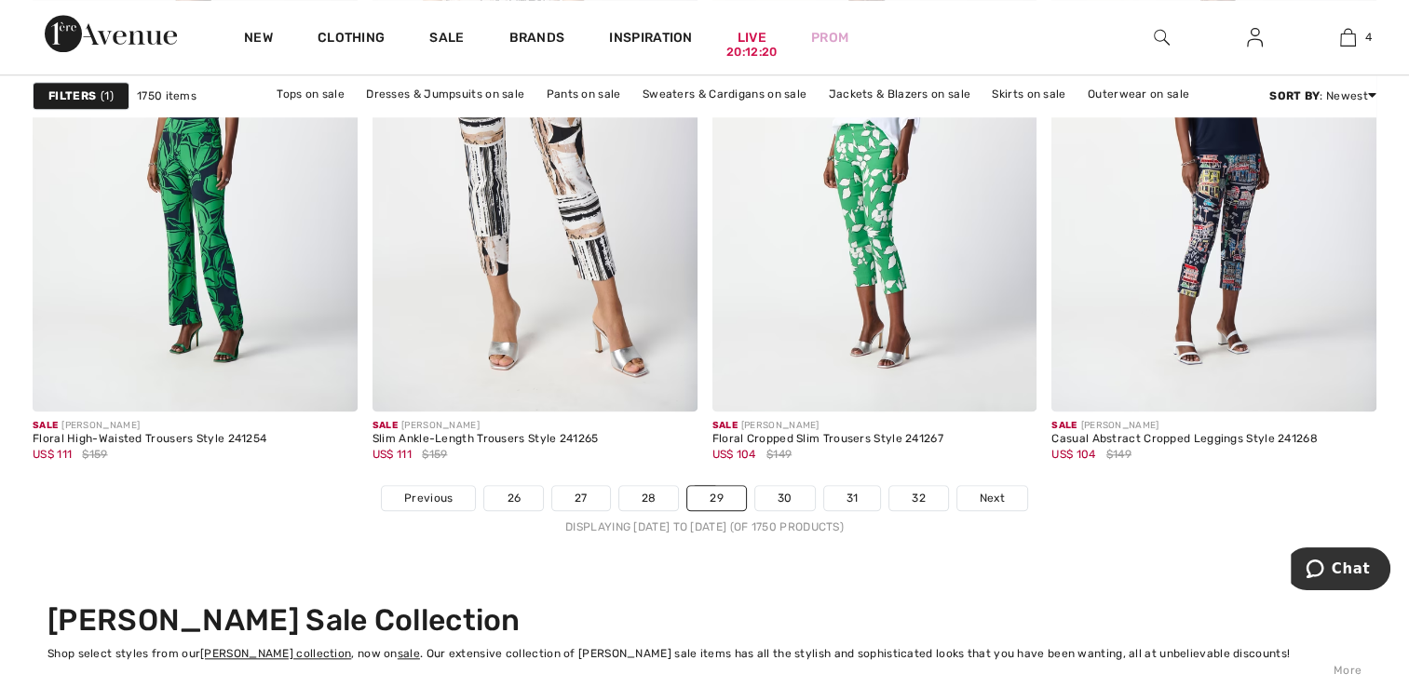
scroll to position [8831, 0]
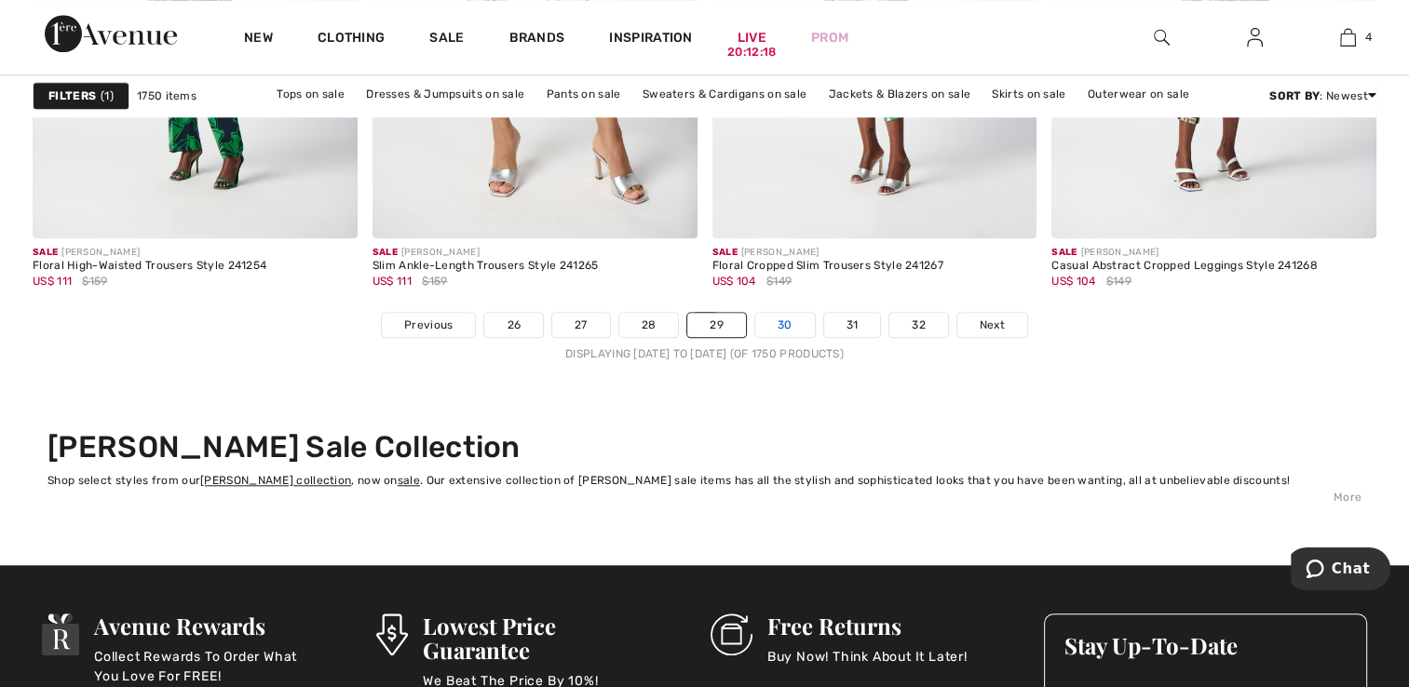
click at [786, 318] on link "30" at bounding box center [785, 325] width 60 height 24
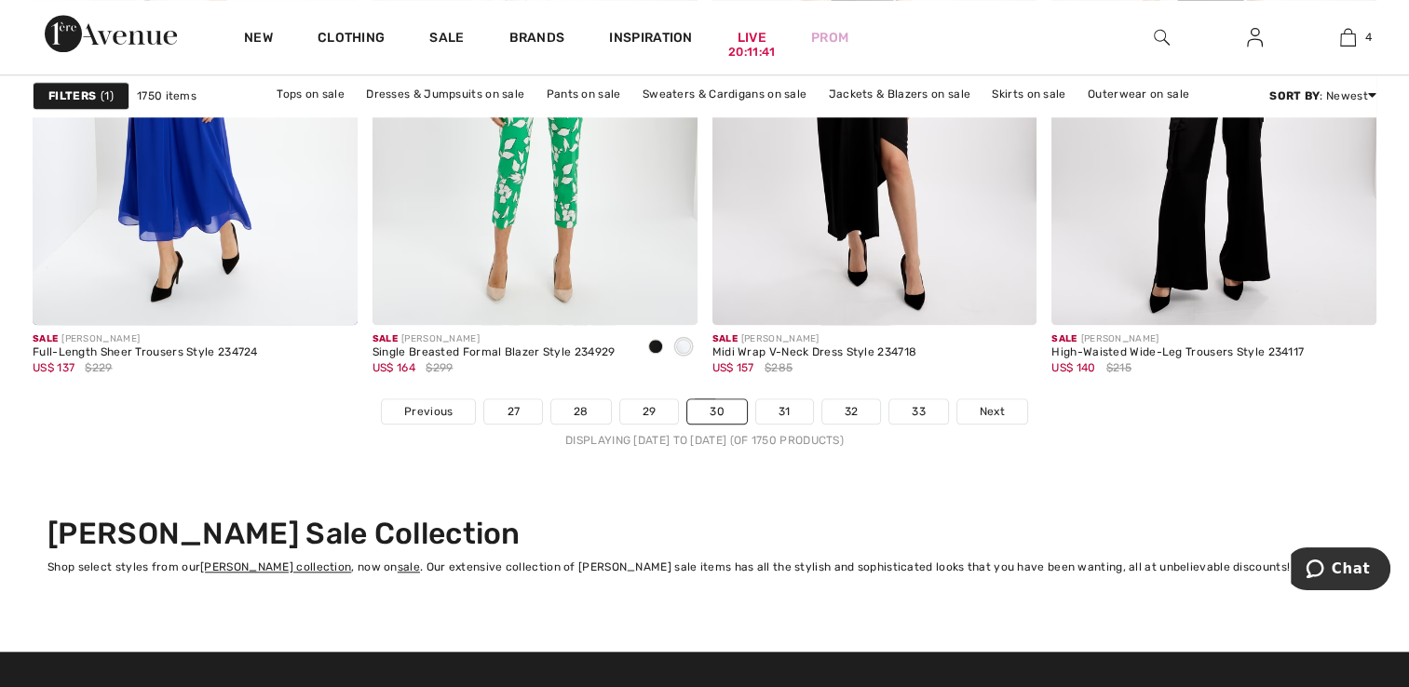
scroll to position [8867, 0]
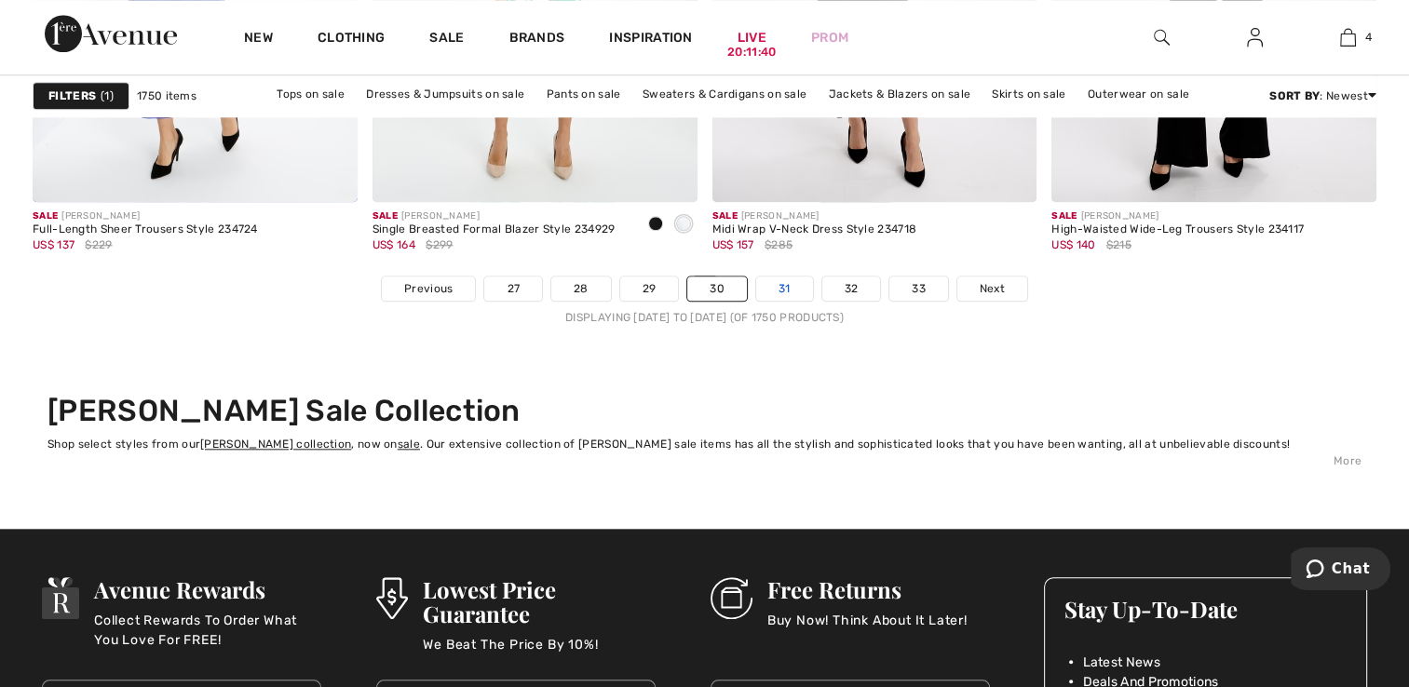
click at [786, 283] on link "31" at bounding box center [784, 289] width 57 height 24
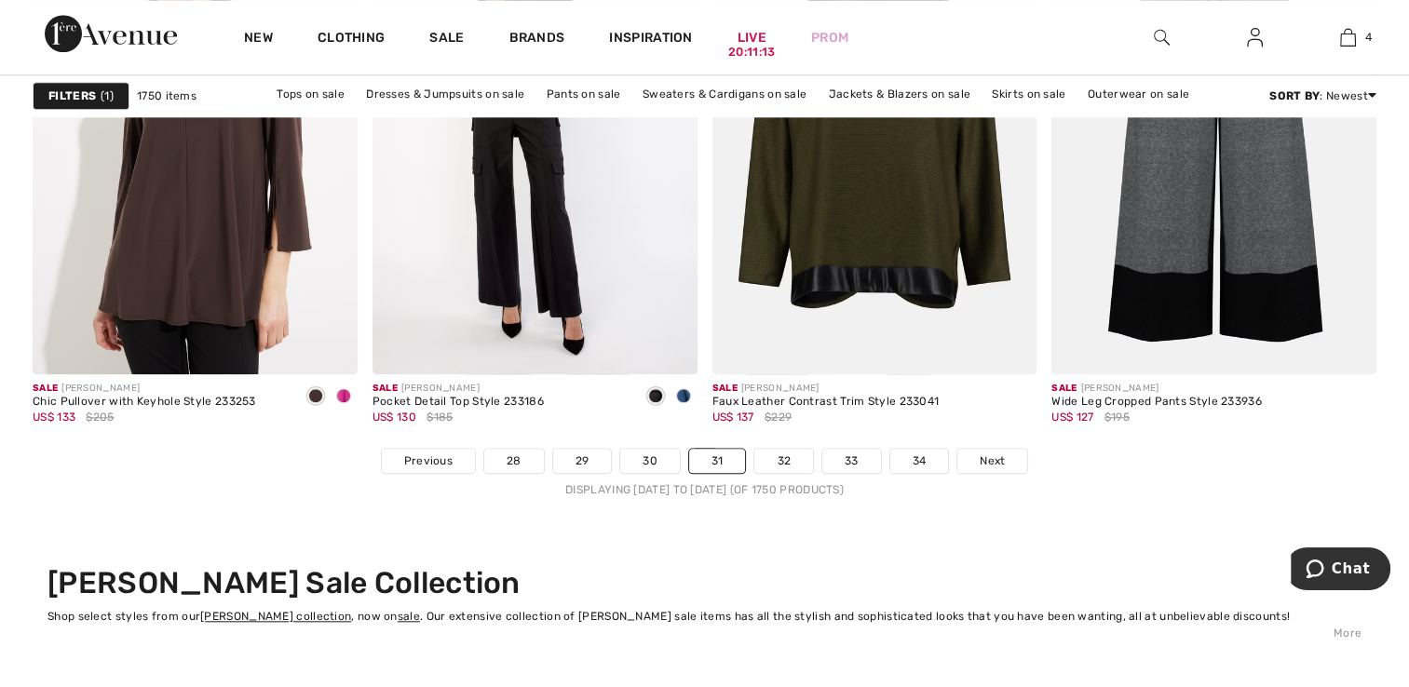
scroll to position [8732, 0]
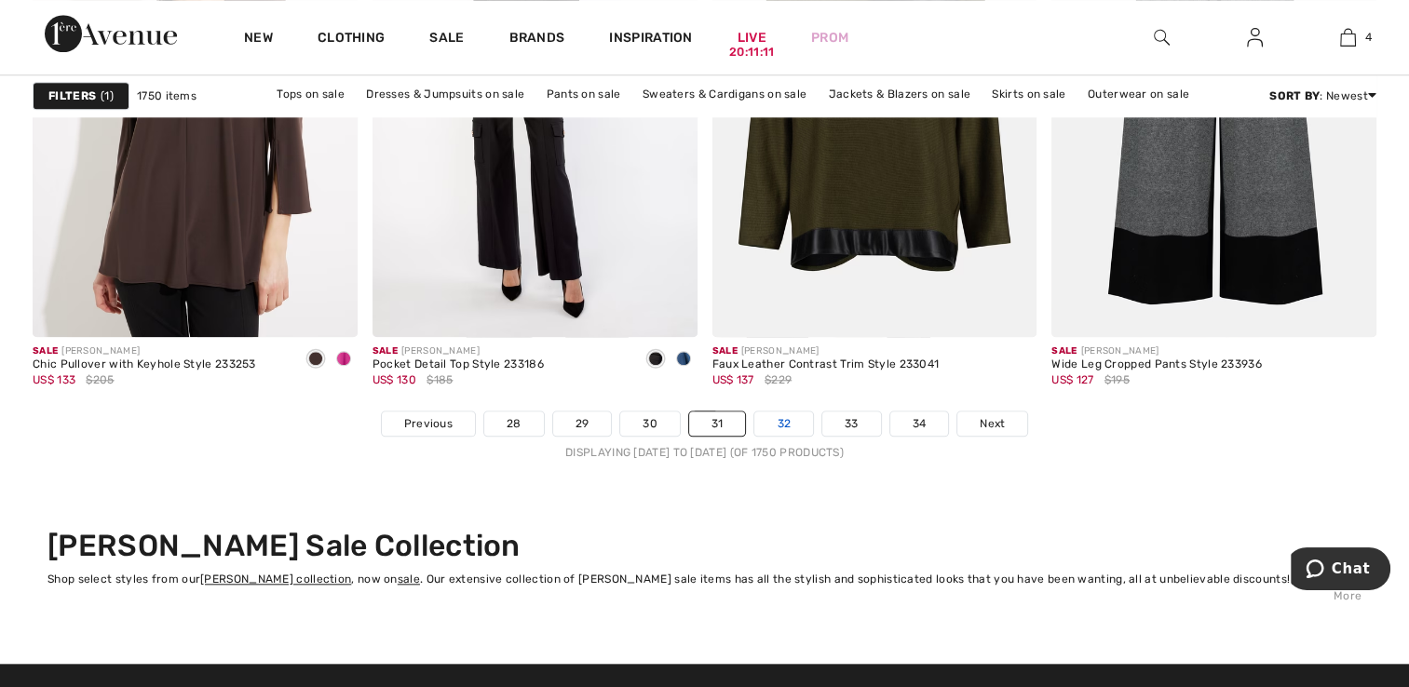
click at [767, 426] on link "32" at bounding box center [783, 424] width 59 height 24
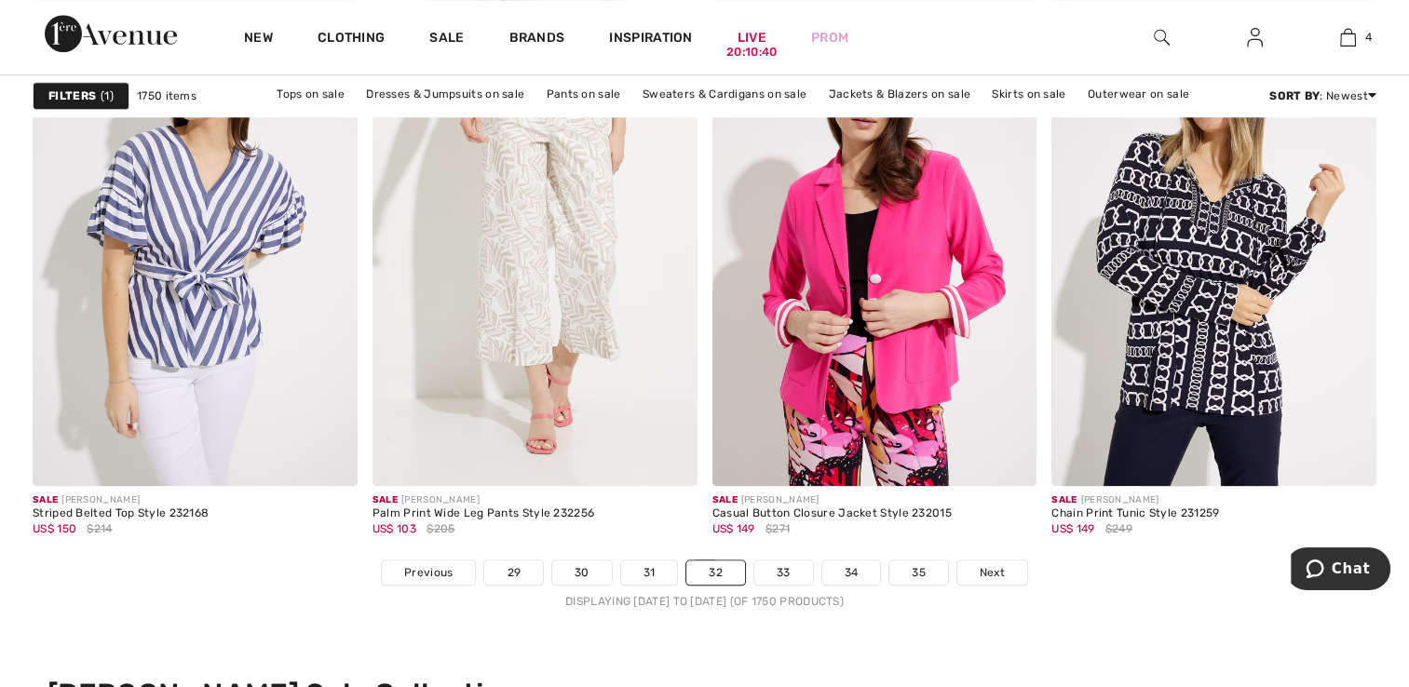
scroll to position [8669, 0]
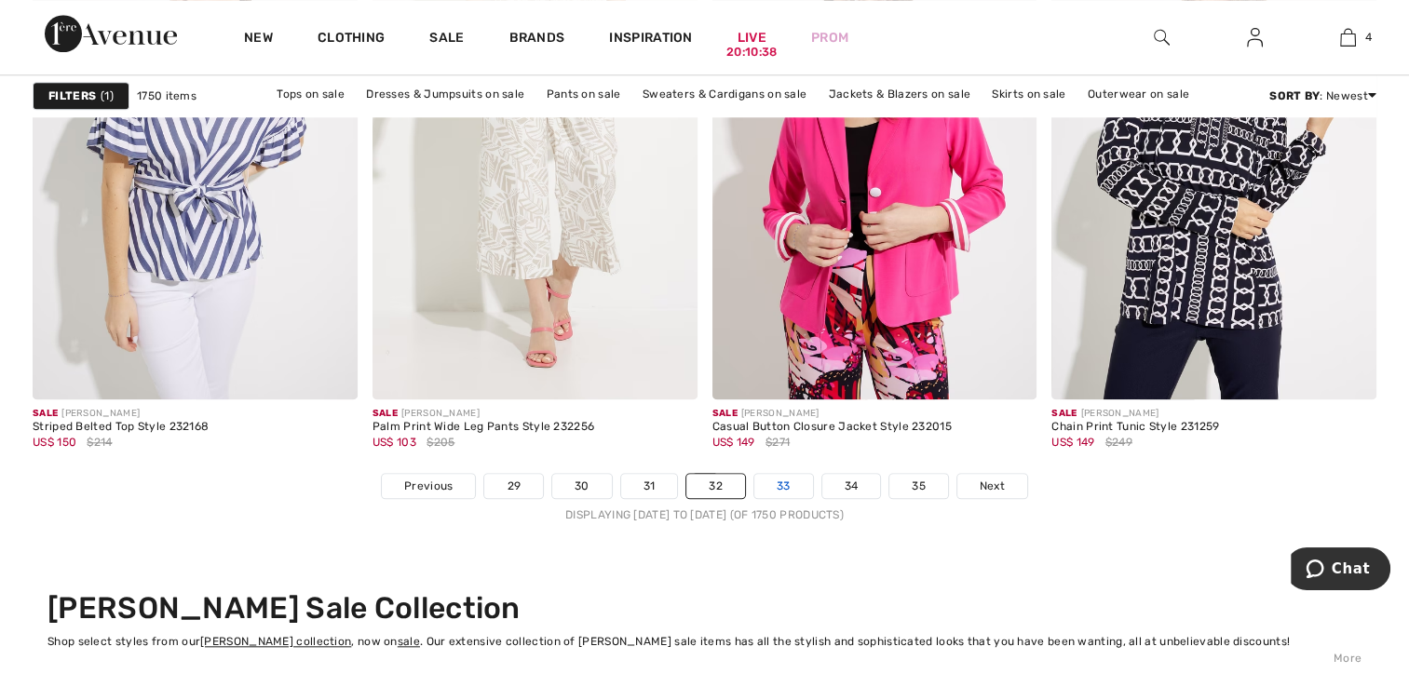
click at [778, 479] on link "33" at bounding box center [783, 486] width 59 height 24
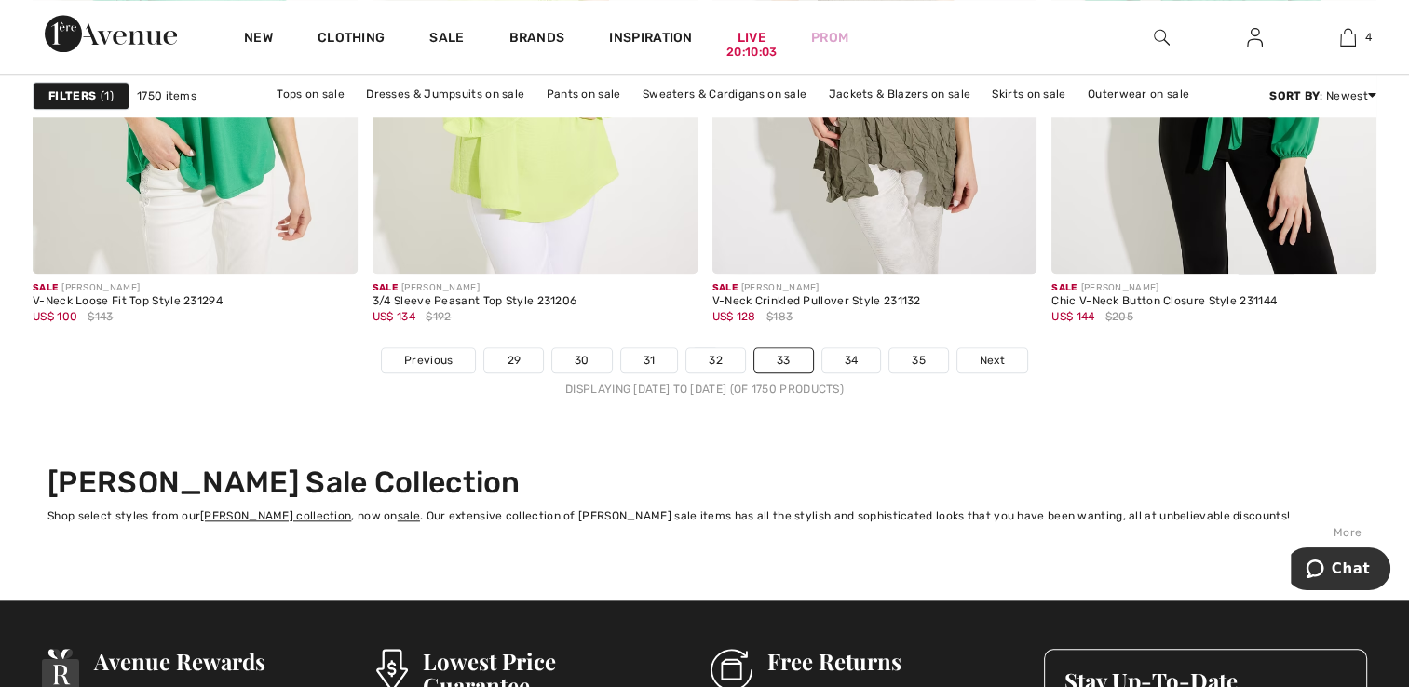
scroll to position [8806, 0]
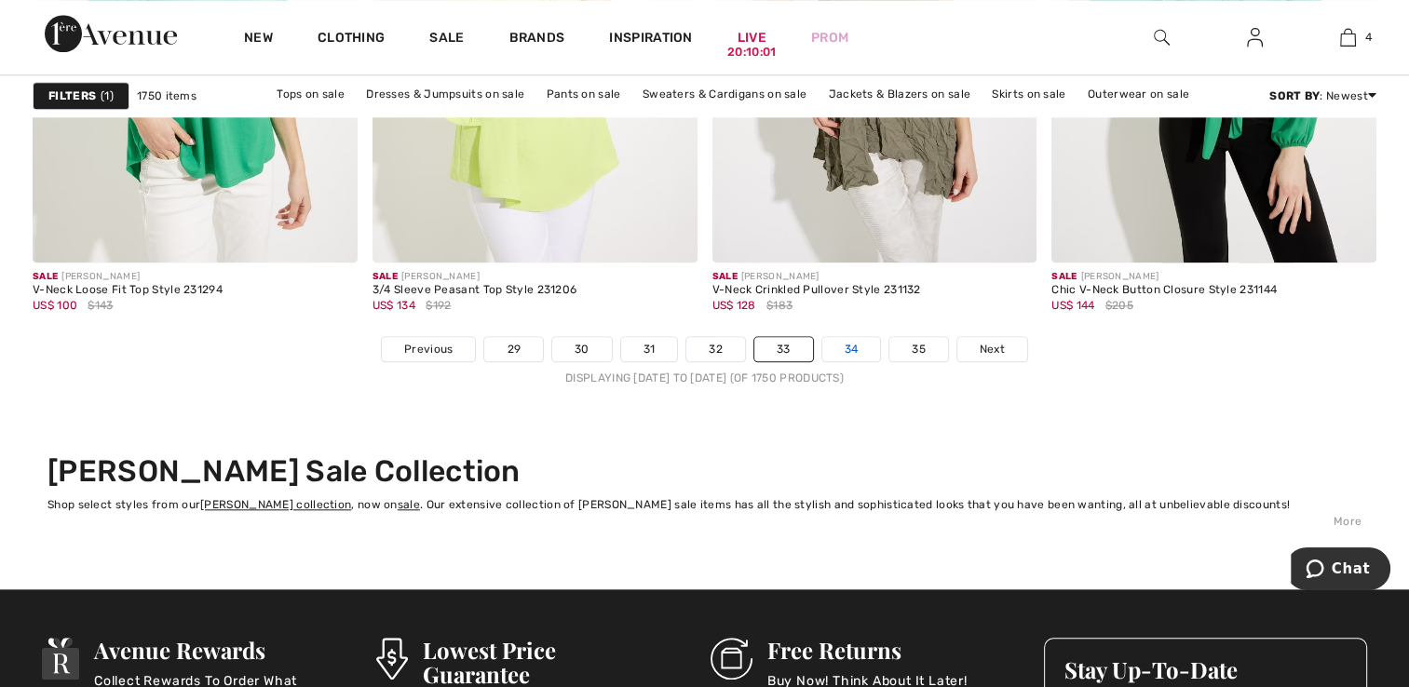
click at [846, 341] on link "34" at bounding box center [851, 349] width 59 height 24
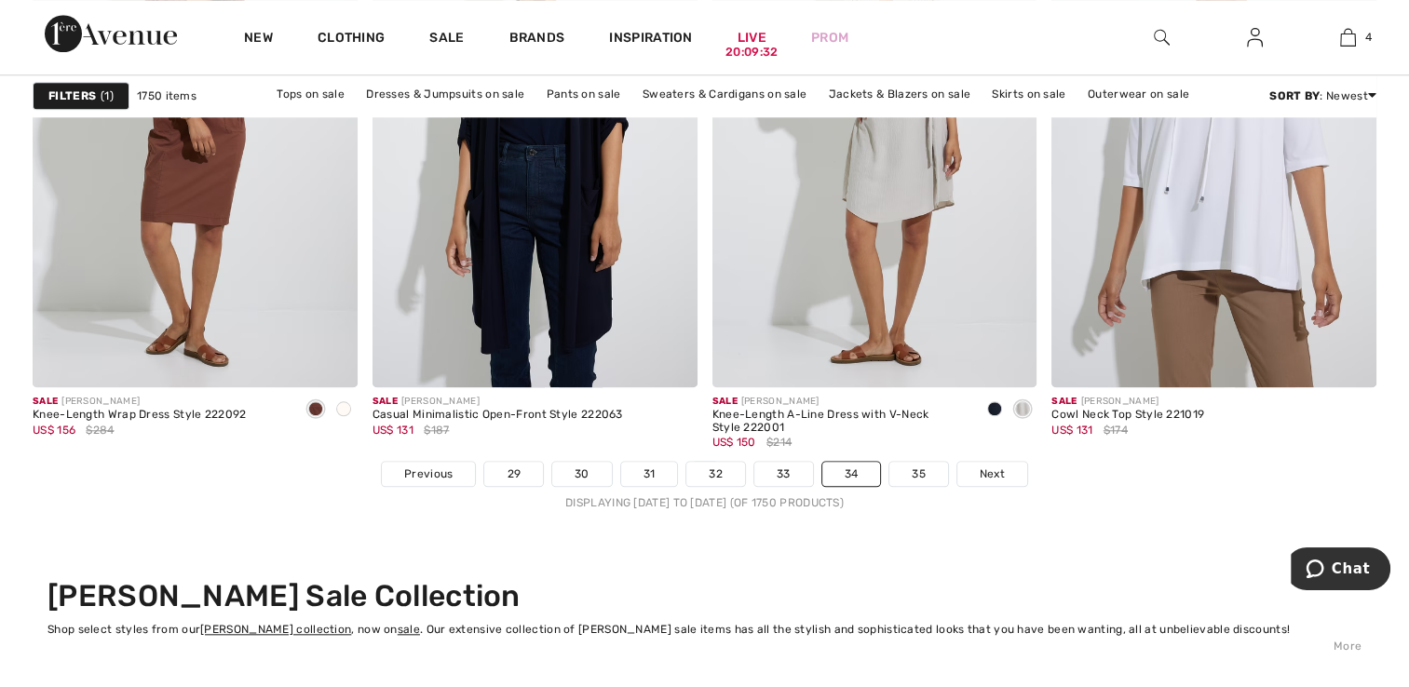
scroll to position [8756, 0]
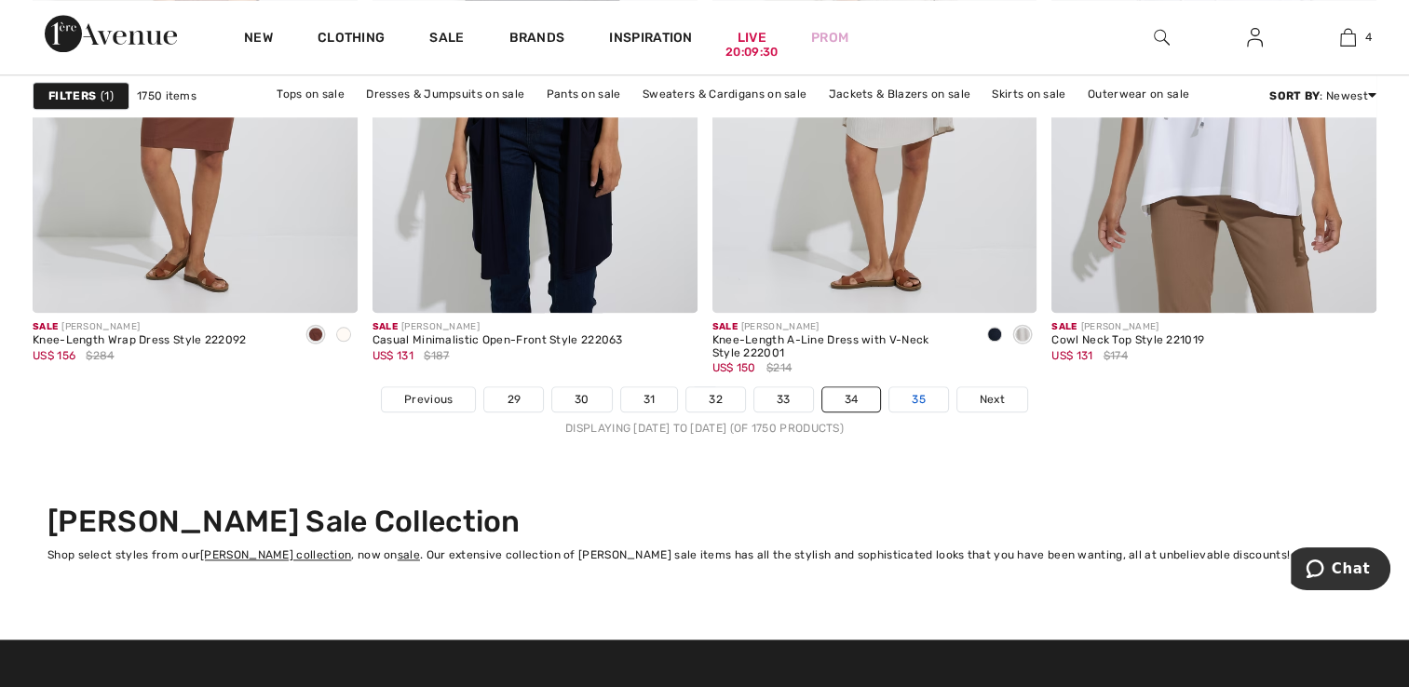
click at [913, 395] on link "35" at bounding box center [918, 399] width 59 height 24
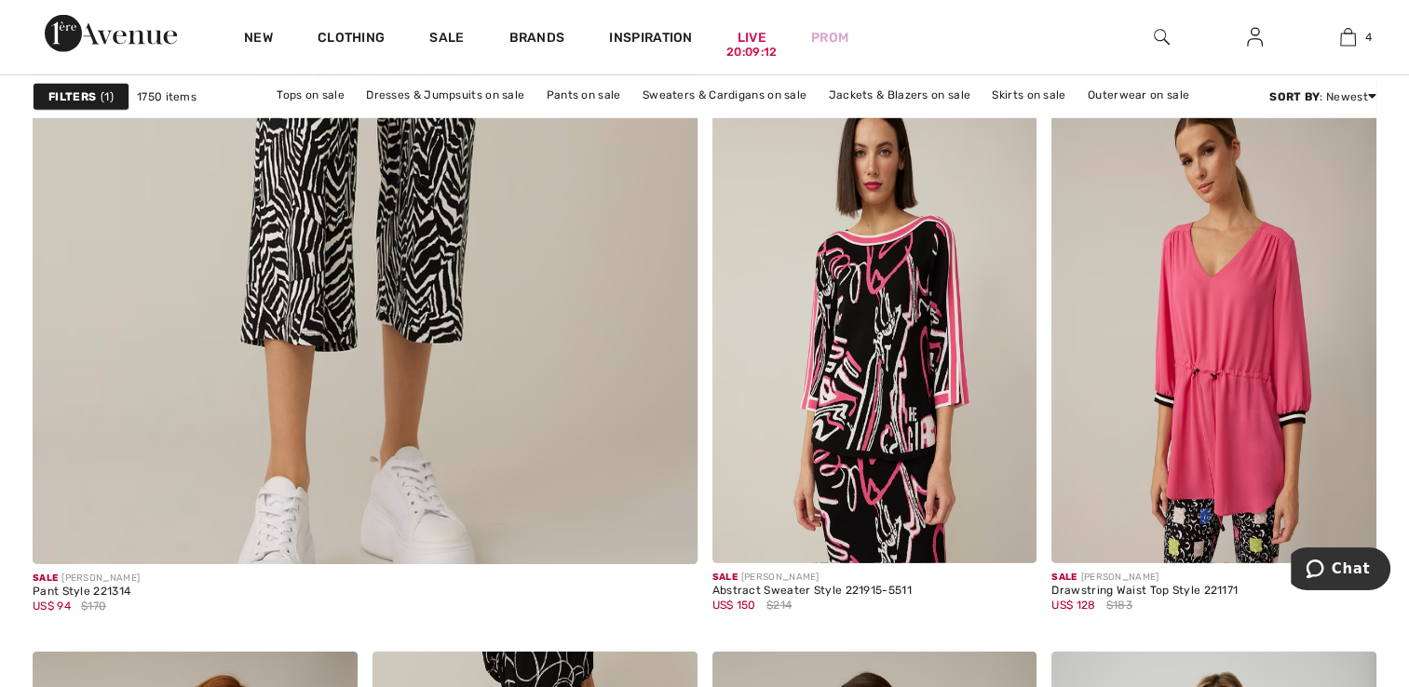
scroll to position [5494, 0]
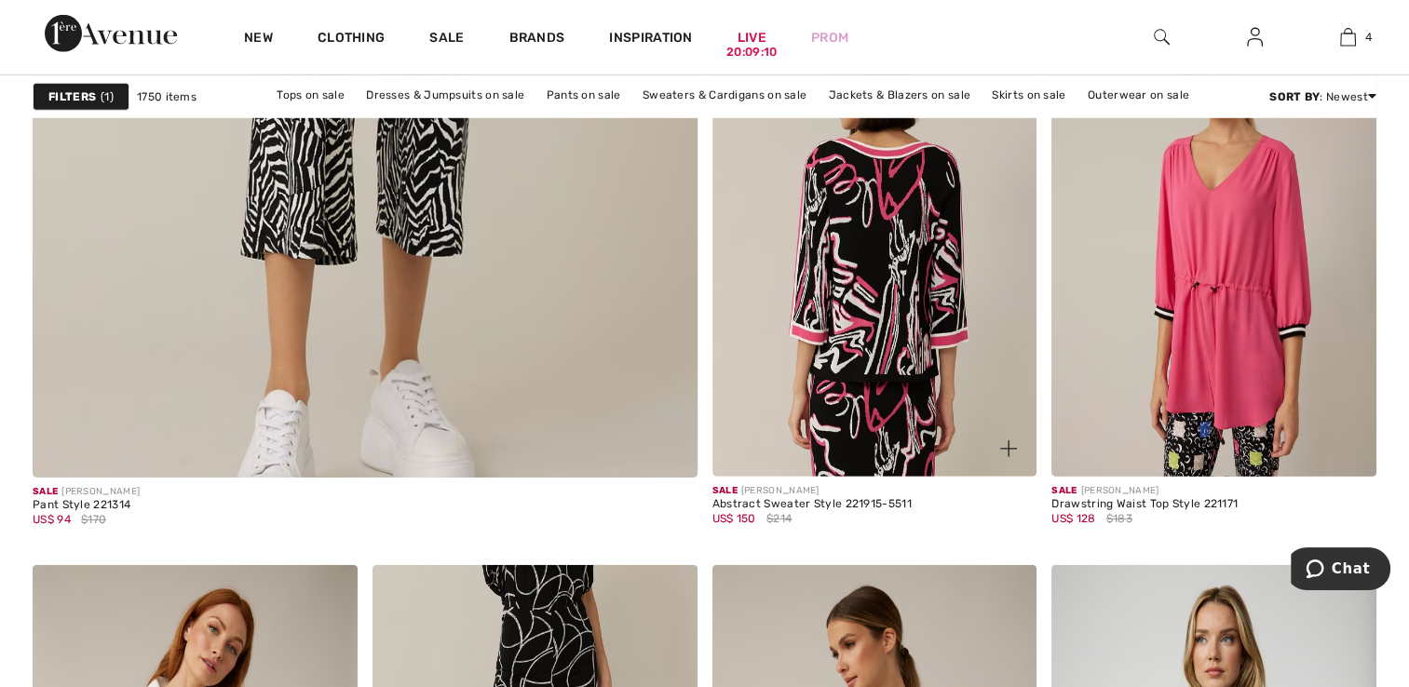
click at [849, 343] on img at bounding box center [874, 232] width 325 height 487
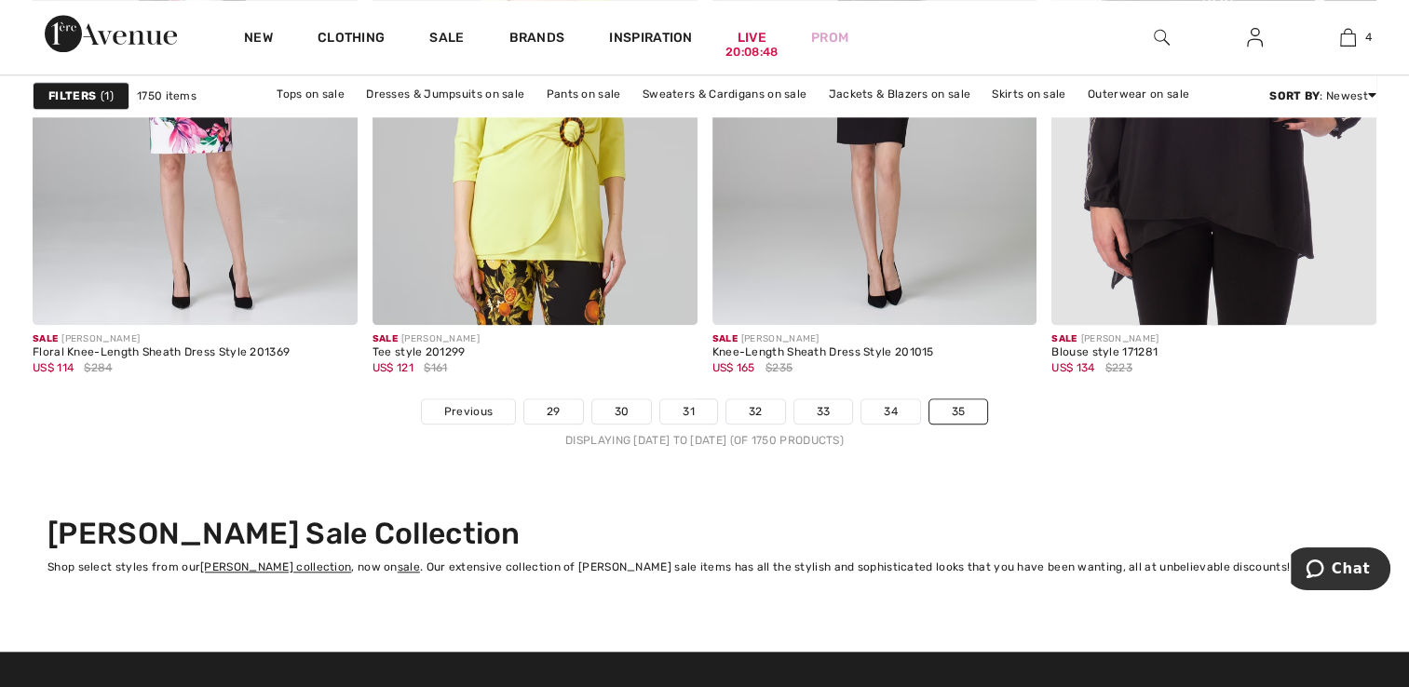
scroll to position [8781, 0]
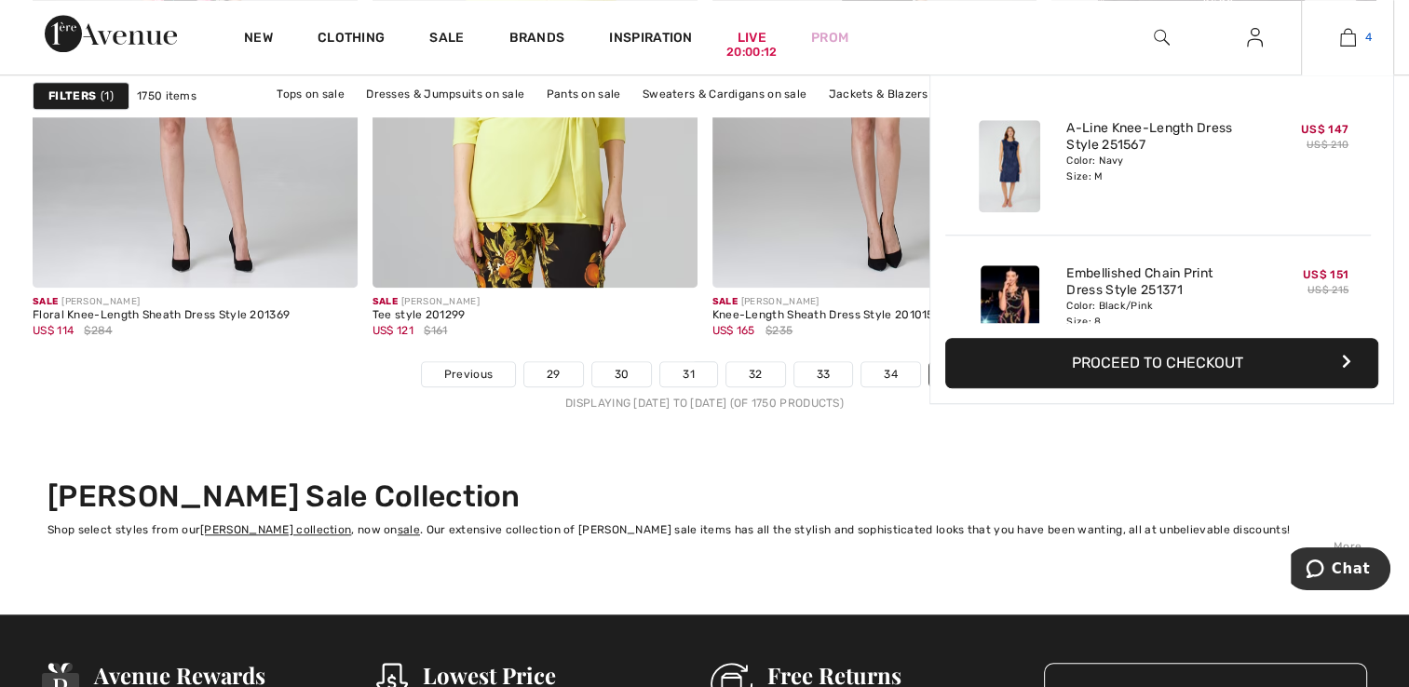
drag, startPoint x: 1414, startPoint y: 129, endPoint x: 1352, endPoint y: 40, distance: 109.0
click at [1352, 40] on img at bounding box center [1348, 37] width 16 height 22
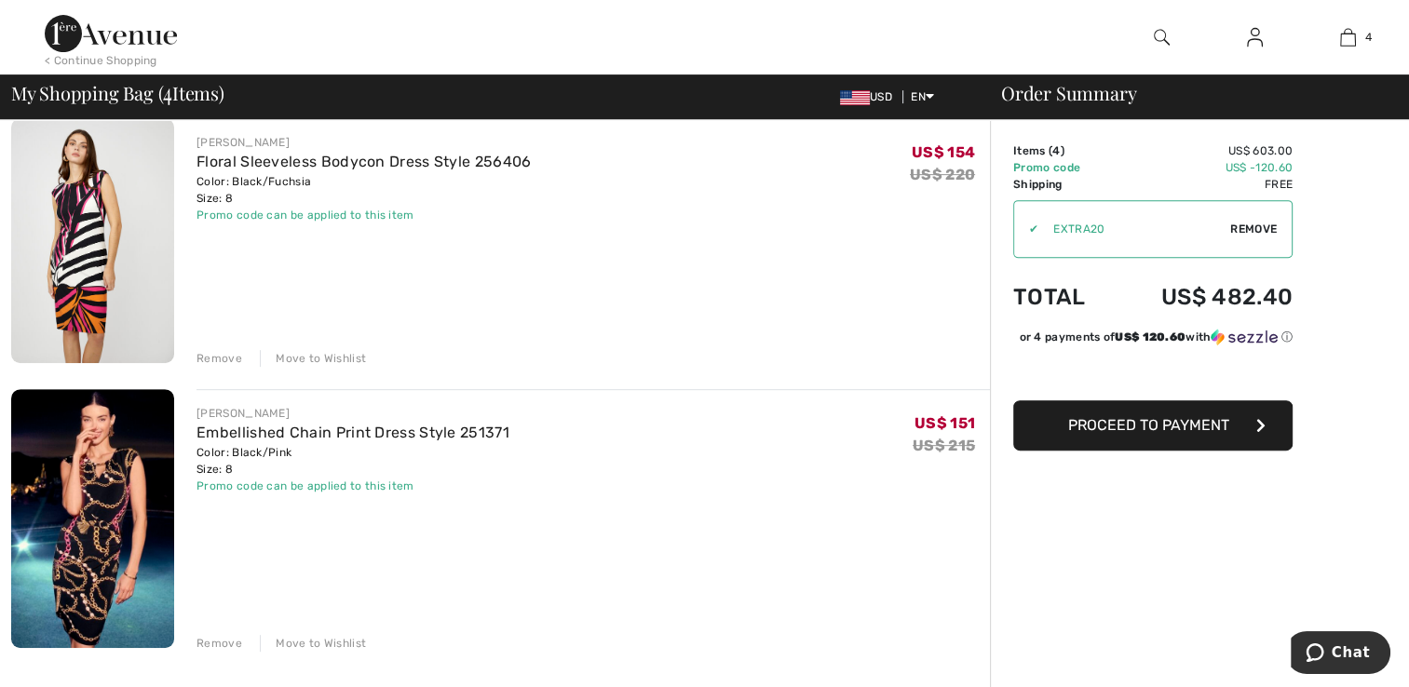
scroll to position [714, 0]
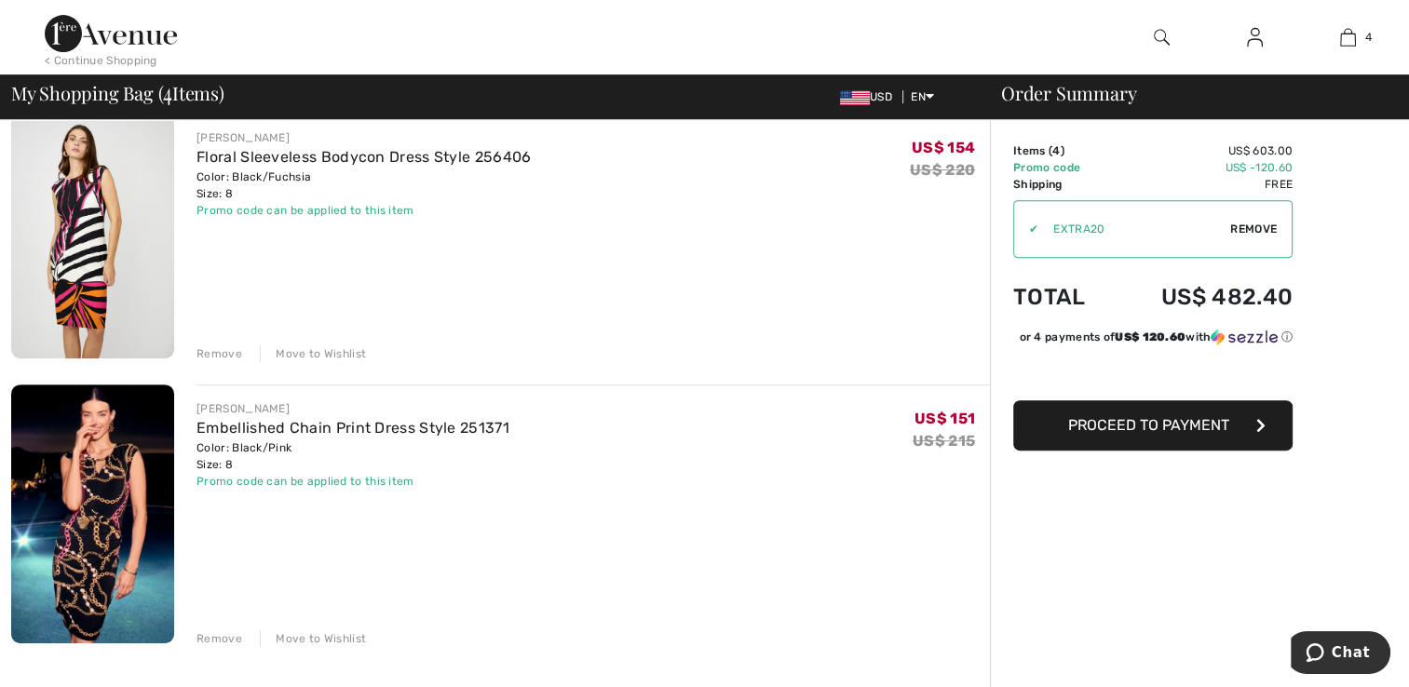
click at [207, 637] on div "Remove" at bounding box center [219, 638] width 46 height 17
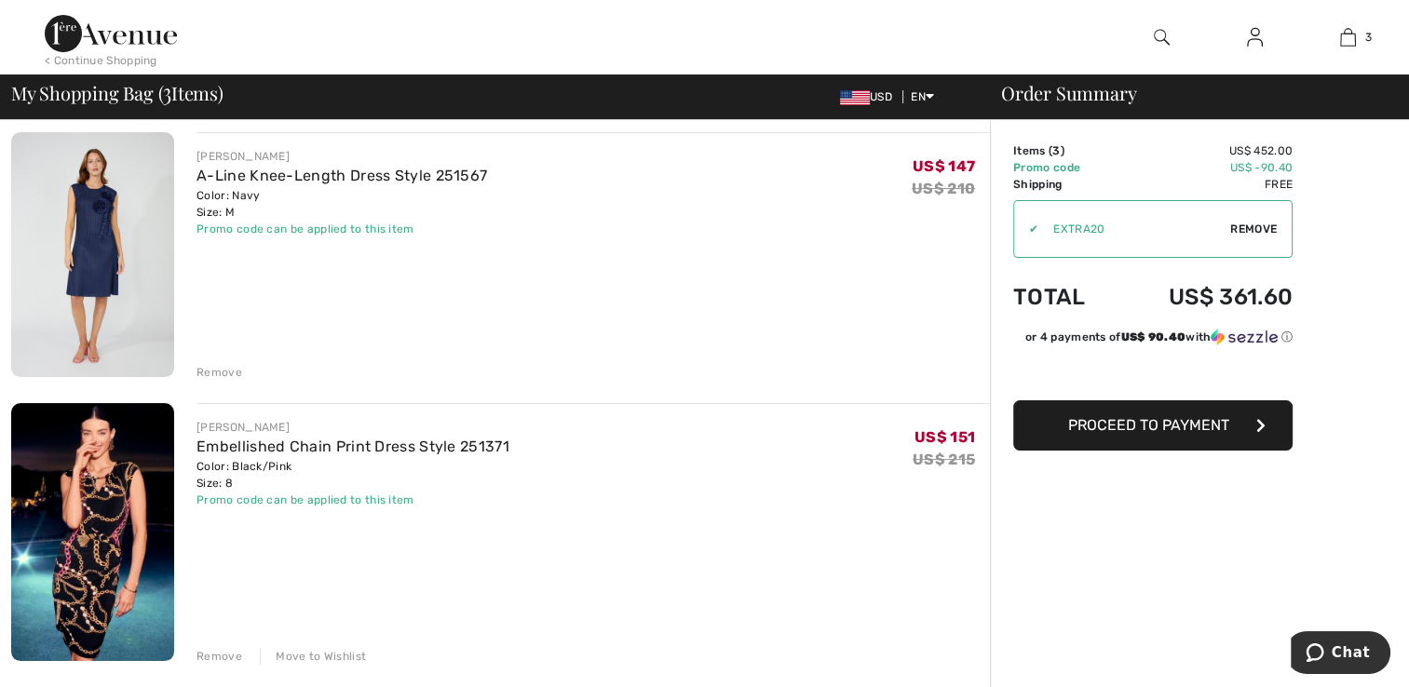
scroll to position [136, 0]
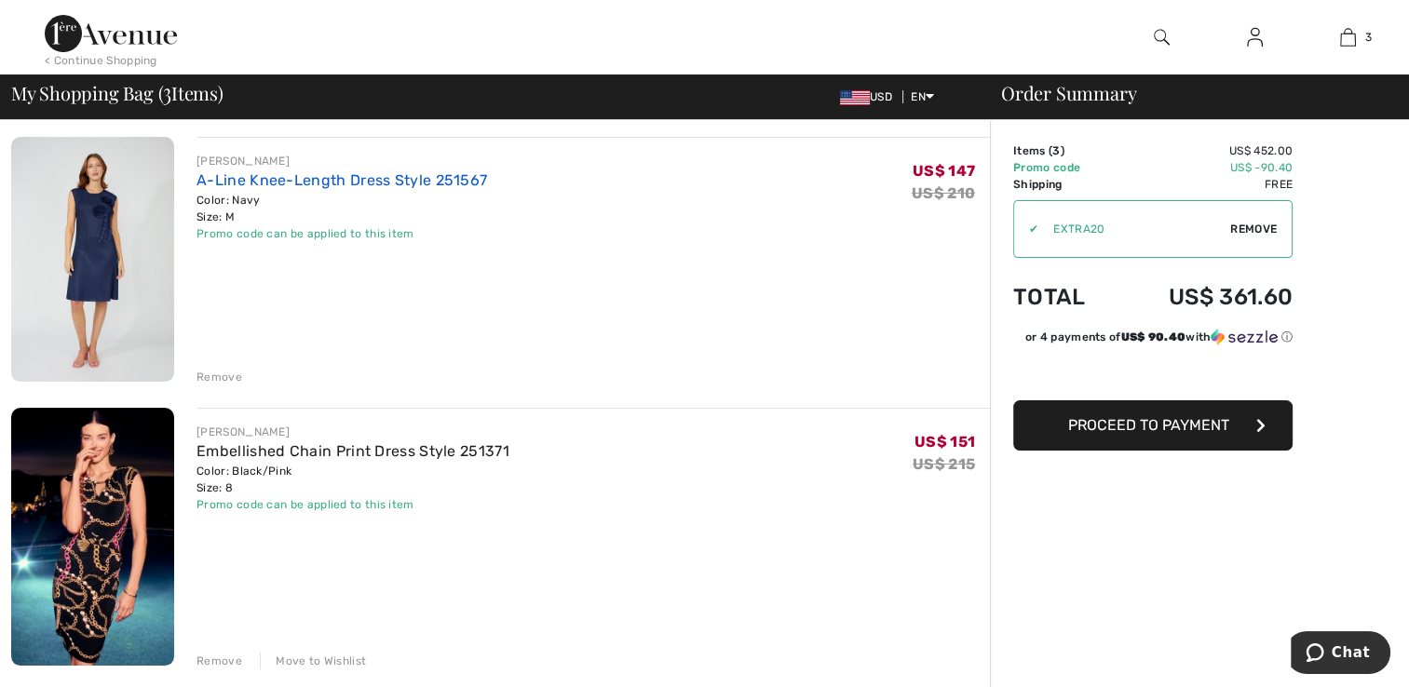
click at [295, 177] on link "A-Line Knee-Length Dress Style 251567" at bounding box center [341, 180] width 290 height 18
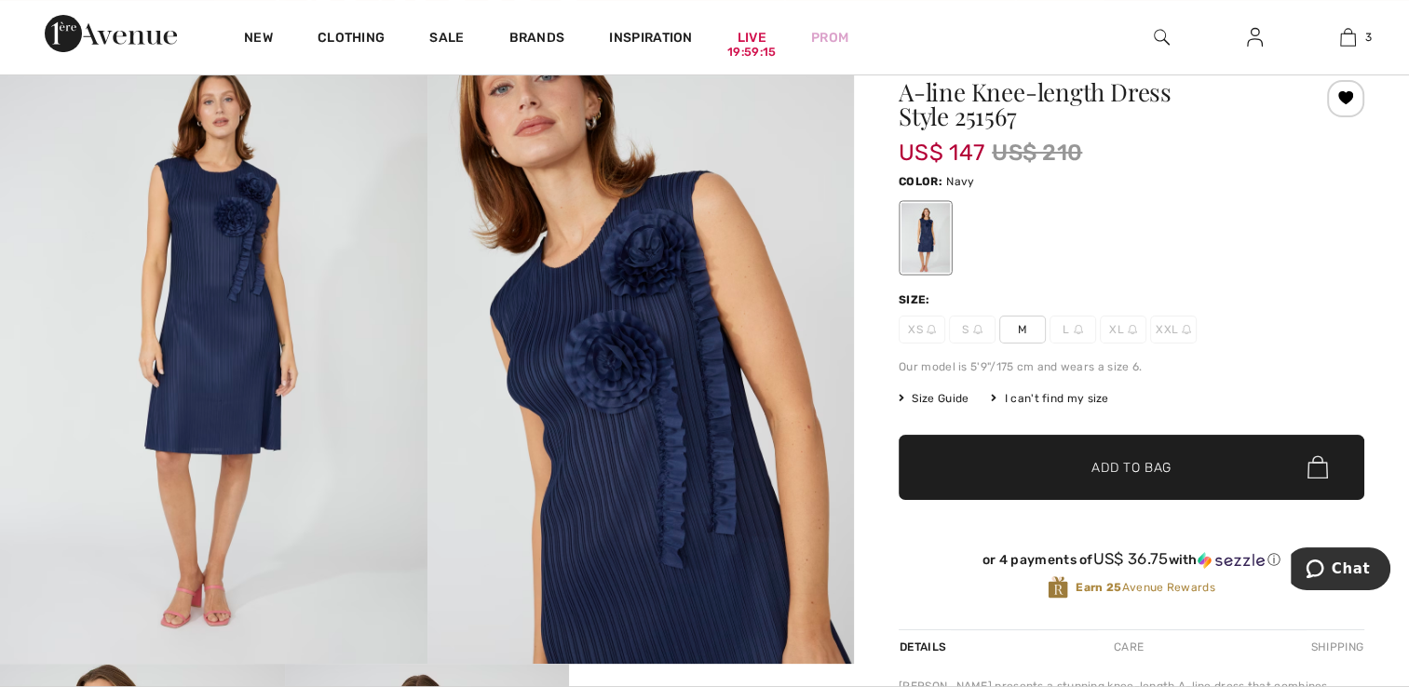
scroll to position [152, 0]
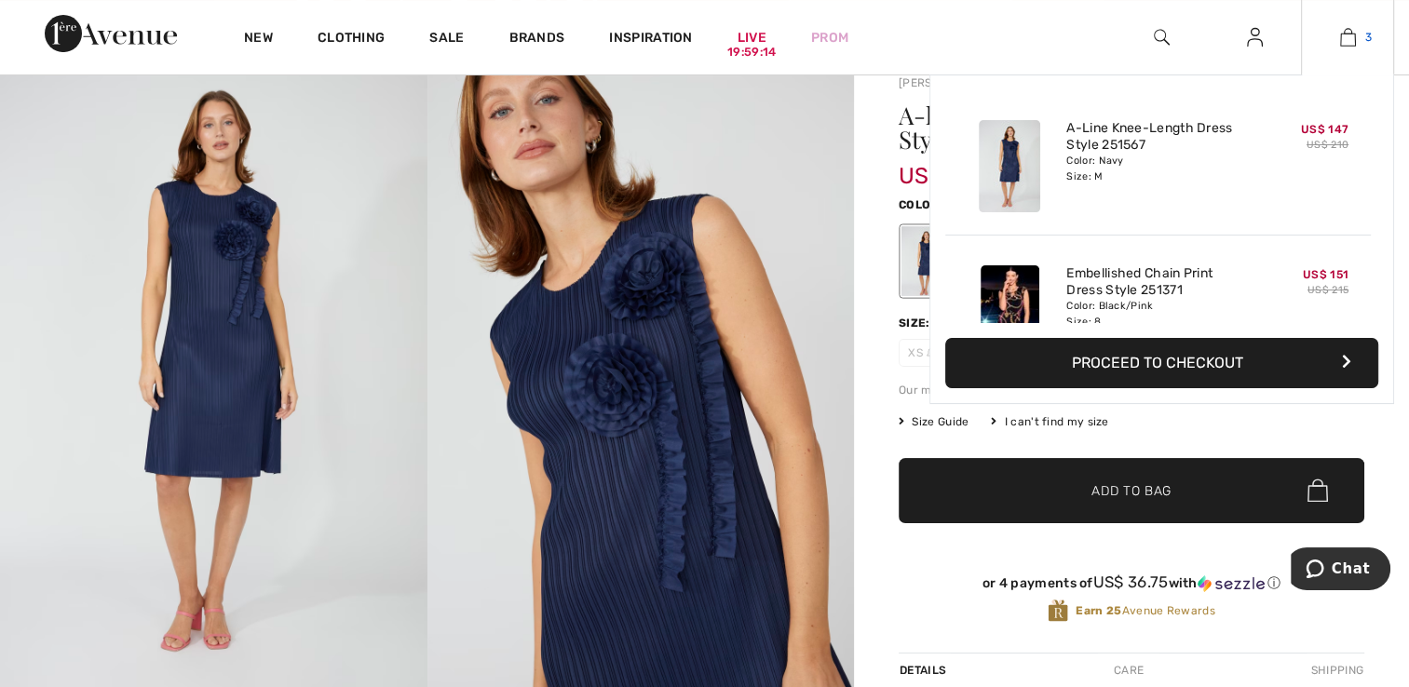
click at [1343, 36] on img at bounding box center [1348, 37] width 16 height 22
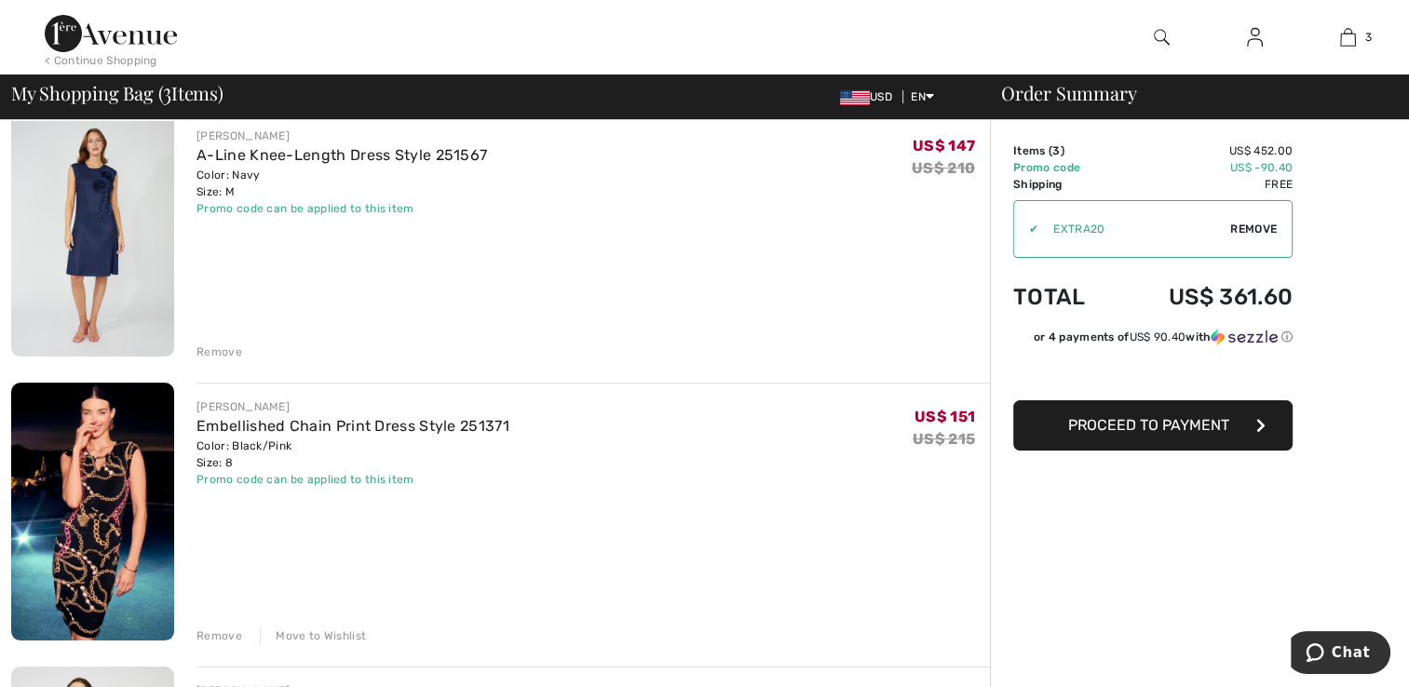
scroll to position [186, 0]
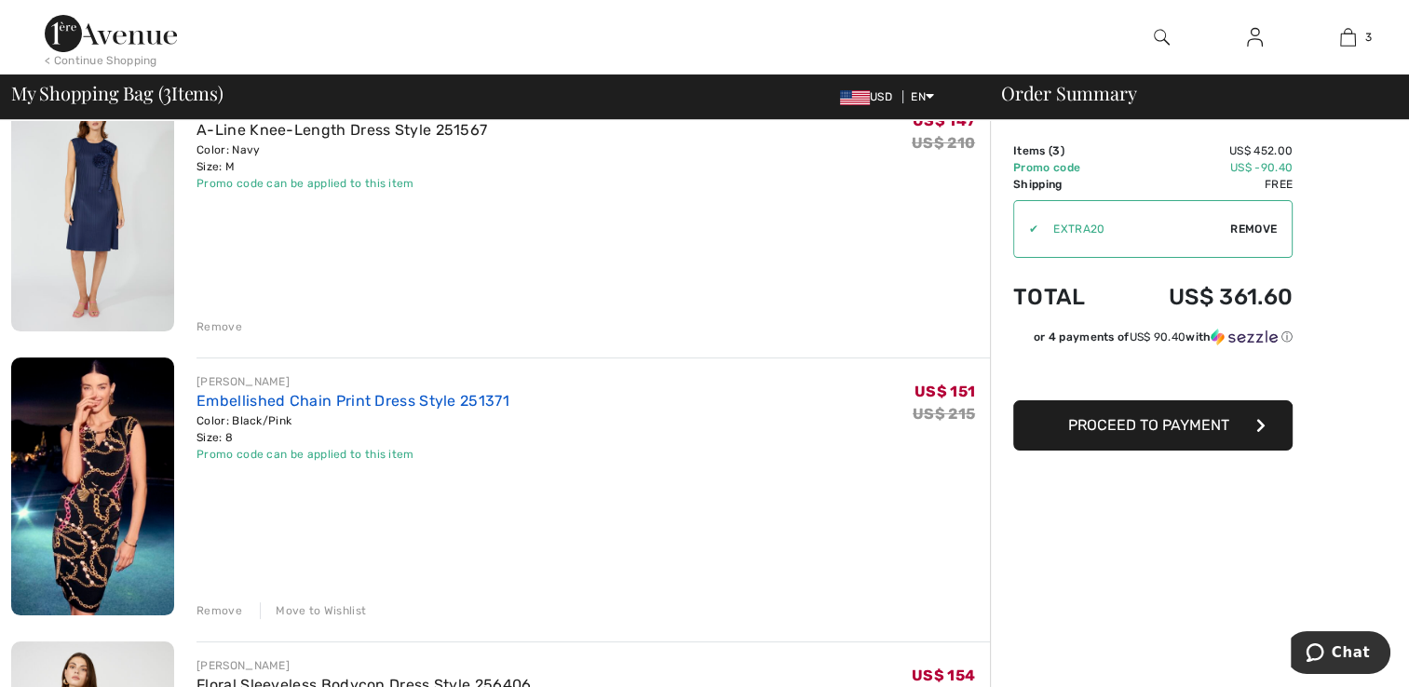
click at [409, 396] on link "Embellished Chain Print Dress Style 251371" at bounding box center [352, 401] width 313 height 18
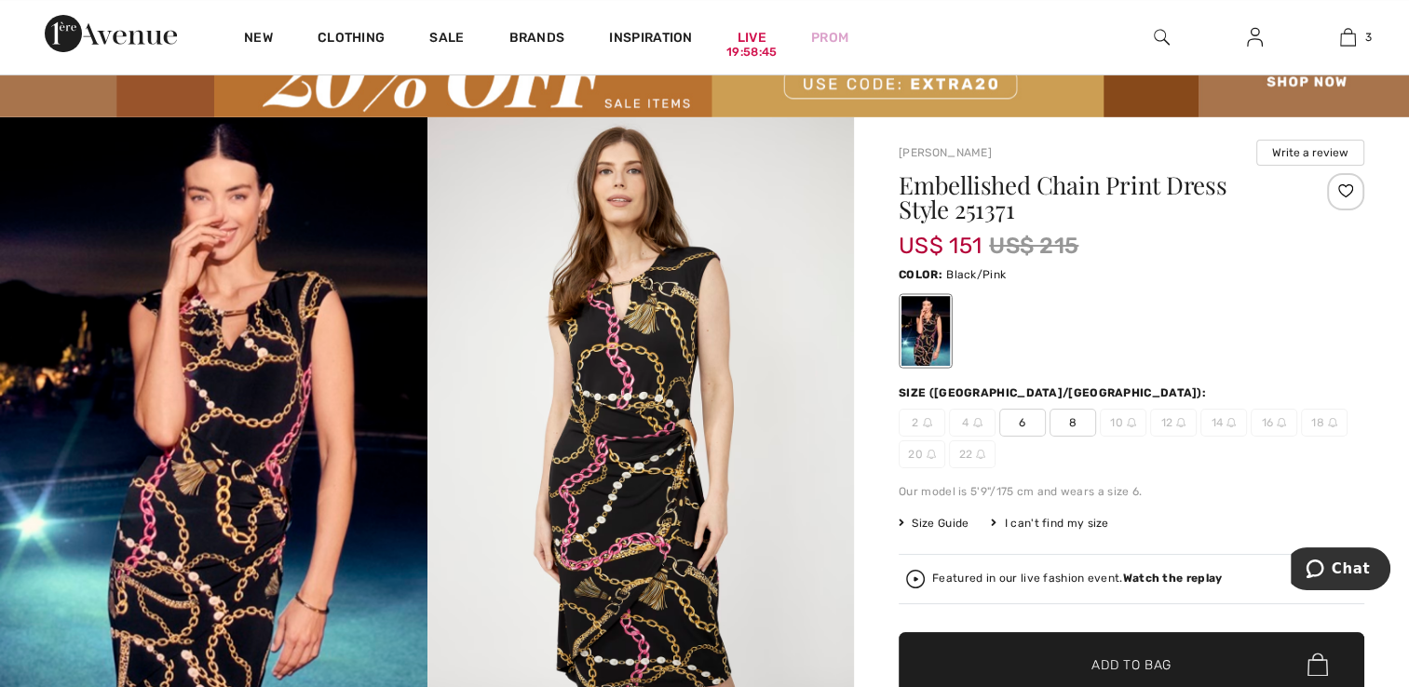
scroll to position [59, 0]
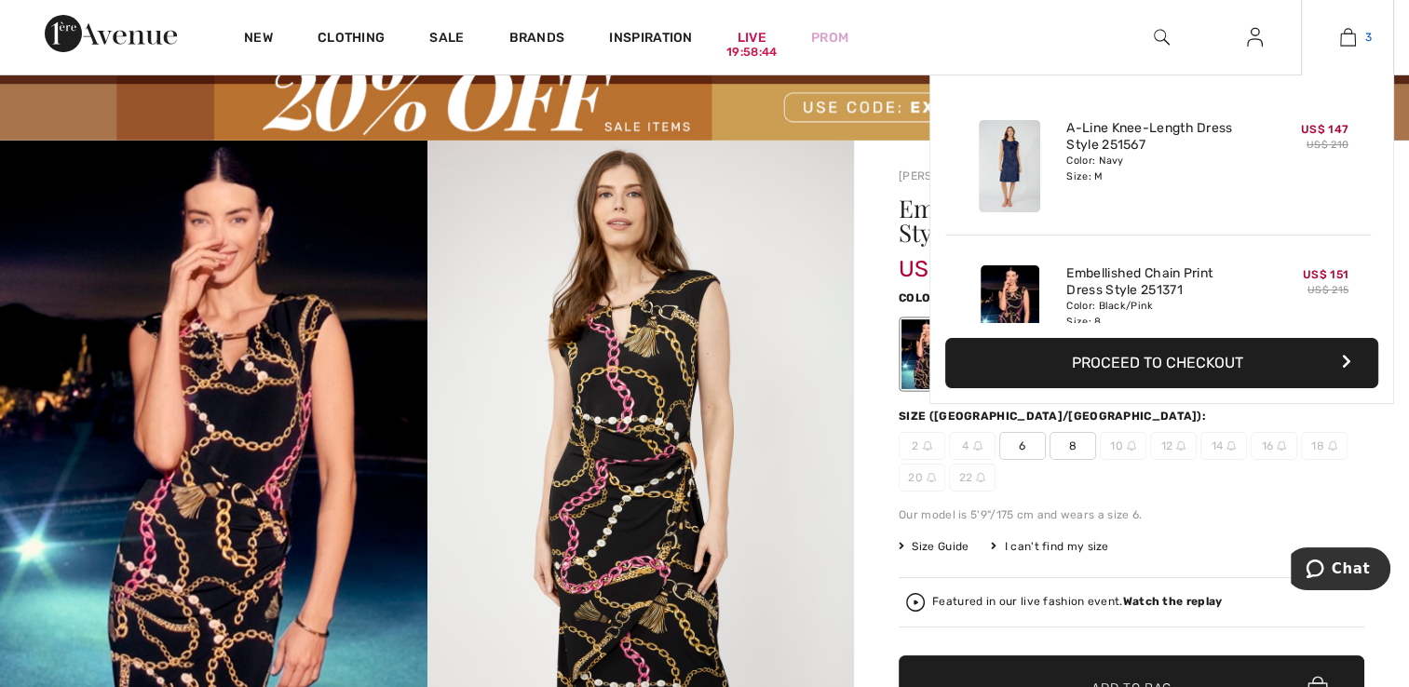
click at [1346, 39] on img at bounding box center [1348, 37] width 16 height 22
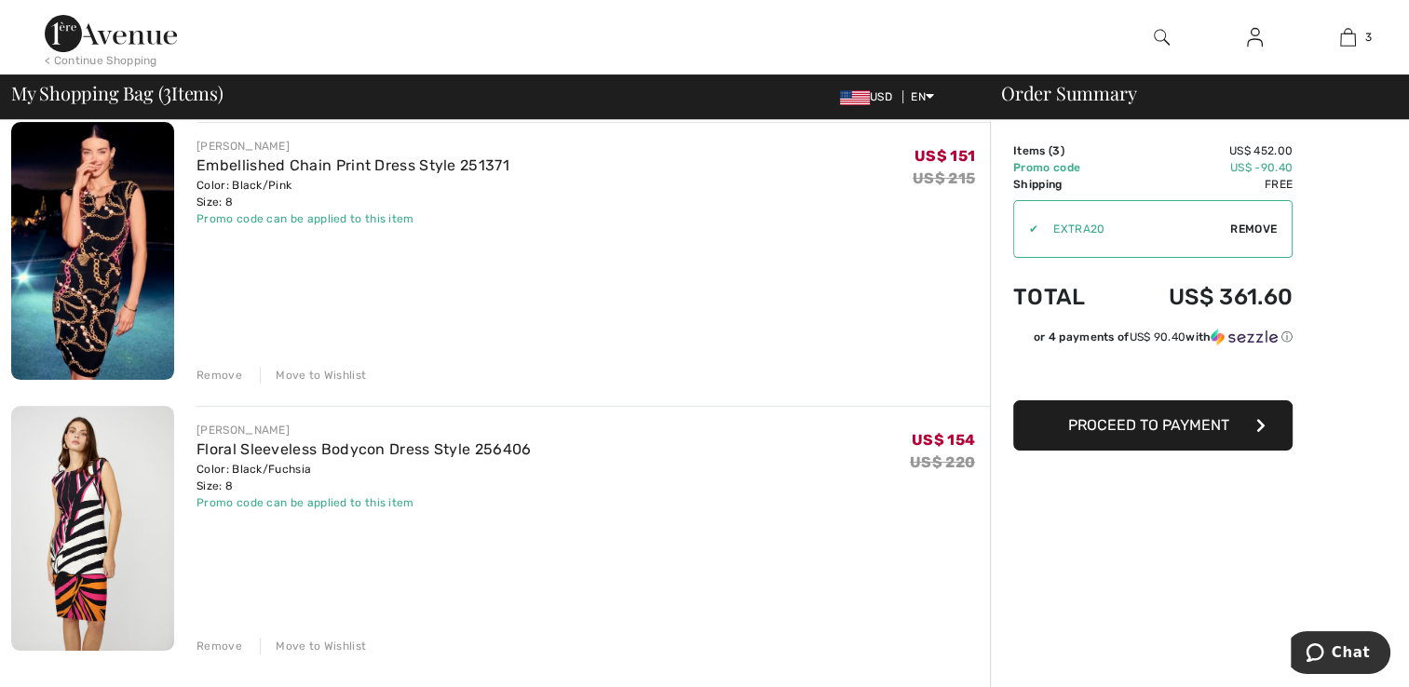
scroll to position [458, 0]
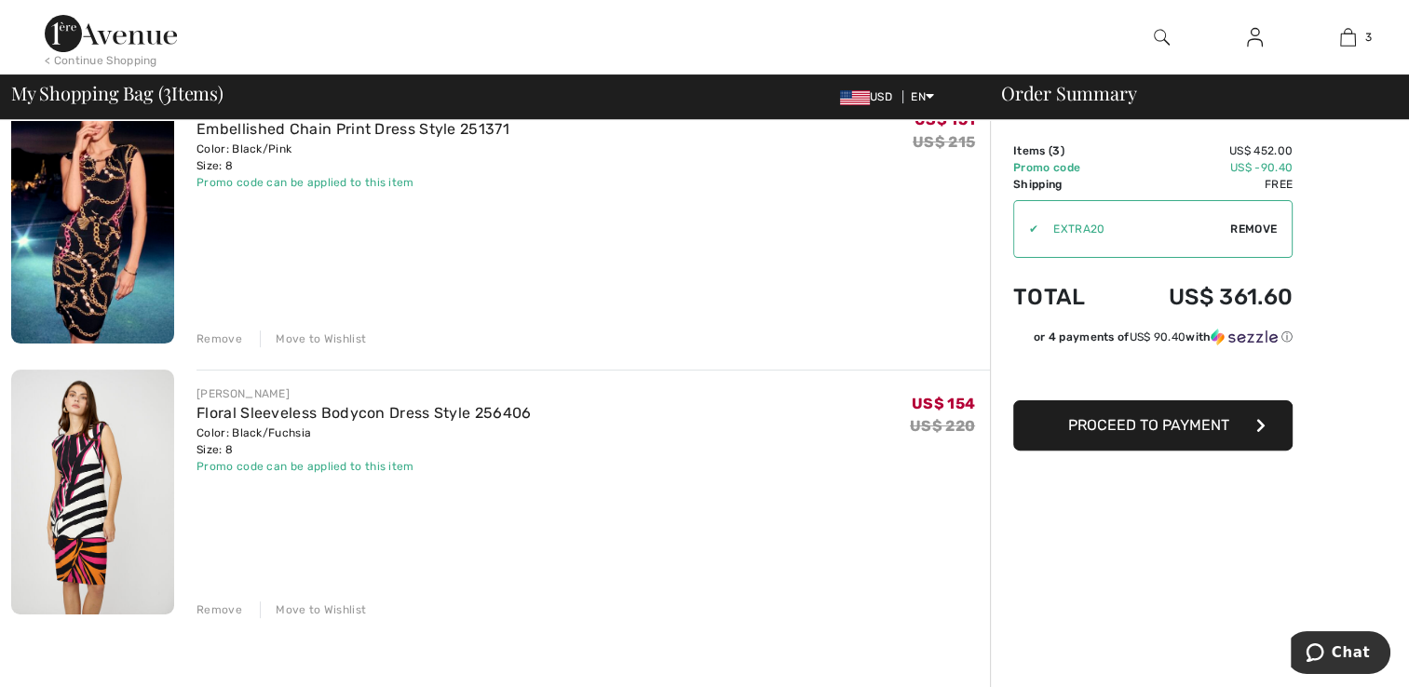
click at [306, 609] on div "Move to Wishlist" at bounding box center [313, 609] width 106 height 17
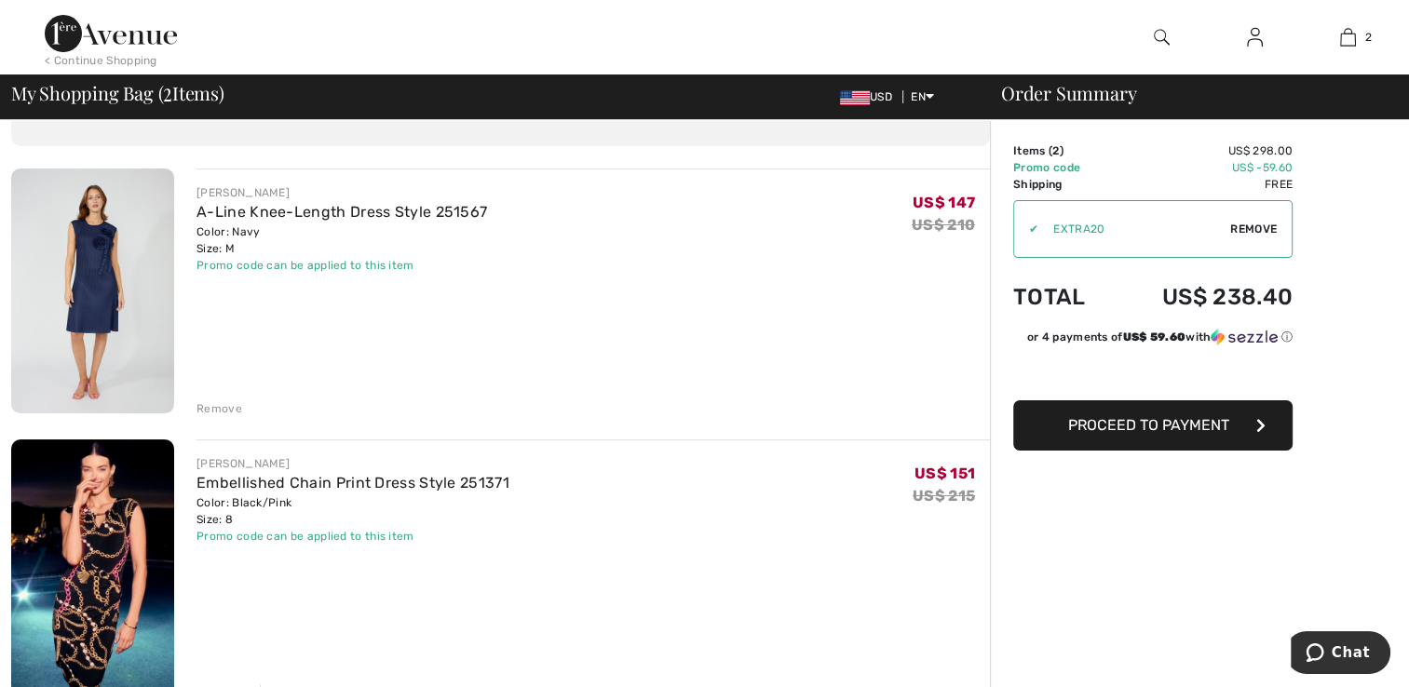
scroll to position [105, 0]
click at [1095, 430] on span "Proceed to Payment" at bounding box center [1148, 425] width 161 height 18
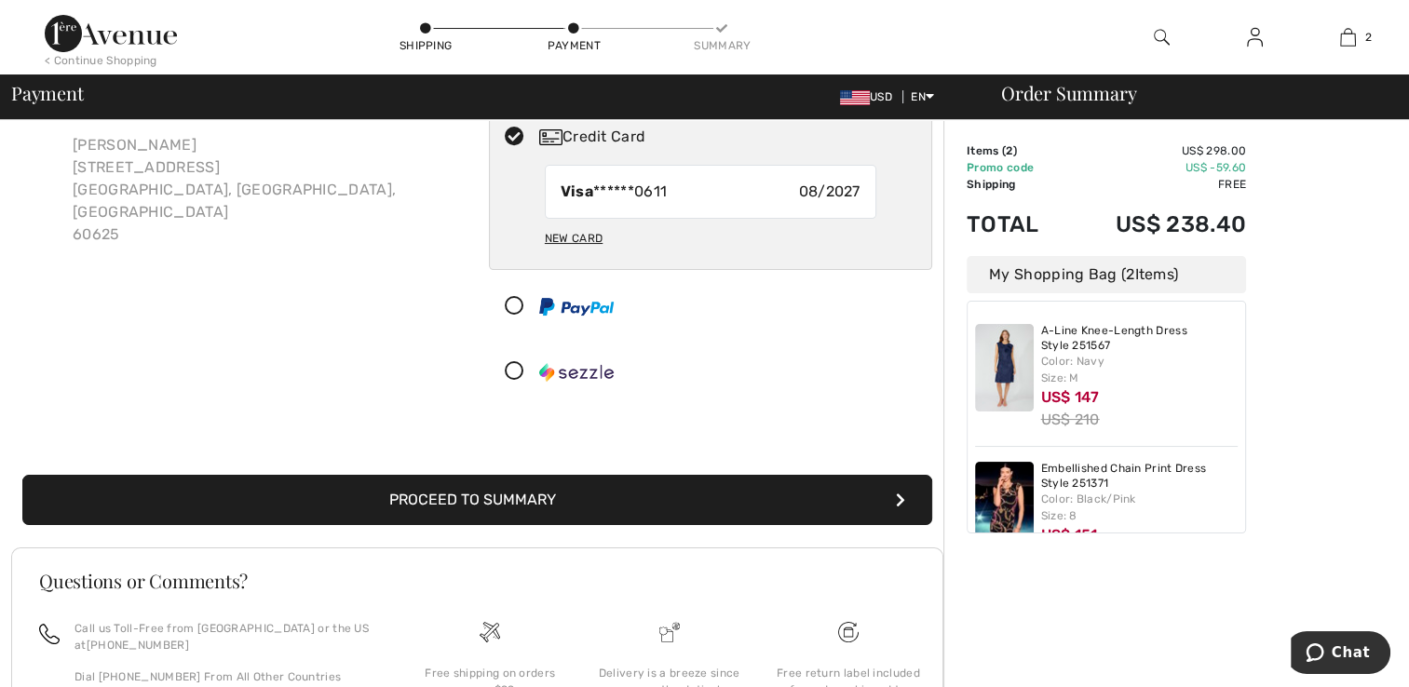
scroll to position [115, 0]
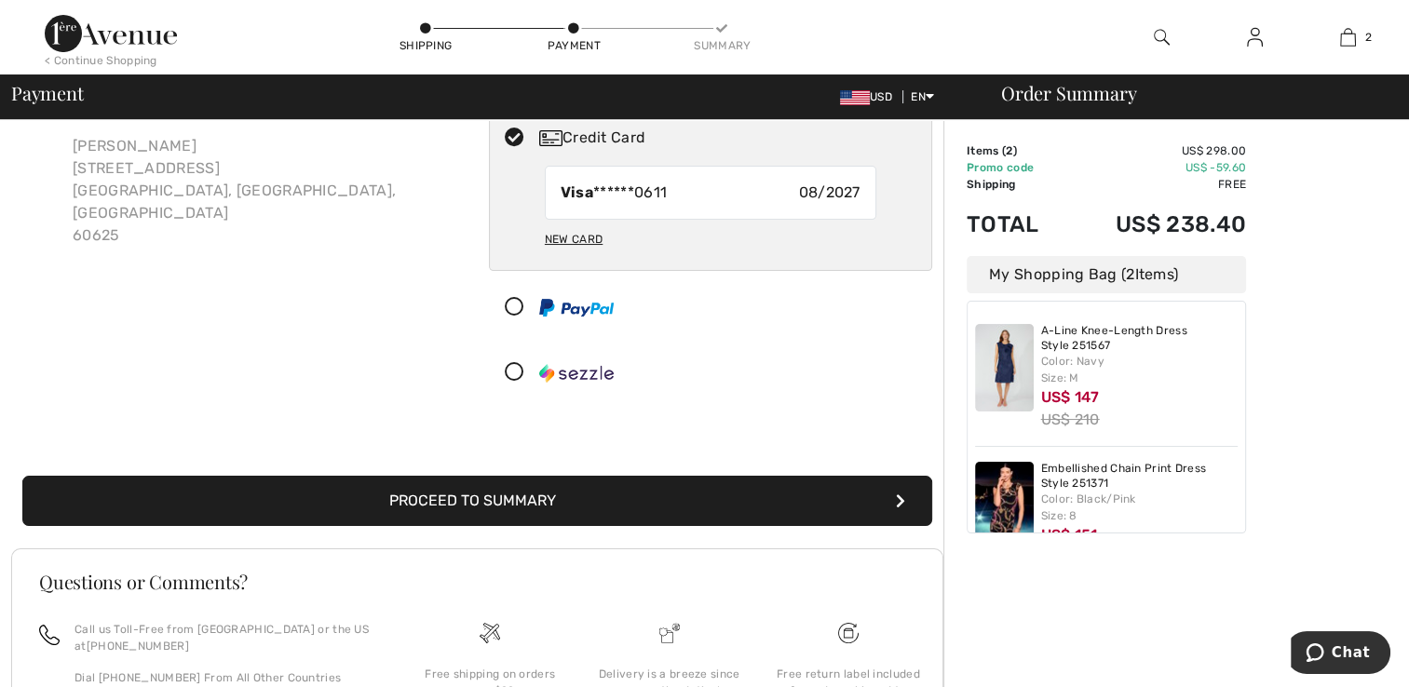
click at [507, 299] on icon at bounding box center [514, 308] width 49 height 20
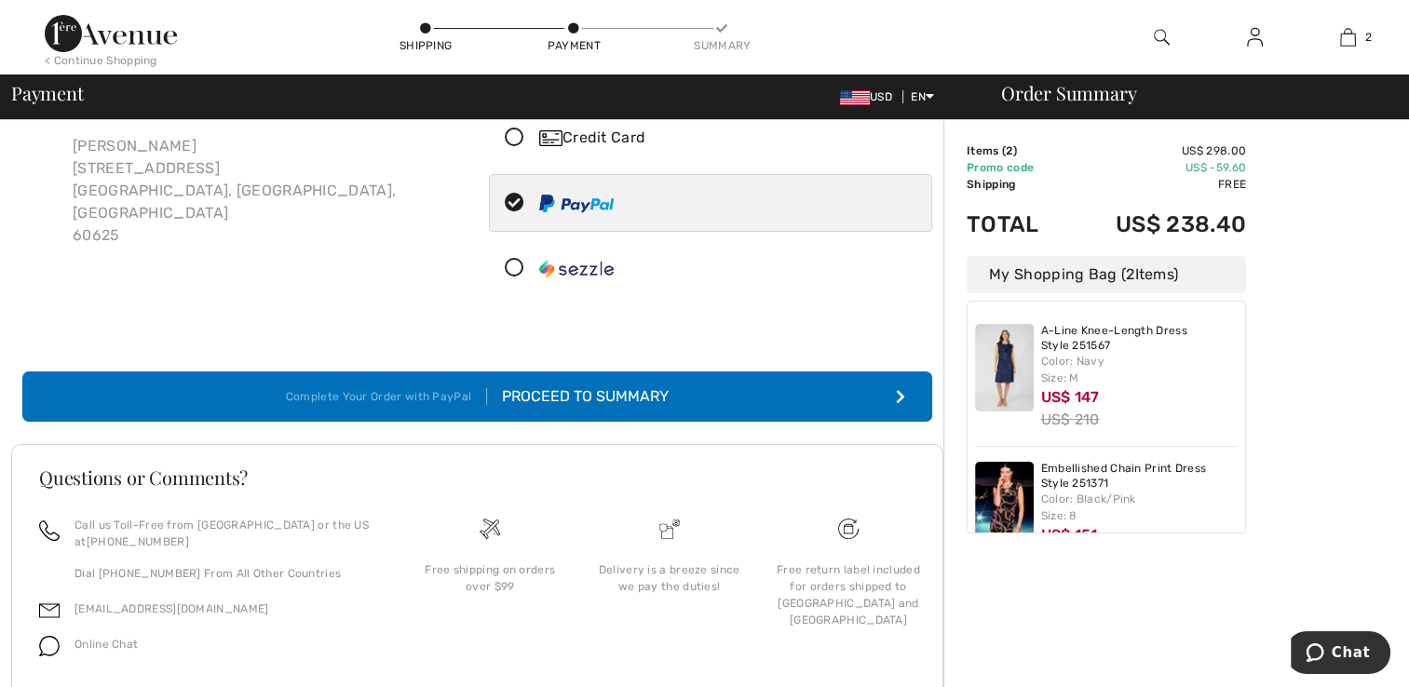
click at [507, 299] on div "Payment Please select one of the following payment methods Credit Card Visa ***…" at bounding box center [711, 166] width 466 height 277
click at [595, 397] on div "Proceed to Summary" at bounding box center [578, 396] width 182 height 22
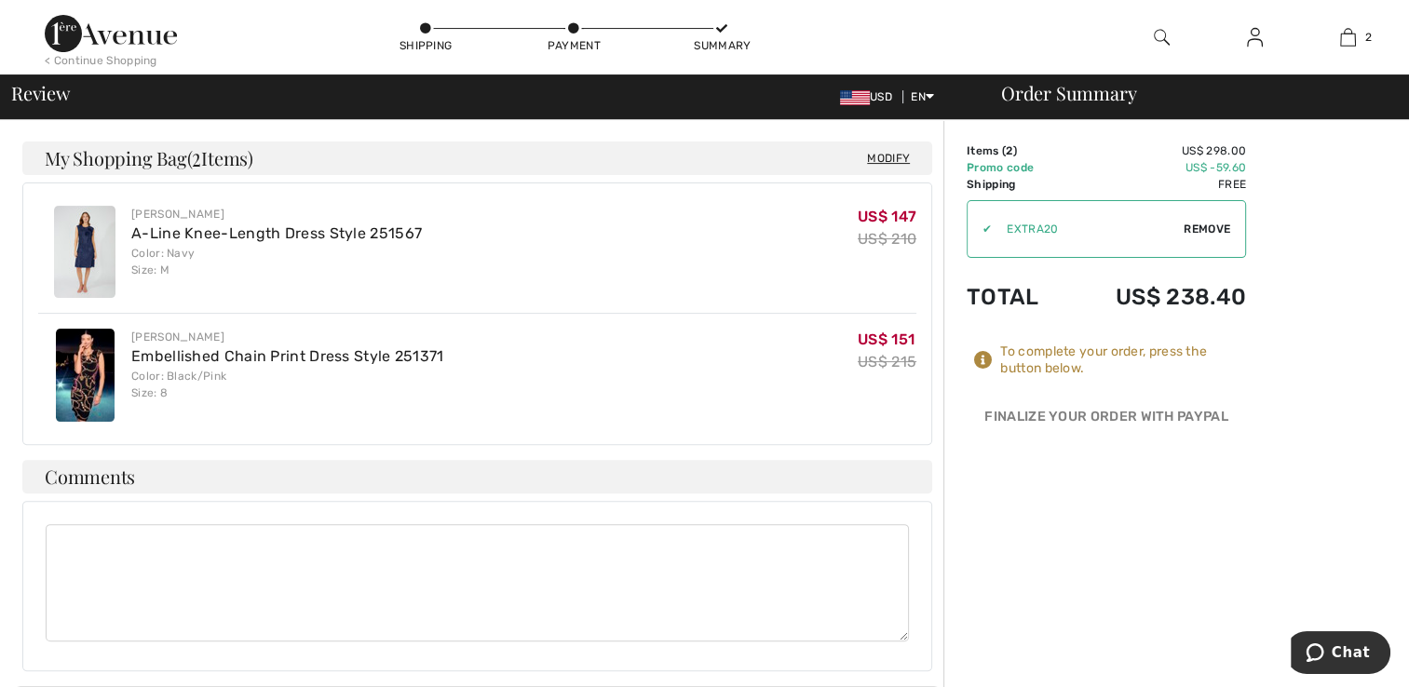
scroll to position [461, 0]
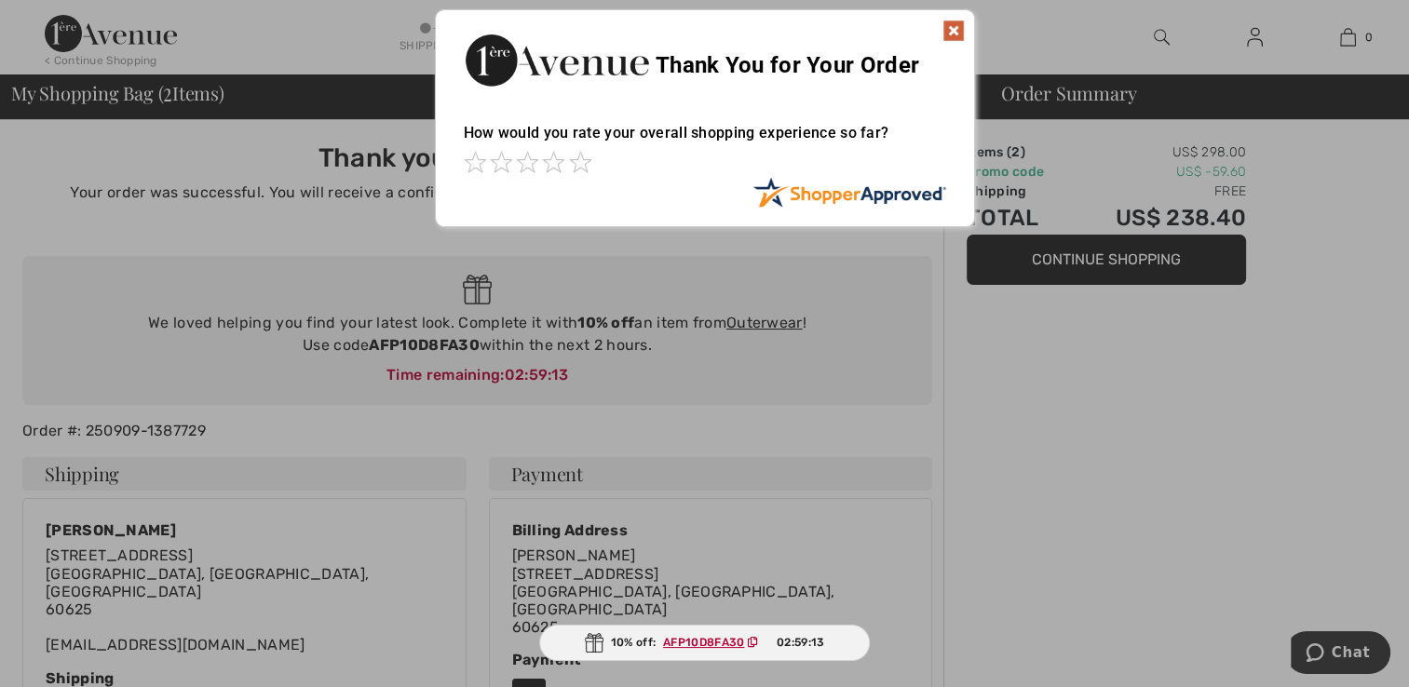
click at [957, 36] on img at bounding box center [953, 31] width 22 height 22
